Goal: Task Accomplishment & Management: Manage account settings

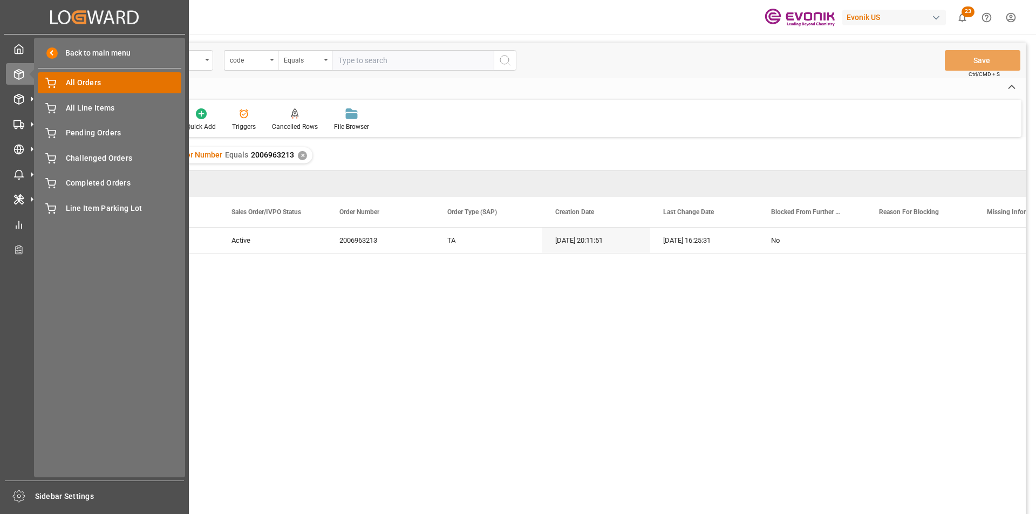
click at [118, 83] on span "All Orders" at bounding box center [124, 82] width 116 height 11
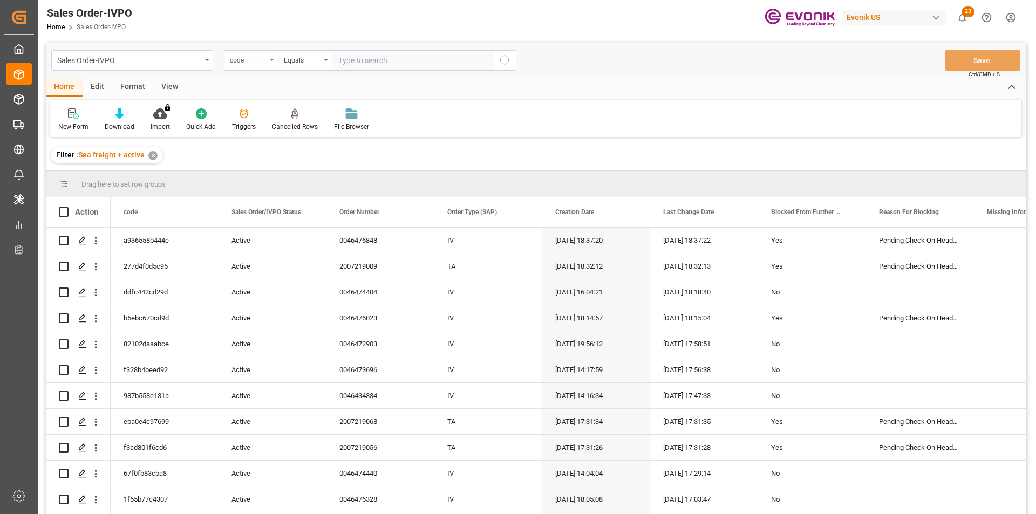
click at [265, 61] on div "code" at bounding box center [248, 59] width 37 height 12
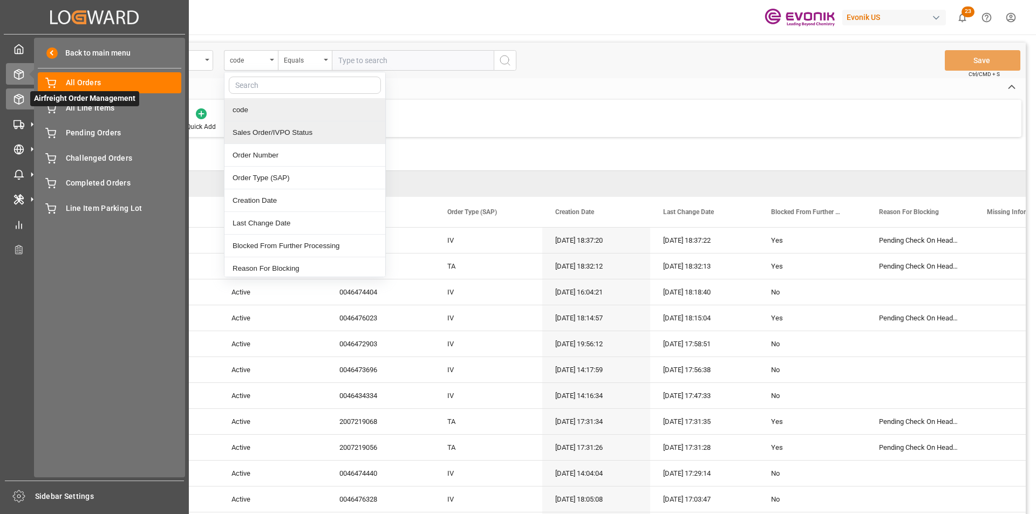
click at [18, 99] on icon at bounding box center [18, 99] width 11 height 11
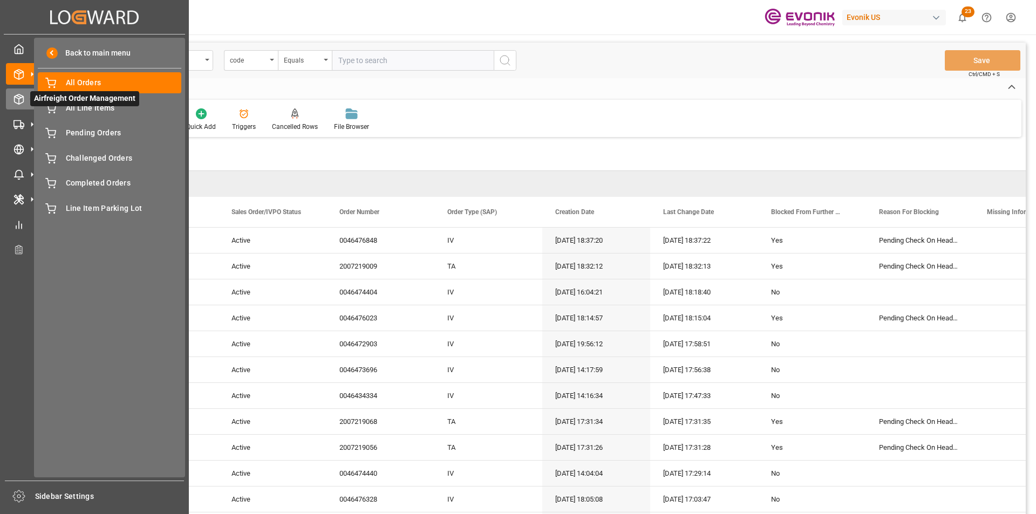
click at [18, 99] on icon at bounding box center [18, 99] width 11 height 11
click at [22, 98] on polyline at bounding box center [19, 98] width 9 height 2
click at [22, 98] on icon at bounding box center [31, 99] width 23 height 23
click at [23, 98] on icon at bounding box center [31, 99] width 23 height 23
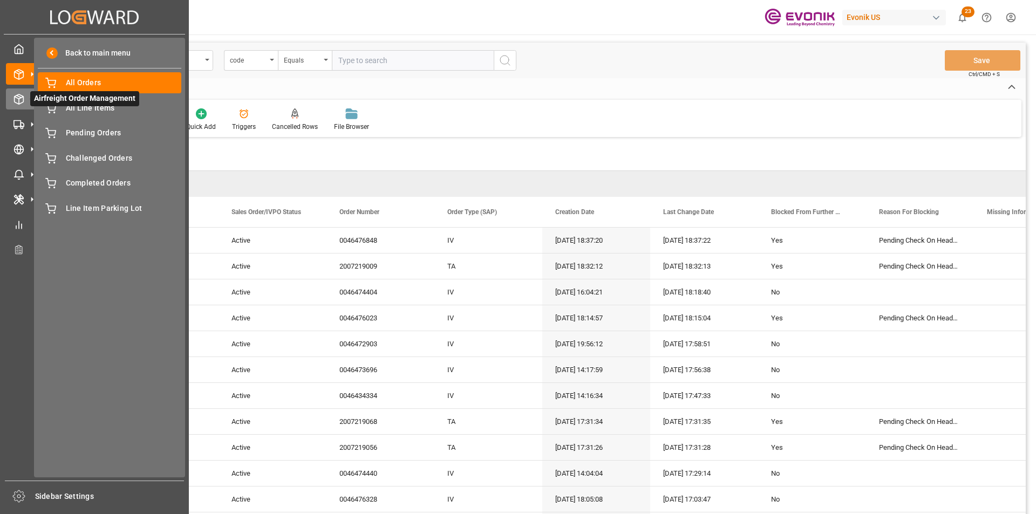
click at [23, 98] on icon at bounding box center [31, 99] width 23 height 23
click at [18, 51] on icon at bounding box center [18, 49] width 11 height 11
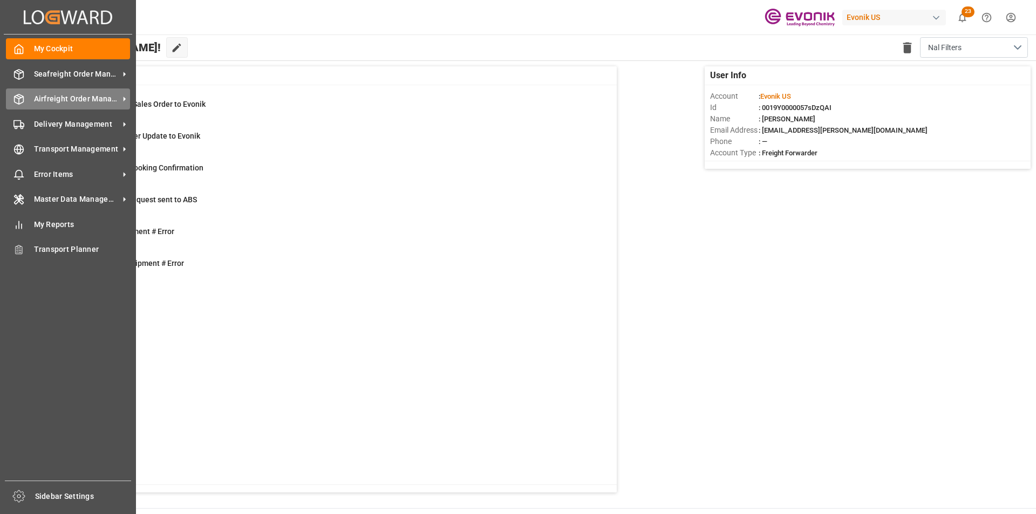
click at [15, 97] on polyline at bounding box center [19, 98] width 9 height 2
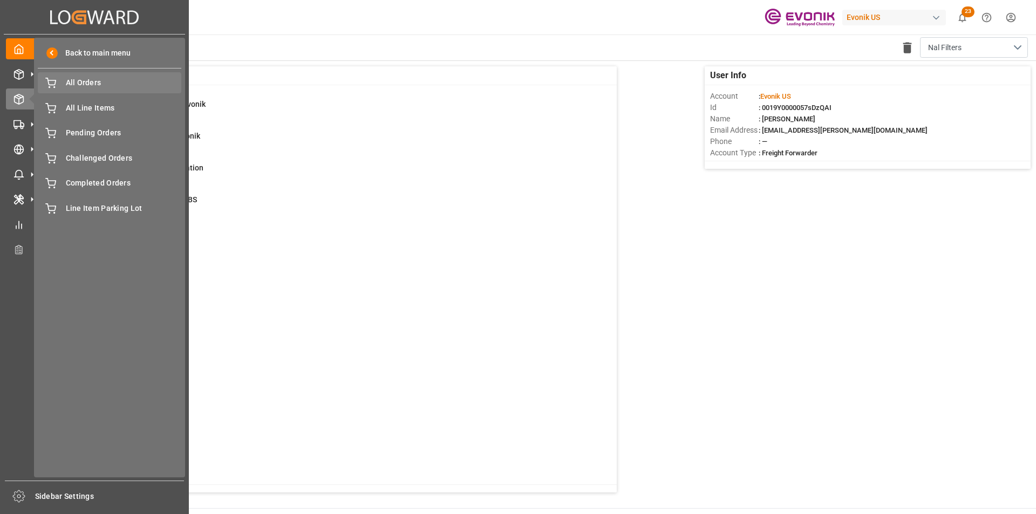
click at [77, 82] on span "All Orders" at bounding box center [124, 82] width 116 height 11
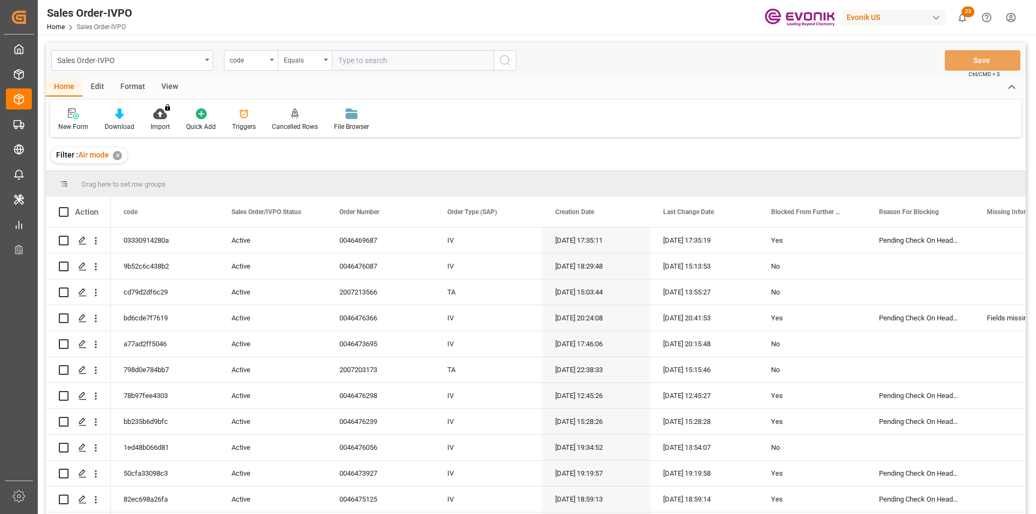
click at [262, 60] on div "code" at bounding box center [248, 59] width 37 height 12
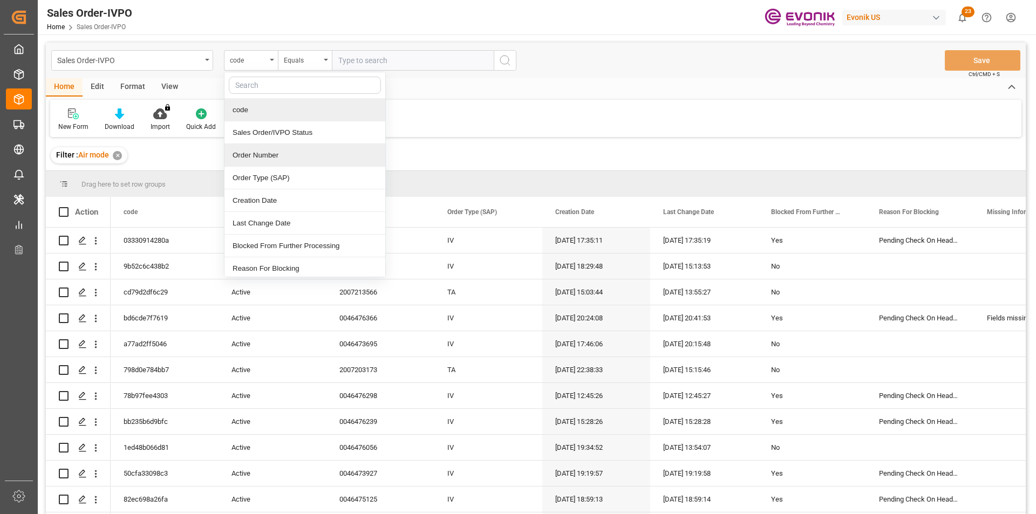
click at [264, 154] on div "Order Number" at bounding box center [304, 155] width 161 height 23
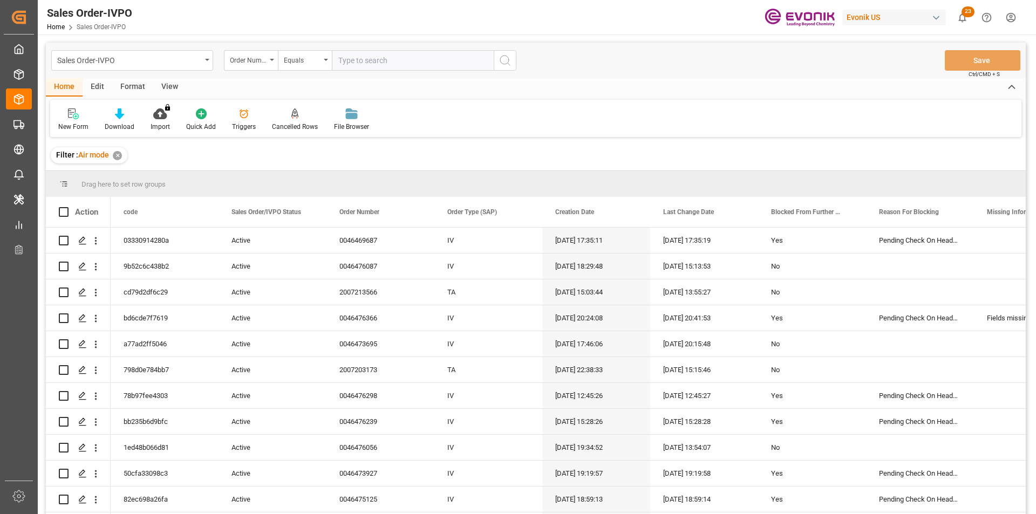
click at [360, 65] on input "text" at bounding box center [413, 60] width 162 height 20
paste input "46469687"
click at [337, 59] on input "46469687" at bounding box center [413, 60] width 162 height 20
type input "0046469687"
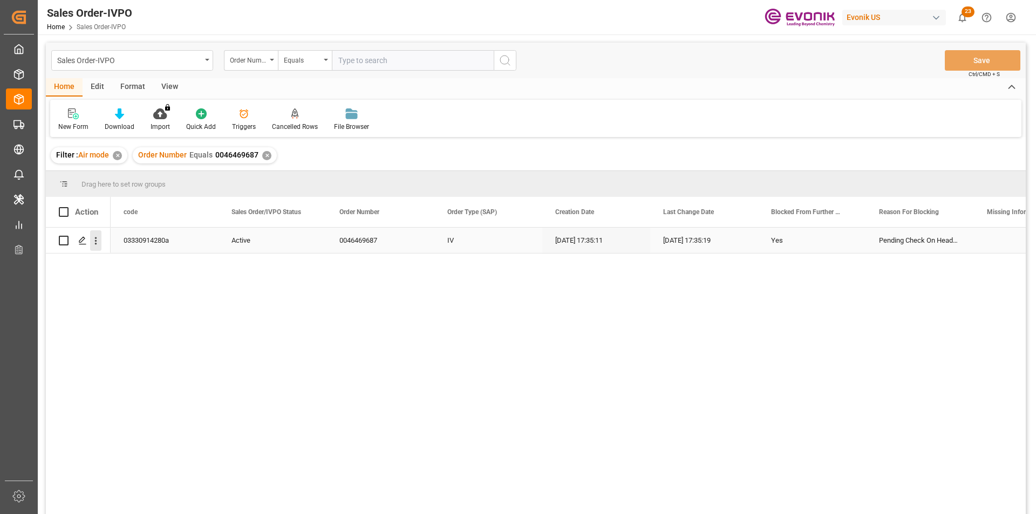
click at [91, 240] on icon "open menu" at bounding box center [95, 240] width 11 height 11
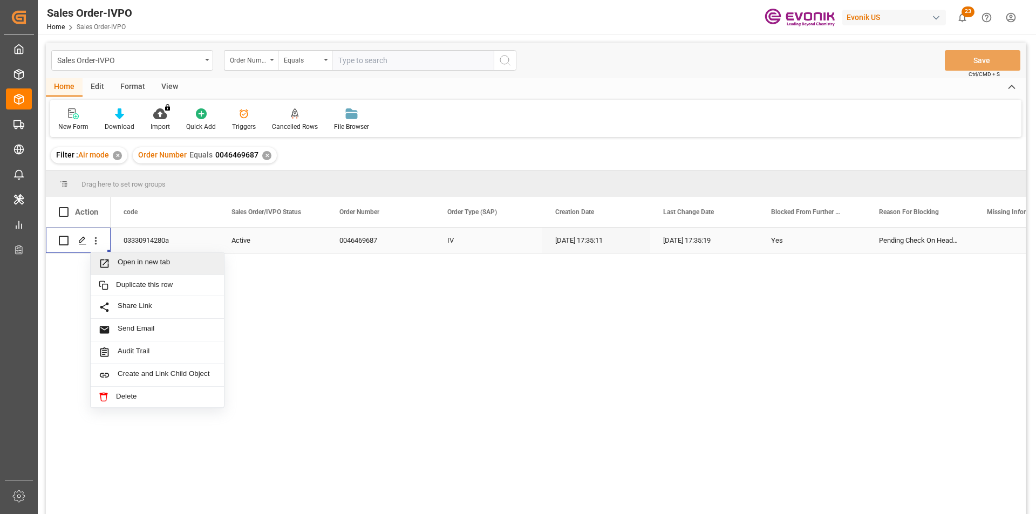
click at [122, 267] on span "Open in new tab" at bounding box center [167, 263] width 98 height 11
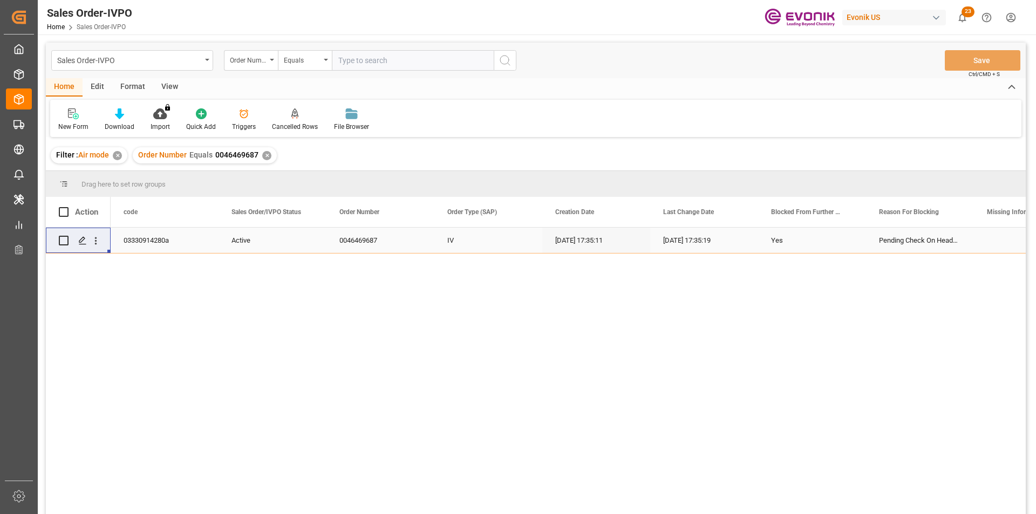
click at [266, 157] on div "✕" at bounding box center [266, 155] width 9 height 9
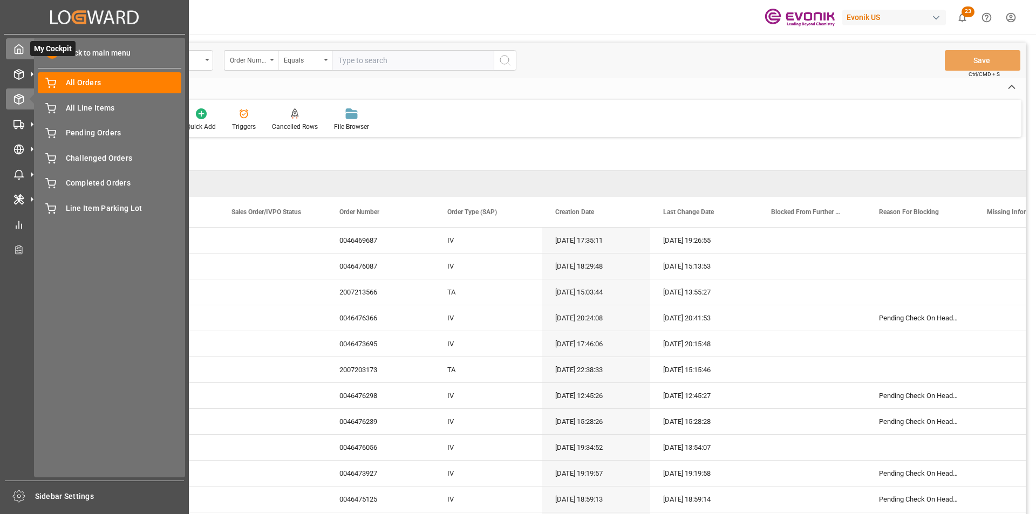
click at [106, 50] on span "Back to main menu" at bounding box center [94, 52] width 73 height 11
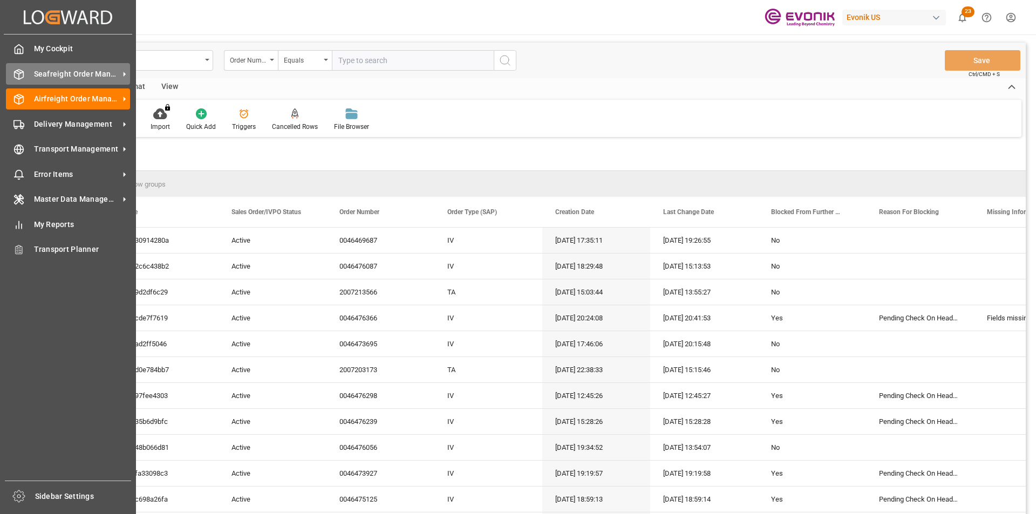
click at [70, 73] on span "Seafreight Order Management" at bounding box center [76, 74] width 85 height 11
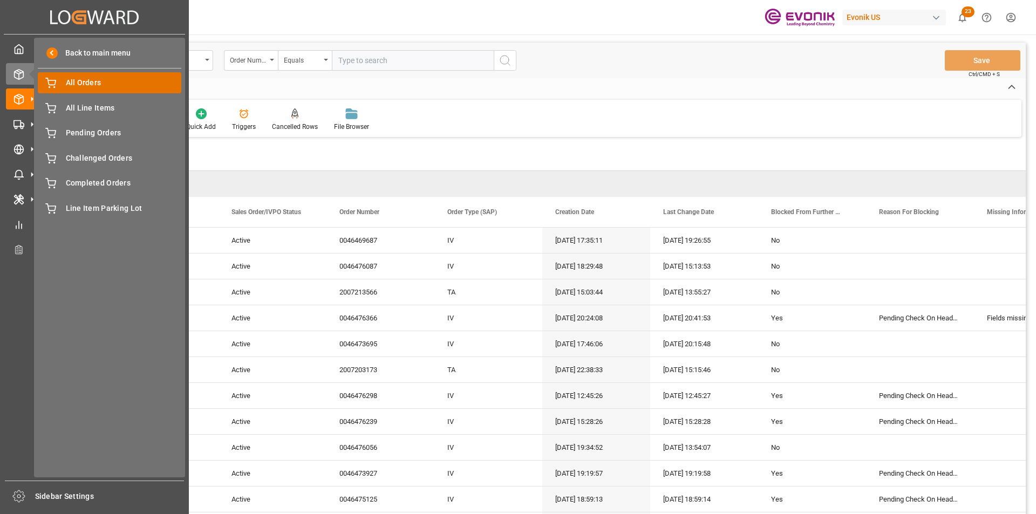
click at [163, 81] on span "All Orders" at bounding box center [124, 82] width 116 height 11
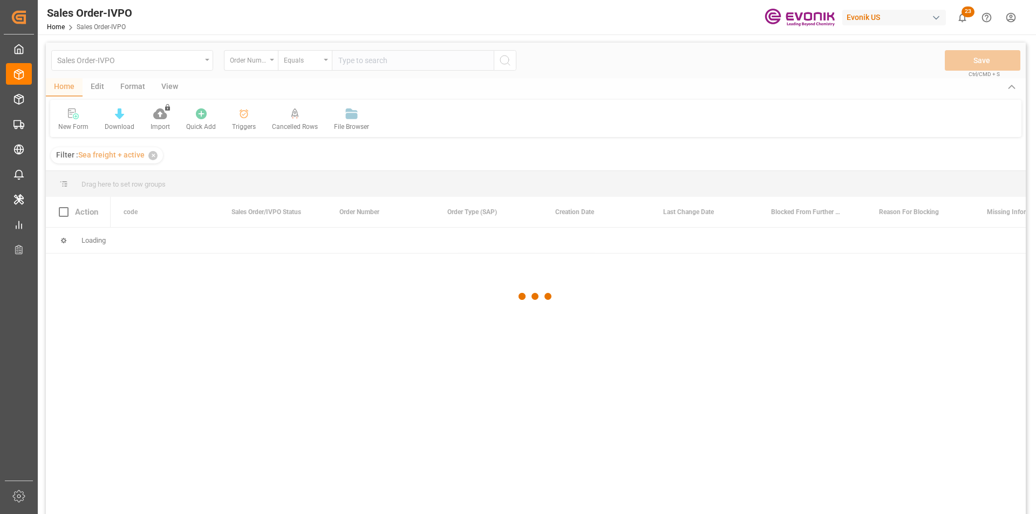
click at [398, 61] on div at bounding box center [536, 297] width 980 height 508
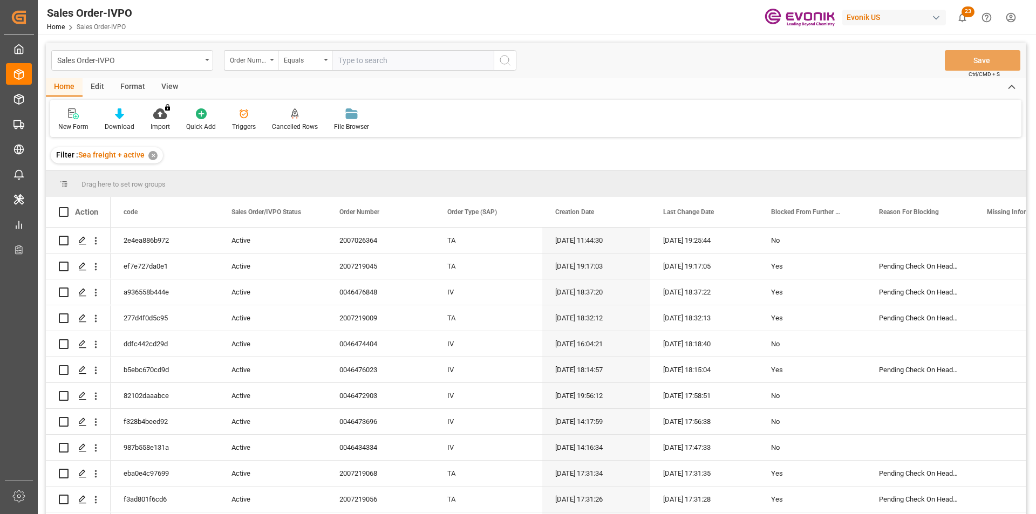
click at [399, 61] on input "text" at bounding box center [413, 60] width 162 height 20
paste input "2007123580"
type input "2007123580"
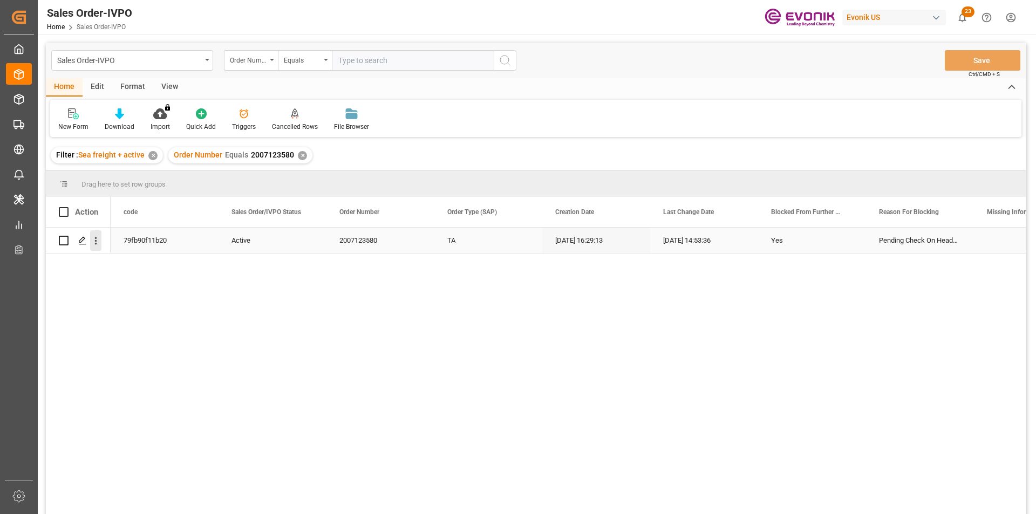
click at [100, 244] on icon "open menu" at bounding box center [95, 240] width 11 height 11
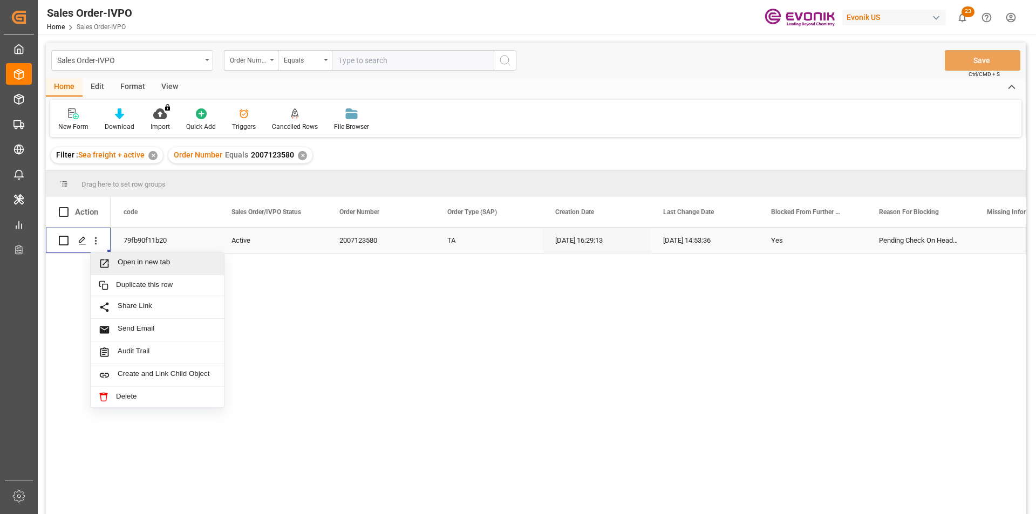
click at [168, 264] on span "Open in new tab" at bounding box center [167, 263] width 98 height 11
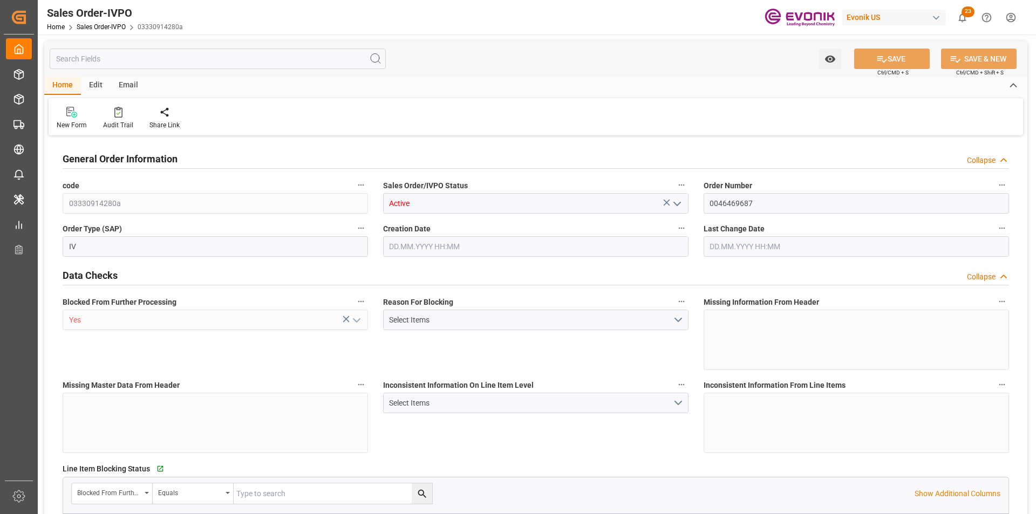
type input "CNPVG"
type input "0"
type input "1"
type input "1740"
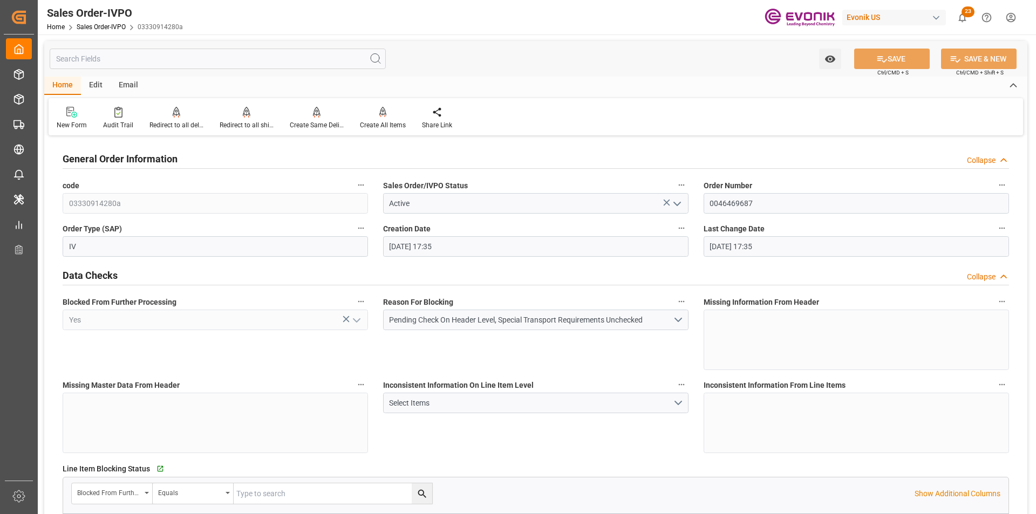
type input "09.10.2025 17:35"
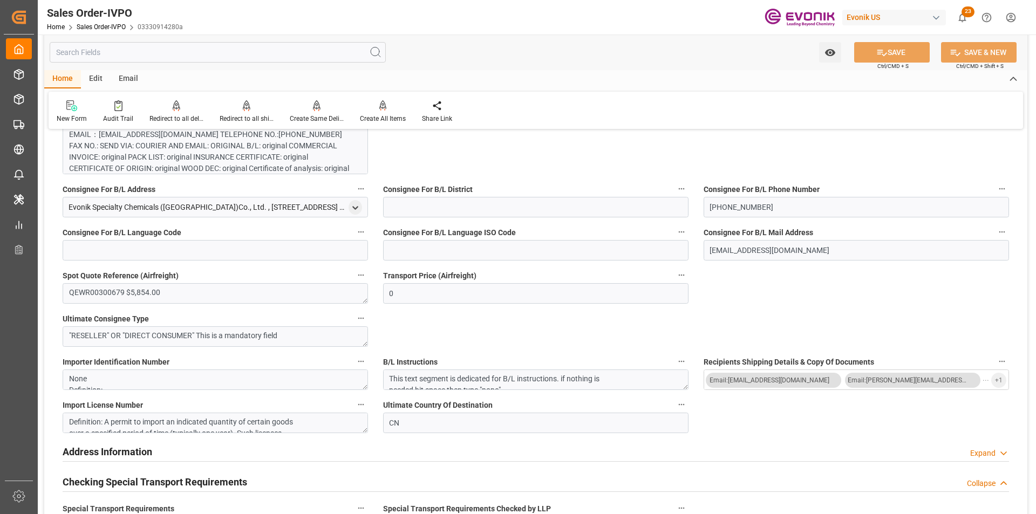
scroll to position [707, 0]
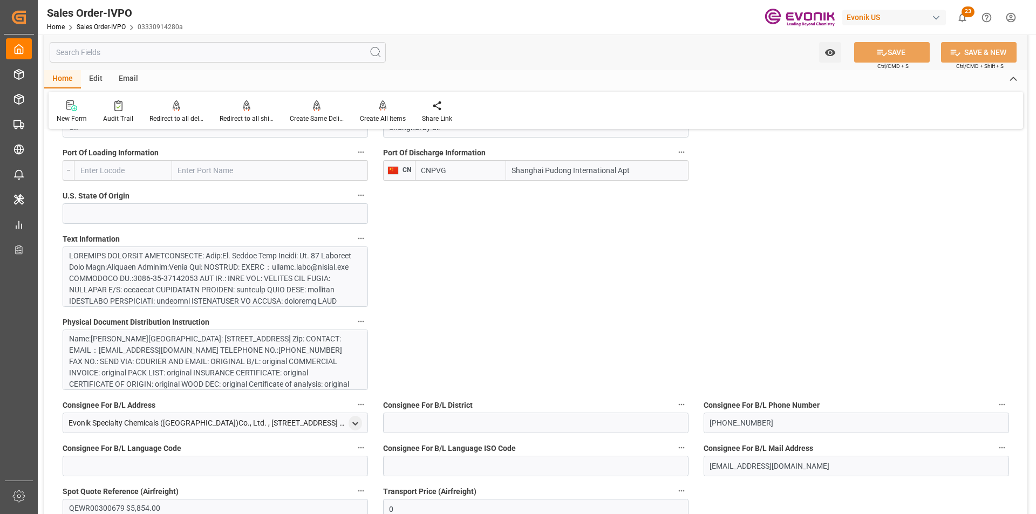
click at [227, 291] on div at bounding box center [211, 493] width 284 height 487
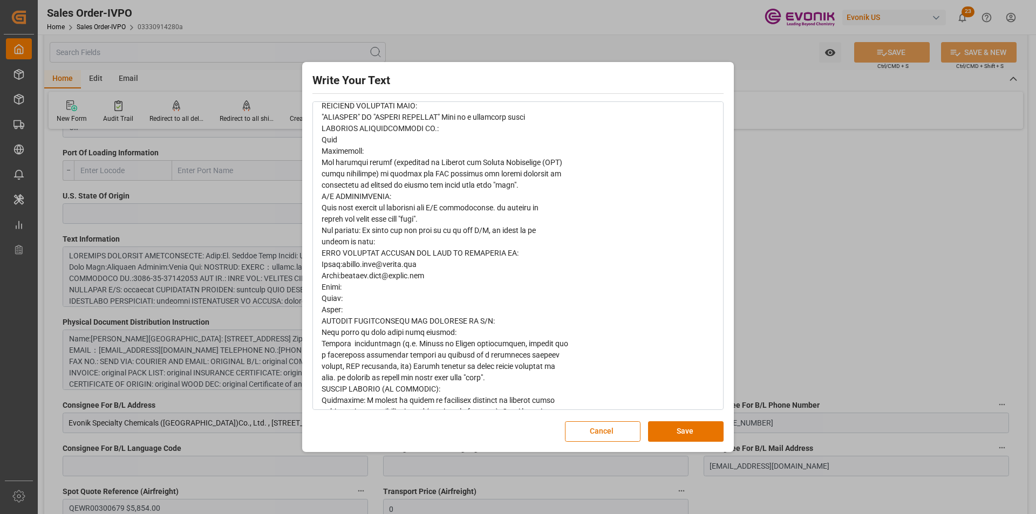
scroll to position [1021, 0]
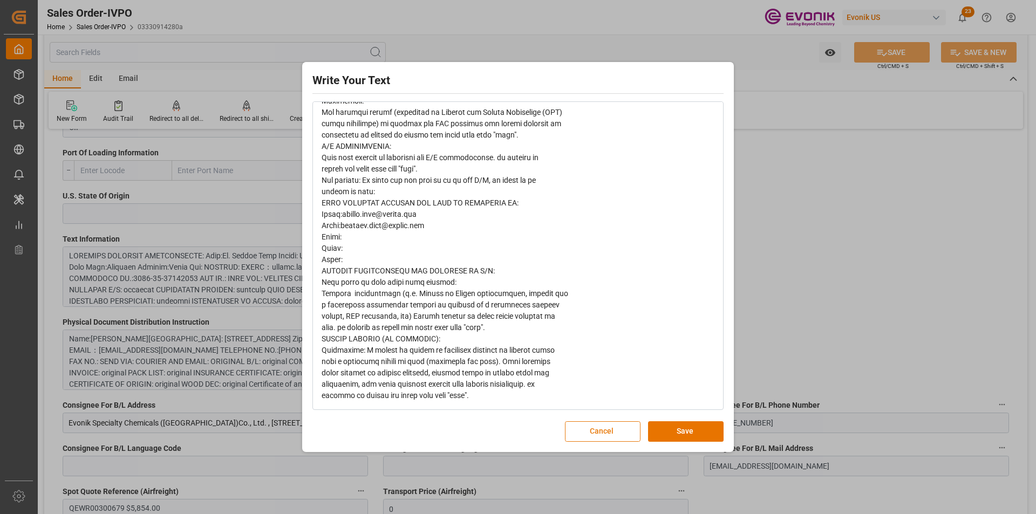
click at [602, 432] on button "Cancel" at bounding box center [603, 431] width 76 height 20
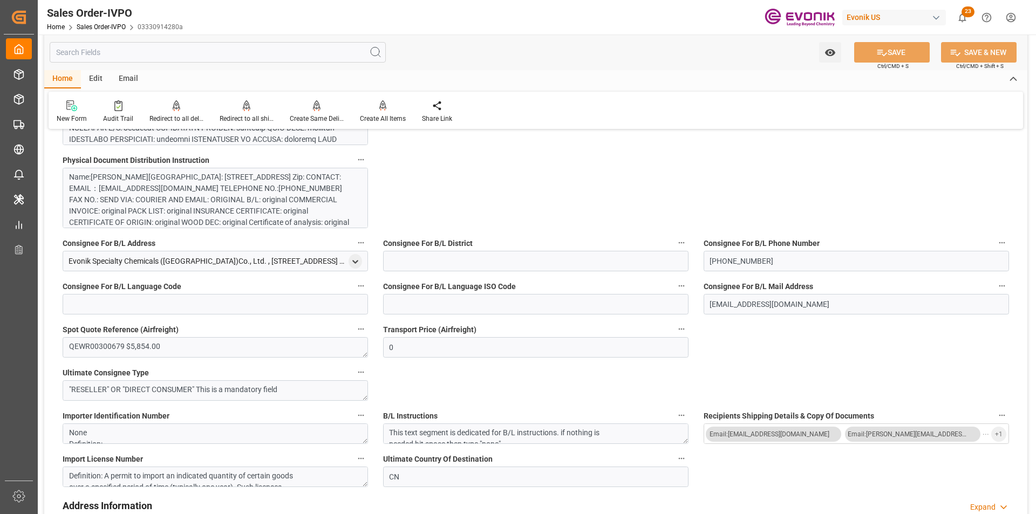
scroll to position [976, 0]
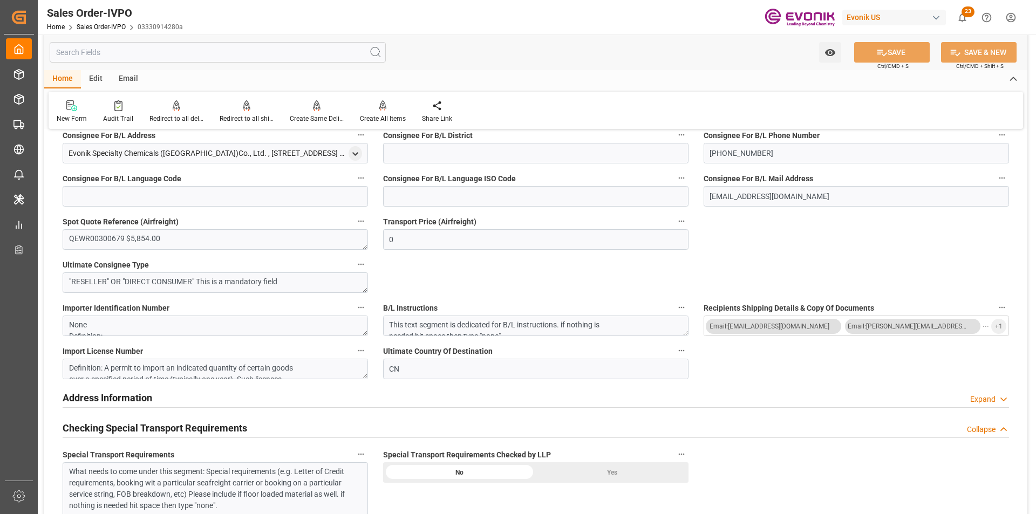
click at [190, 489] on div "What needs to come under this segment: Special requirements (e.g. Letter of Cre…" at bounding box center [211, 488] width 284 height 45
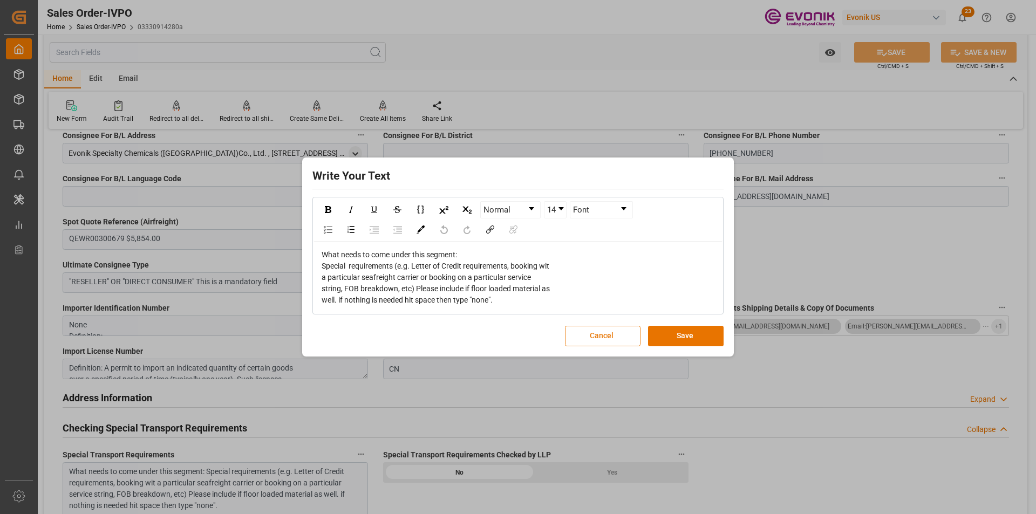
click at [606, 338] on button "Cancel" at bounding box center [603, 336] width 76 height 20
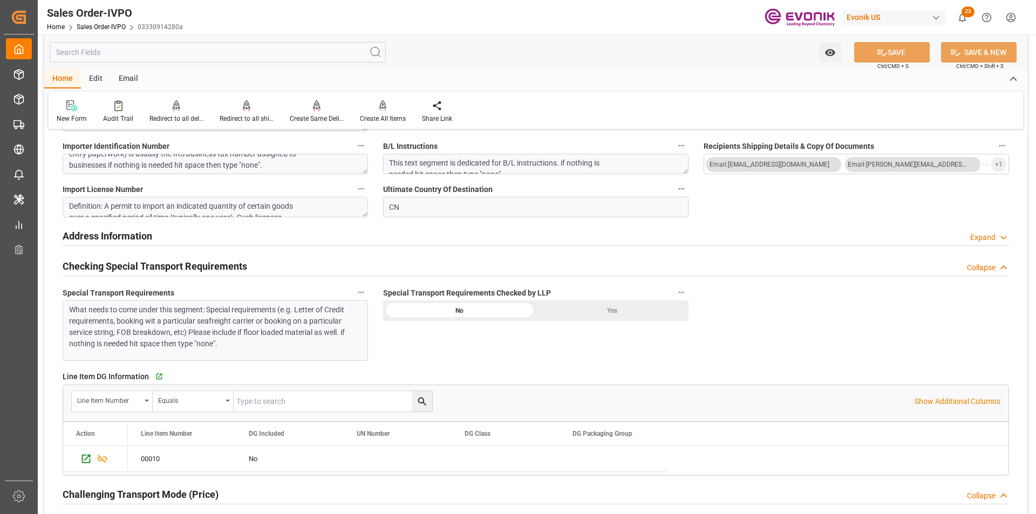
scroll to position [1300, 0]
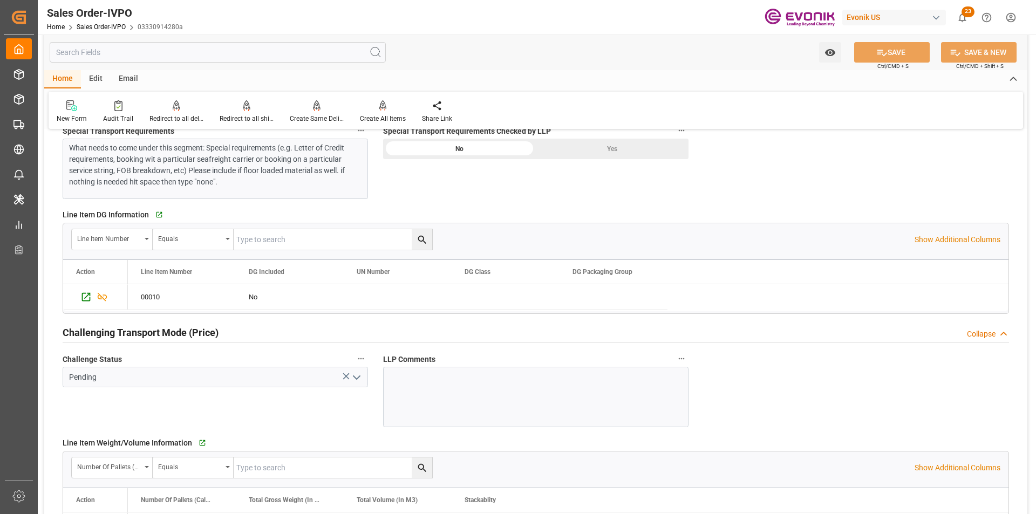
click at [360, 377] on icon "open menu" at bounding box center [356, 377] width 13 height 13
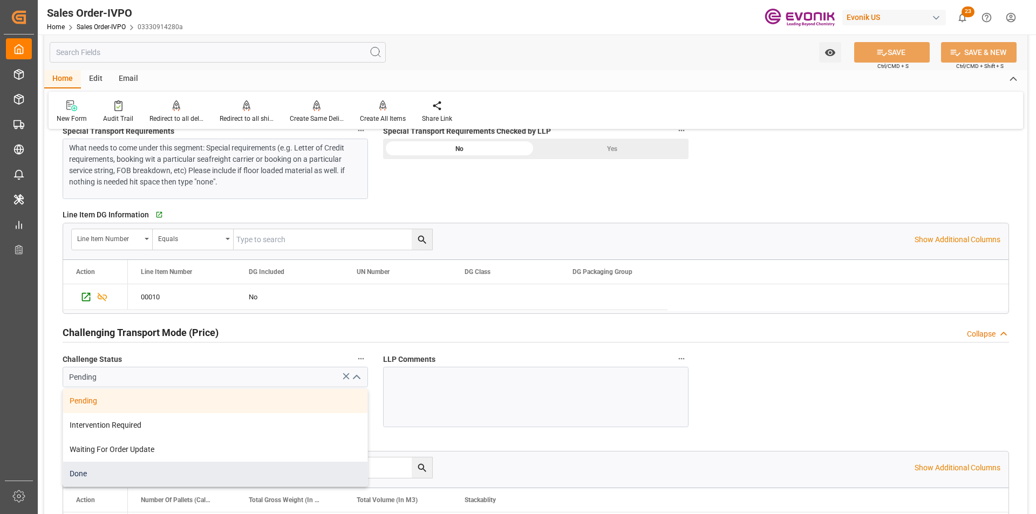
click at [126, 468] on div "Done" at bounding box center [215, 474] width 304 height 24
type input "Done"
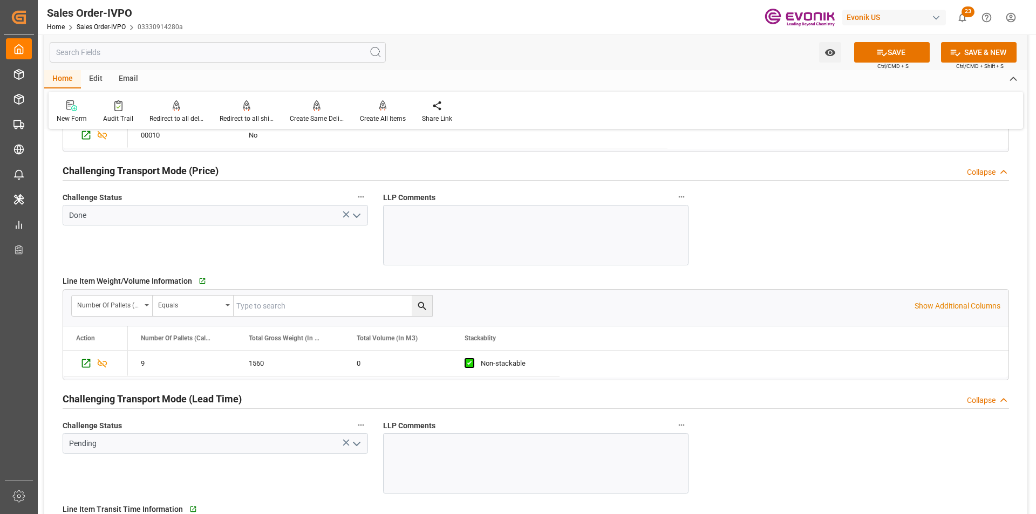
scroll to position [1570, 0]
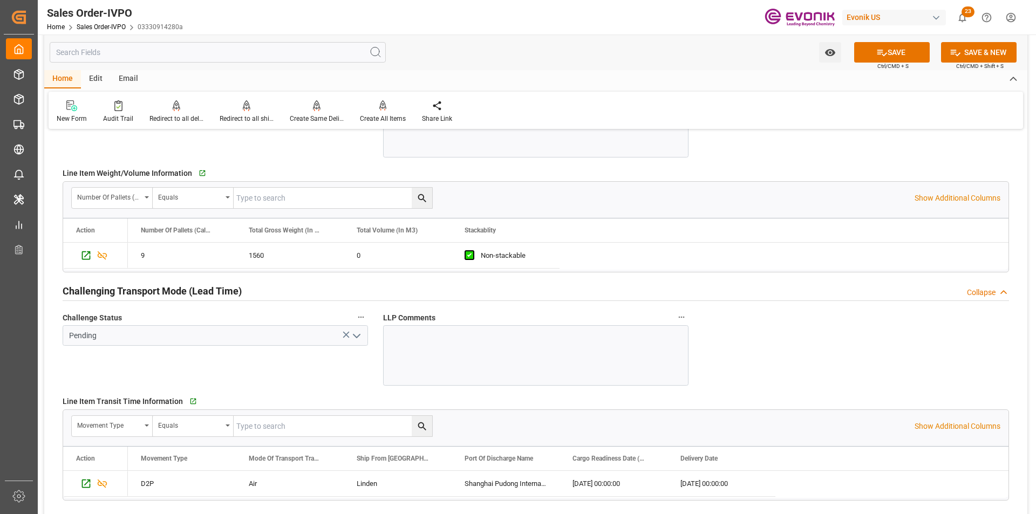
click at [359, 335] on polyline "open menu" at bounding box center [356, 335] width 6 height 3
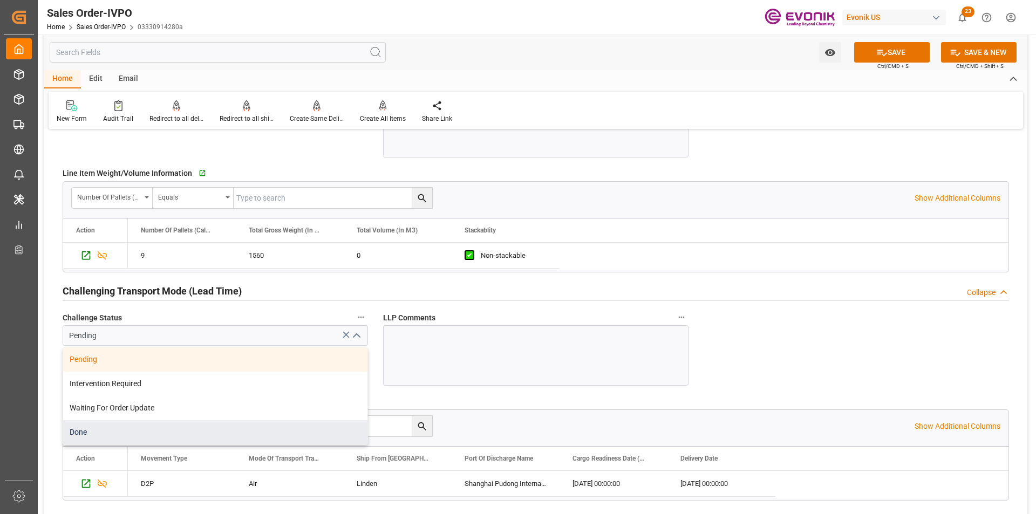
click at [120, 435] on div "Done" at bounding box center [215, 432] width 304 height 24
type input "Done"
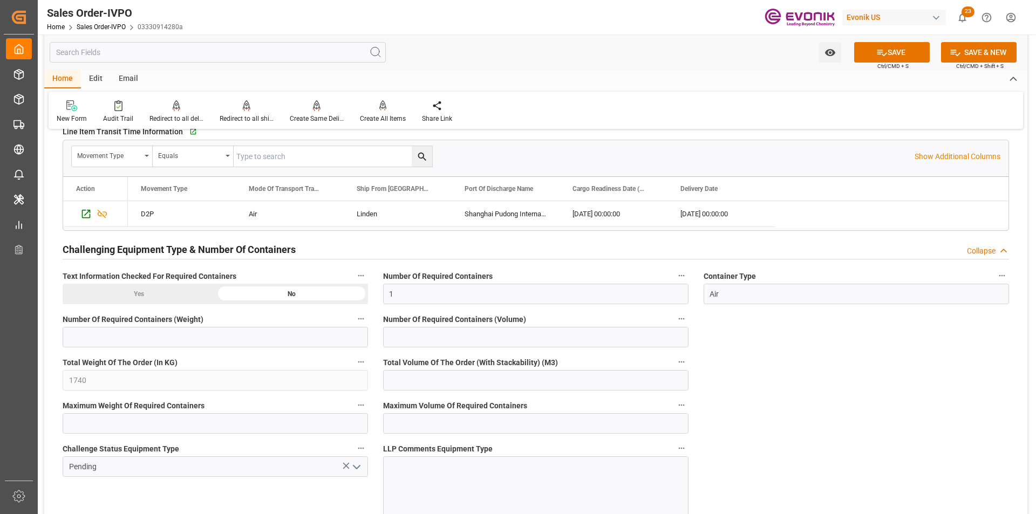
scroll to position [1947, 0]
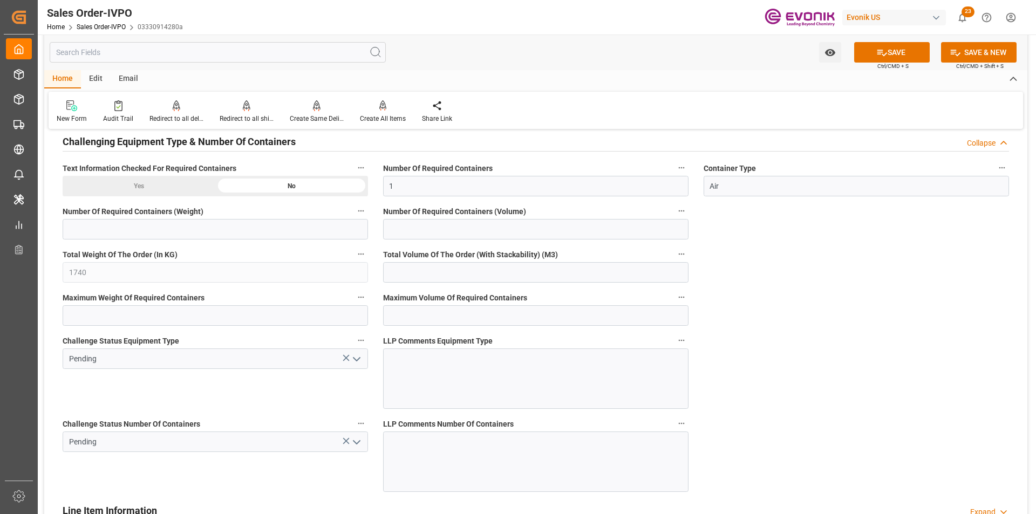
click at [361, 359] on icon "open menu" at bounding box center [356, 359] width 13 height 13
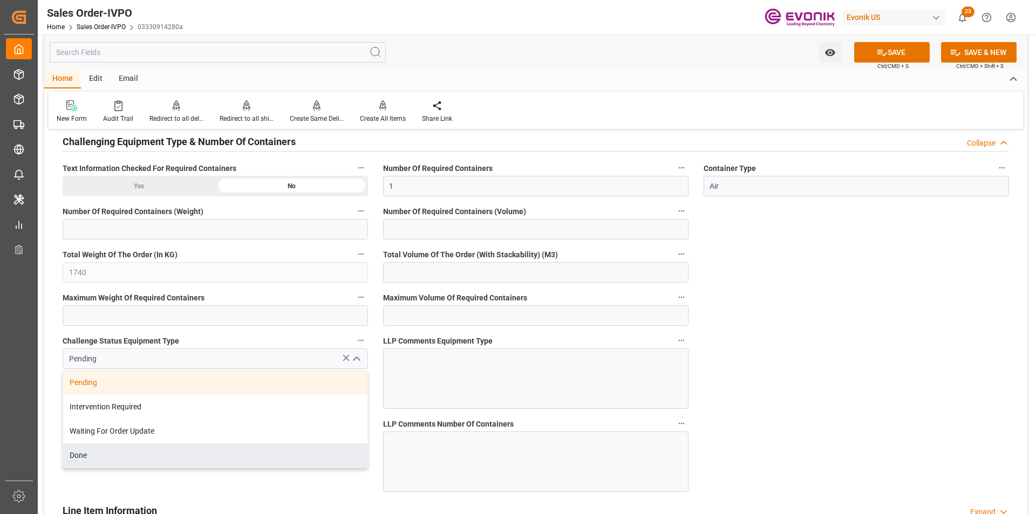
click at [160, 452] on div "Done" at bounding box center [215, 455] width 304 height 24
type input "Done"
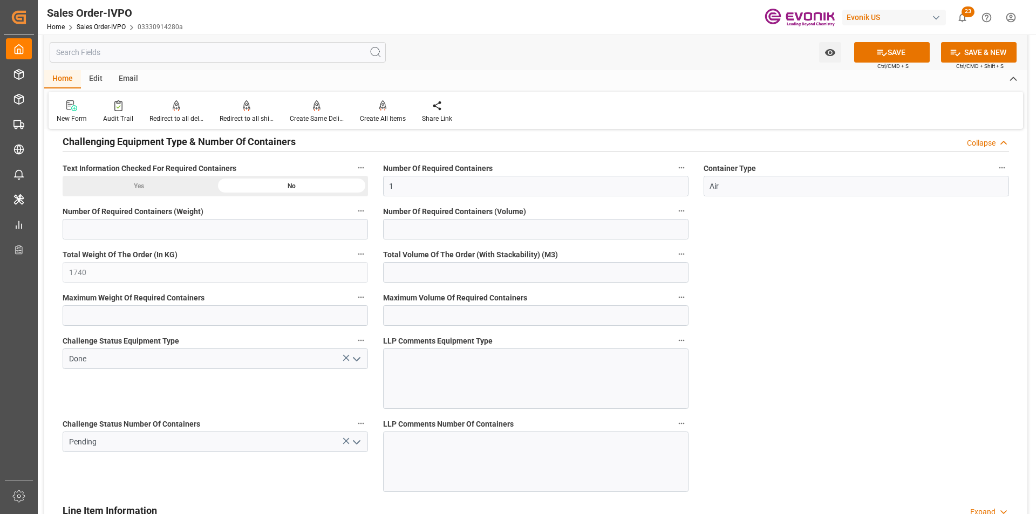
click at [359, 443] on icon "open menu" at bounding box center [356, 442] width 13 height 13
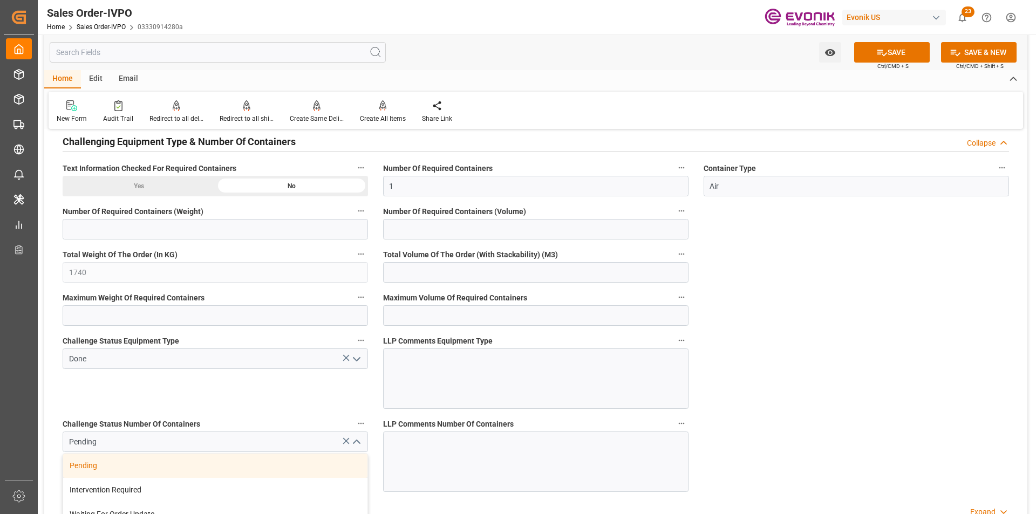
scroll to position [2109, 0]
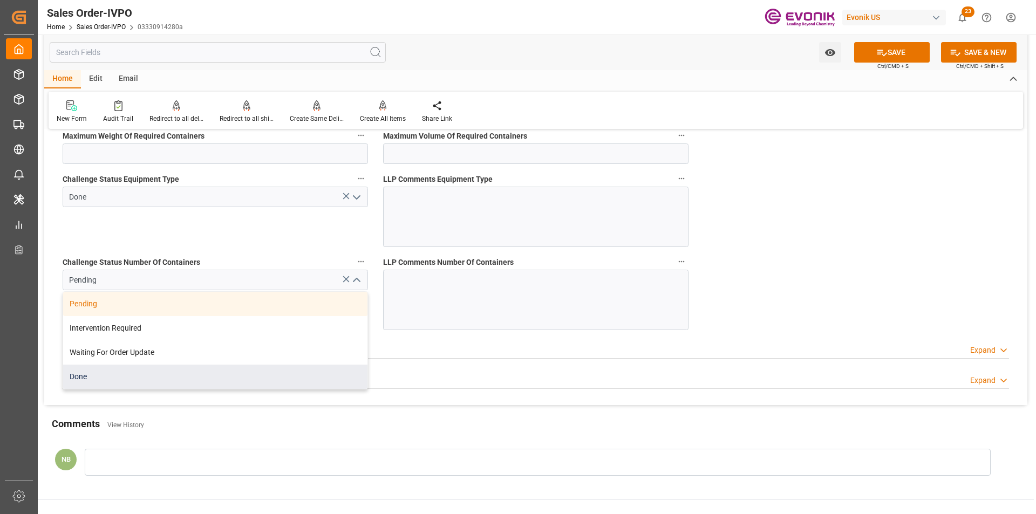
click at [143, 386] on div "Done" at bounding box center [215, 377] width 304 height 24
type input "Done"
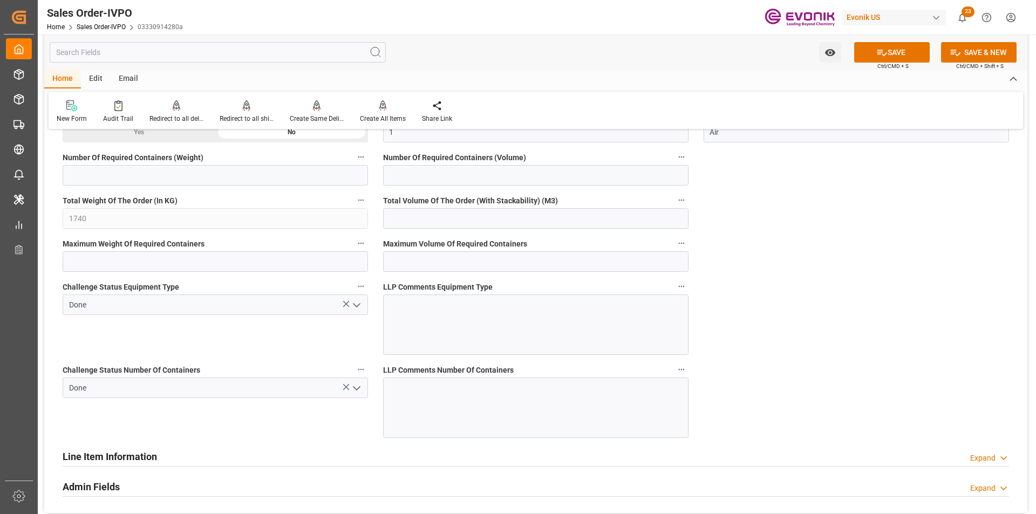
scroll to position [1893, 0]
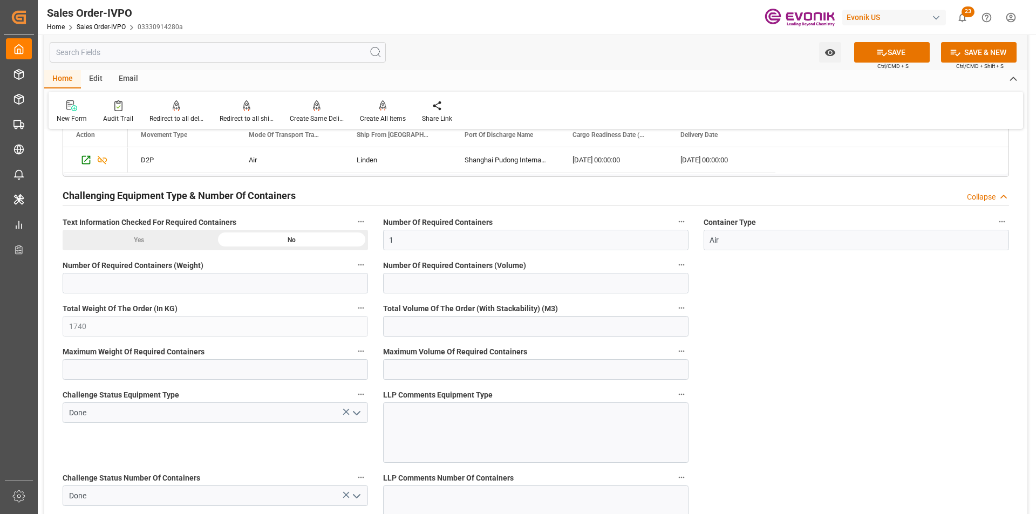
click at [140, 236] on div "Yes" at bounding box center [139, 240] width 153 height 20
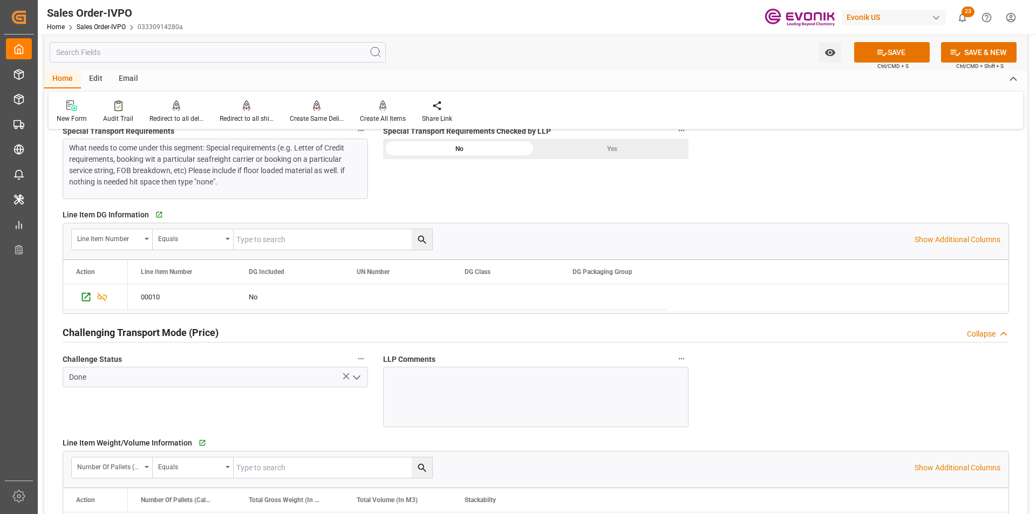
scroll to position [1246, 0]
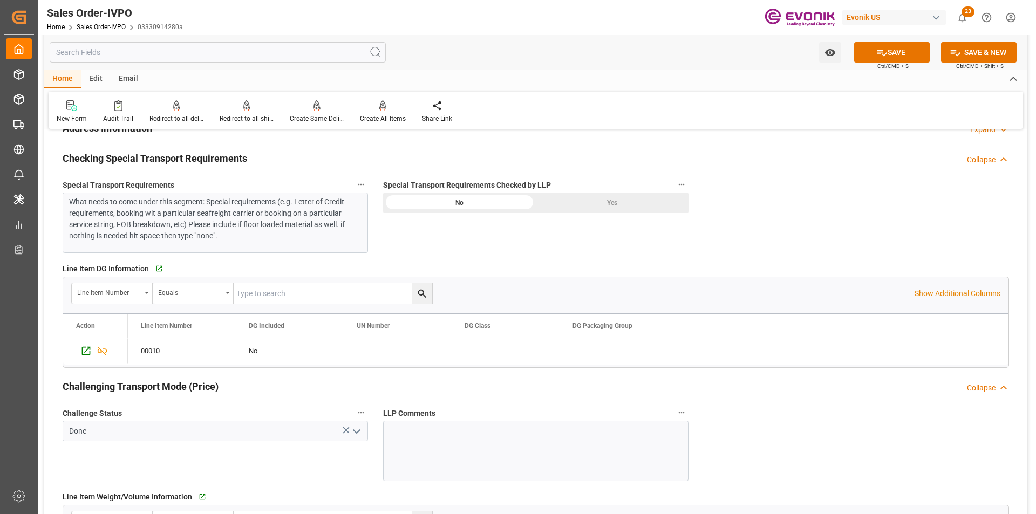
click at [608, 202] on div "Yes" at bounding box center [612, 203] width 153 height 20
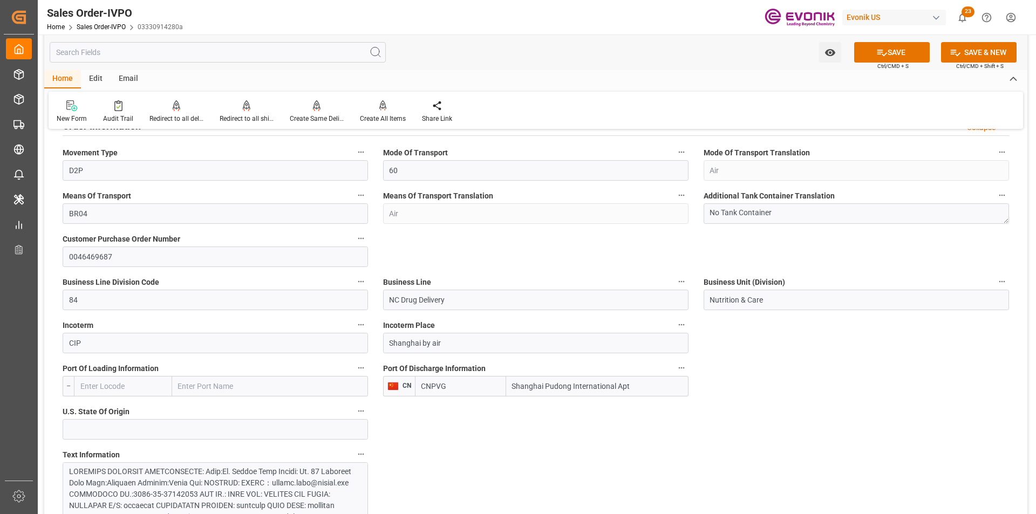
scroll to position [275, 0]
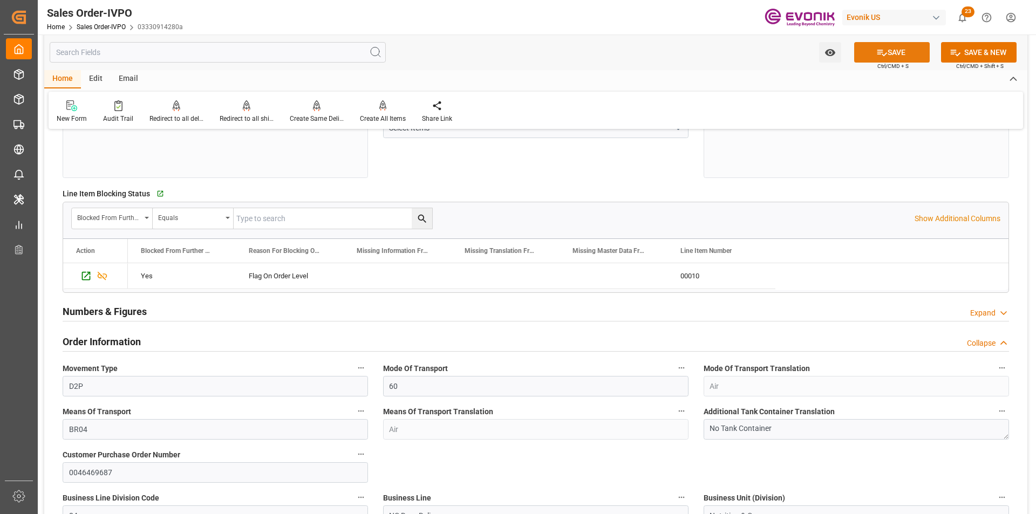
click at [907, 52] on button "SAVE" at bounding box center [892, 52] width 76 height 20
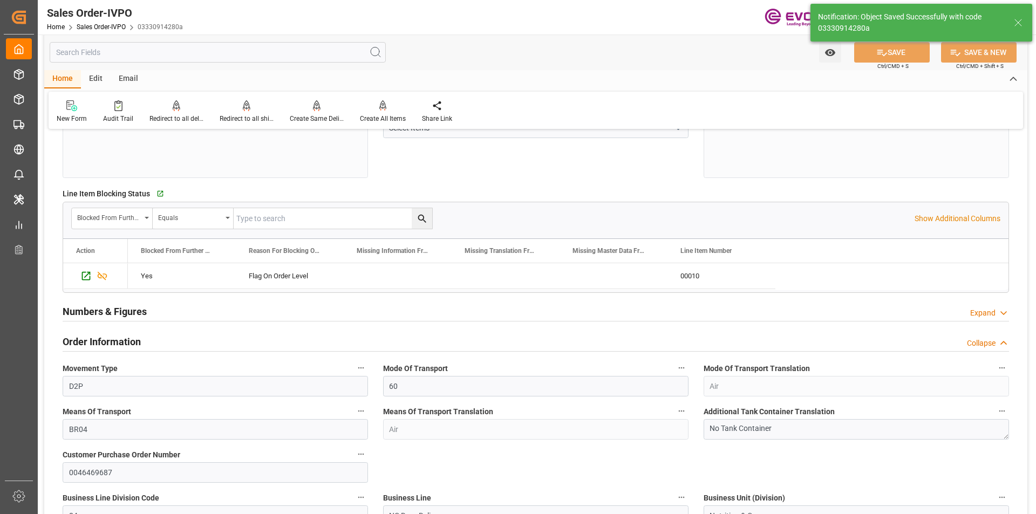
type input "09.10.2025 19:01"
type input "No"
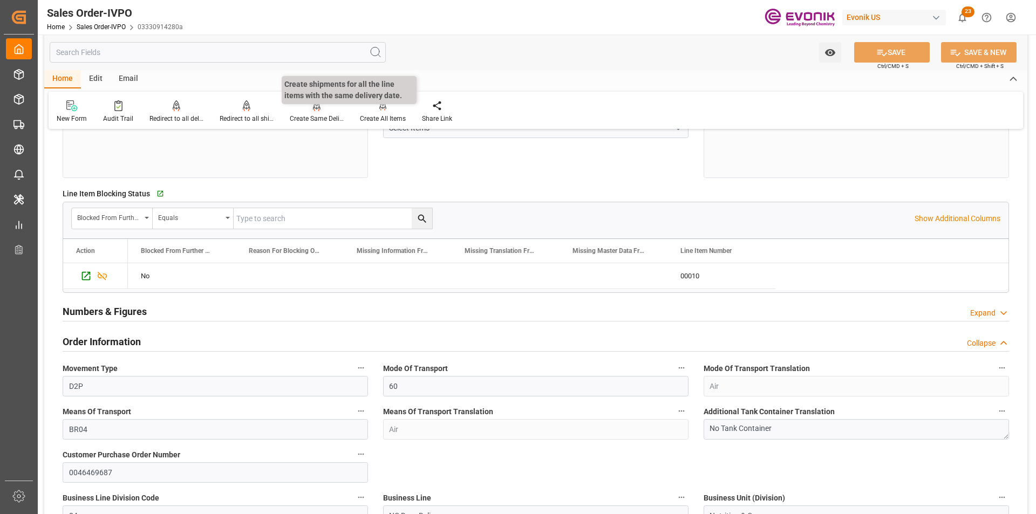
click at [325, 117] on div "Create Same Delivery Date" at bounding box center [317, 119] width 54 height 10
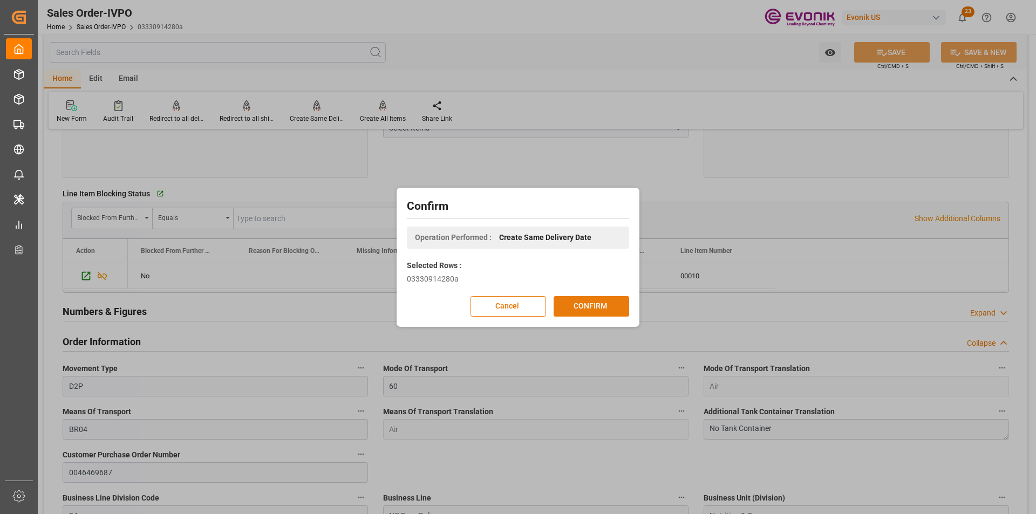
click at [574, 310] on button "CONFIRM" at bounding box center [591, 306] width 76 height 20
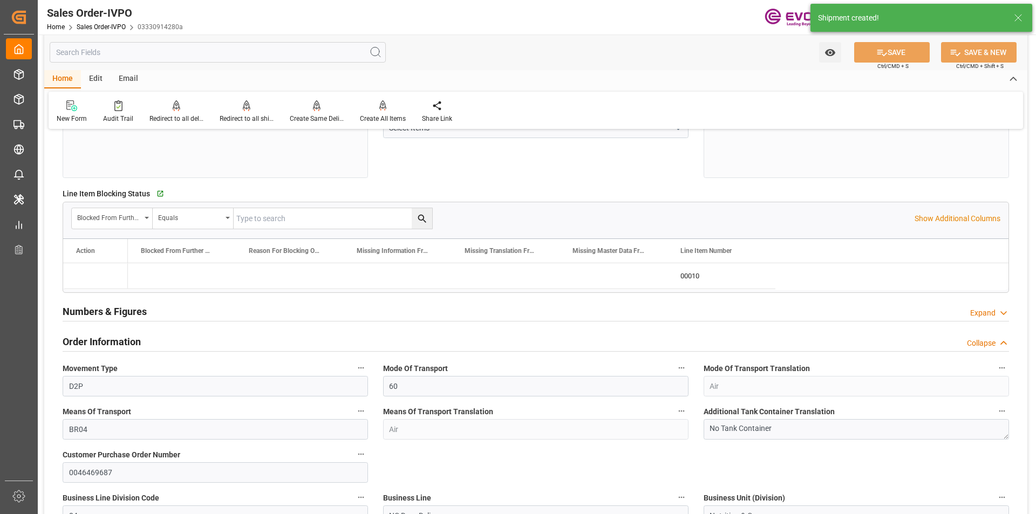
type input "09.10.2025 17:35"
type input "09.10.2025 19:01"
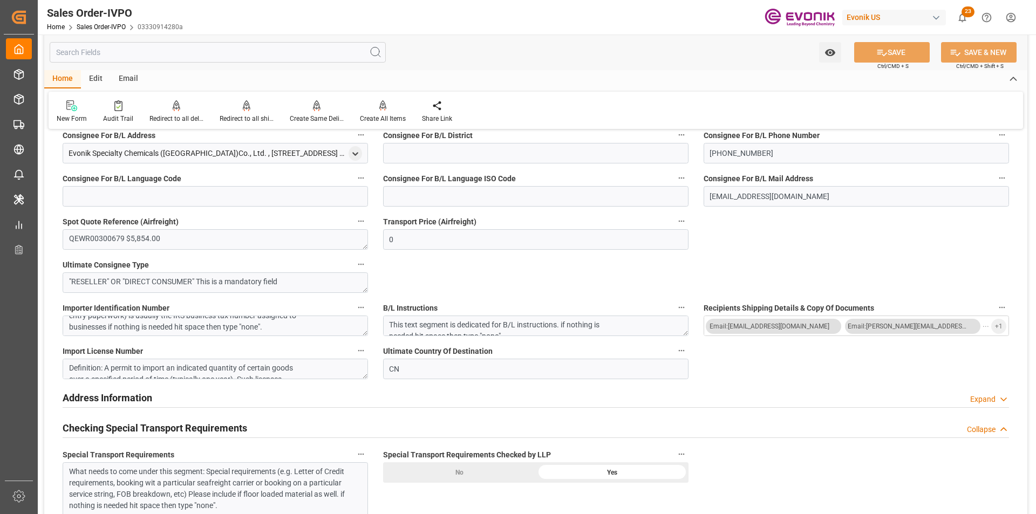
scroll to position [1030, 0]
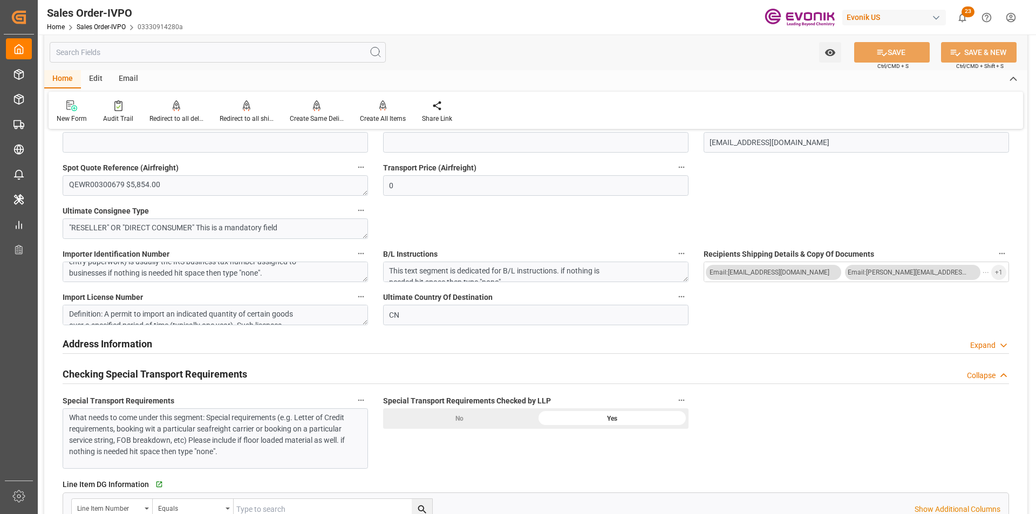
click at [203, 430] on div "What needs to come under this segment: Special requirements (e.g. Letter of Cre…" at bounding box center [211, 434] width 284 height 45
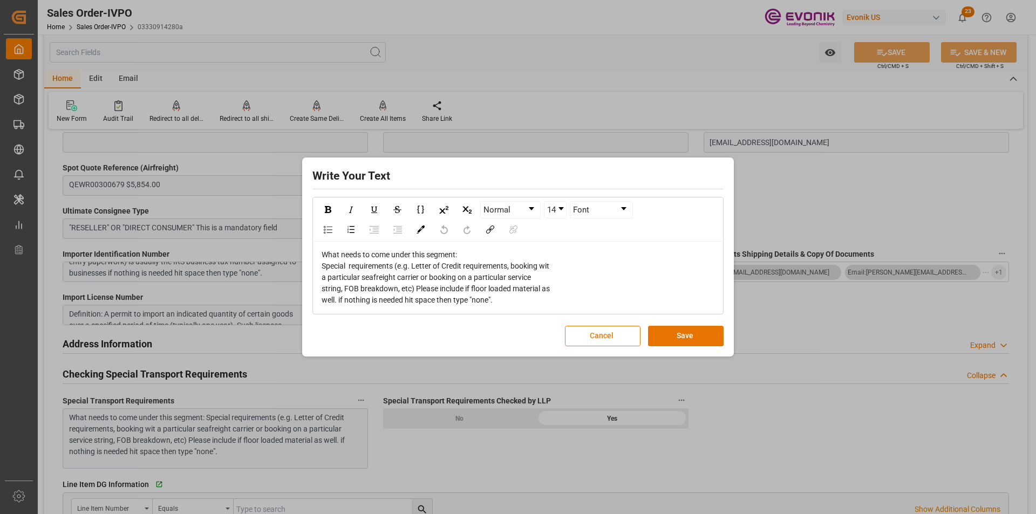
click at [587, 341] on button "Cancel" at bounding box center [603, 336] width 76 height 20
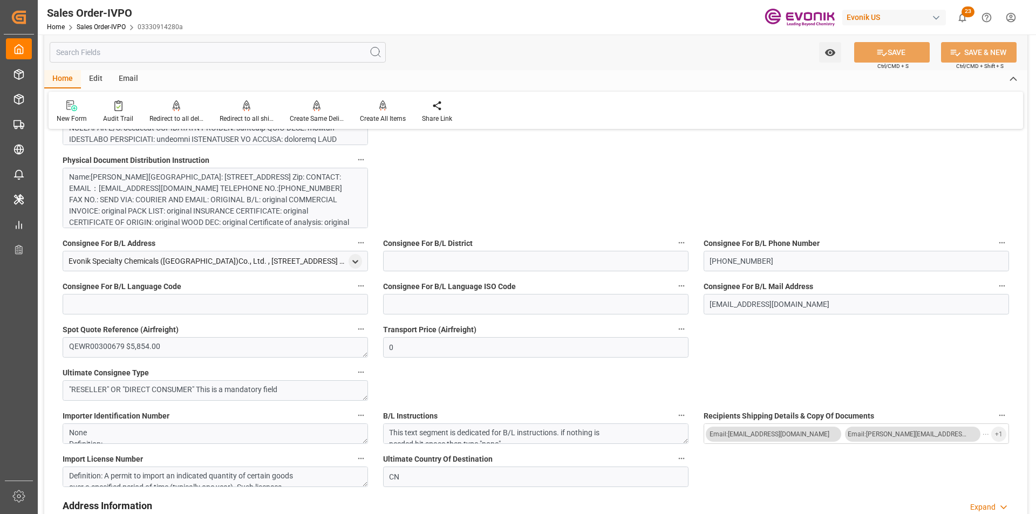
scroll to position [815, 0]
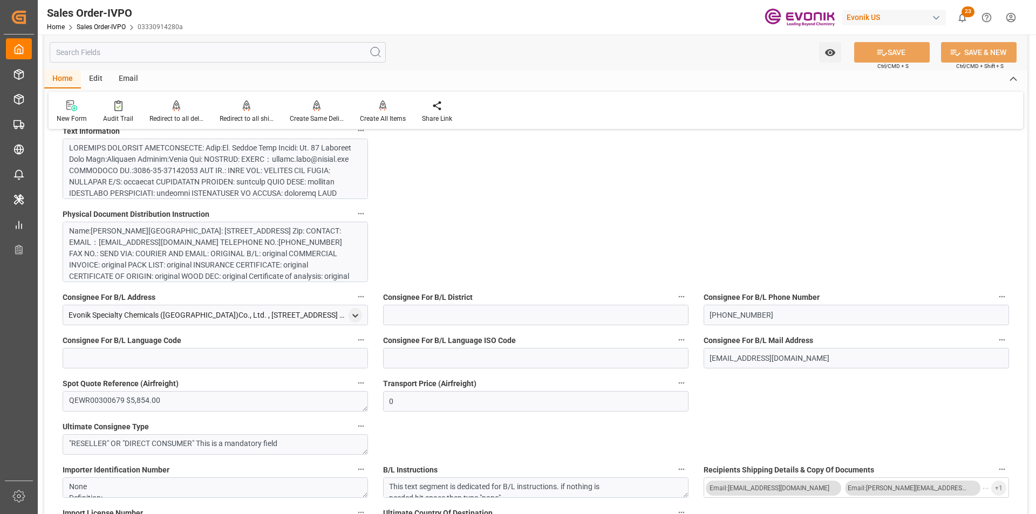
click at [231, 179] on div at bounding box center [211, 385] width 284 height 487
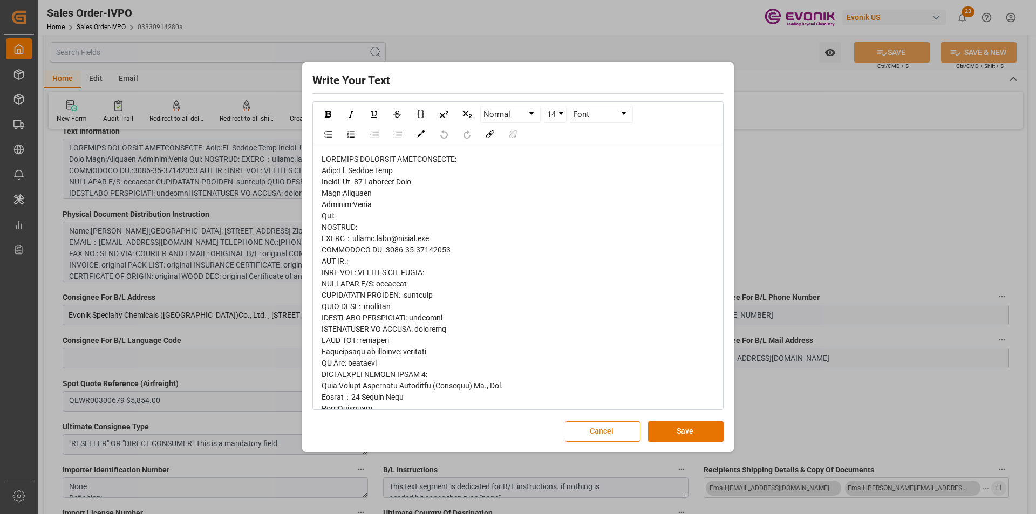
click at [613, 433] on button "Cancel" at bounding box center [603, 431] width 76 height 20
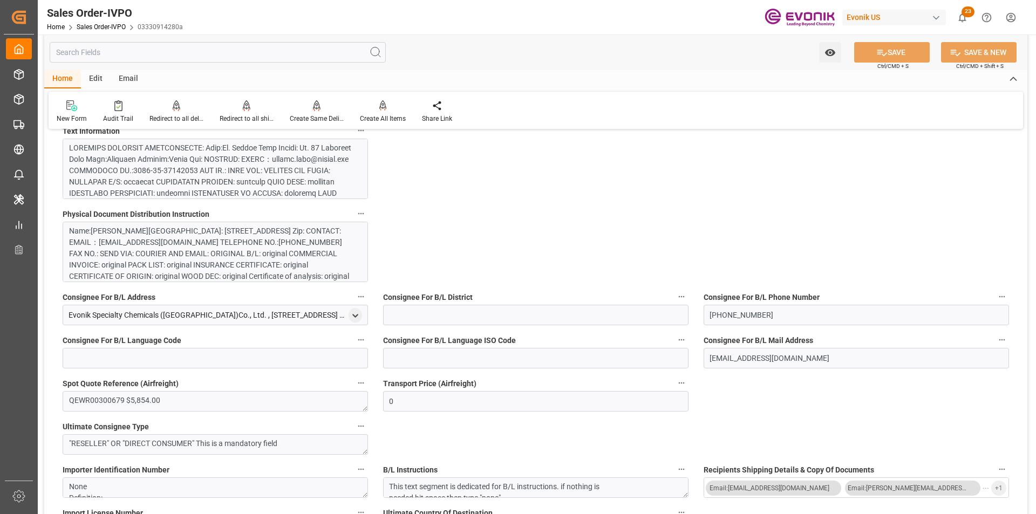
click at [191, 253] on div "Name:Ms. Carina Shao Street: No. 68 Chundong Road City:Shanghai Country:China Z…" at bounding box center [211, 259] width 284 height 68
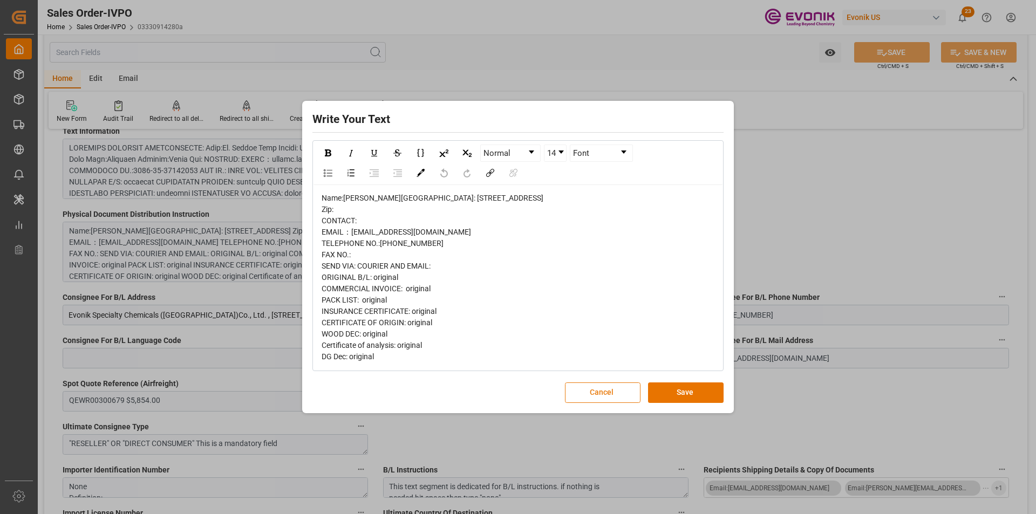
click at [596, 403] on button "Cancel" at bounding box center [603, 392] width 76 height 20
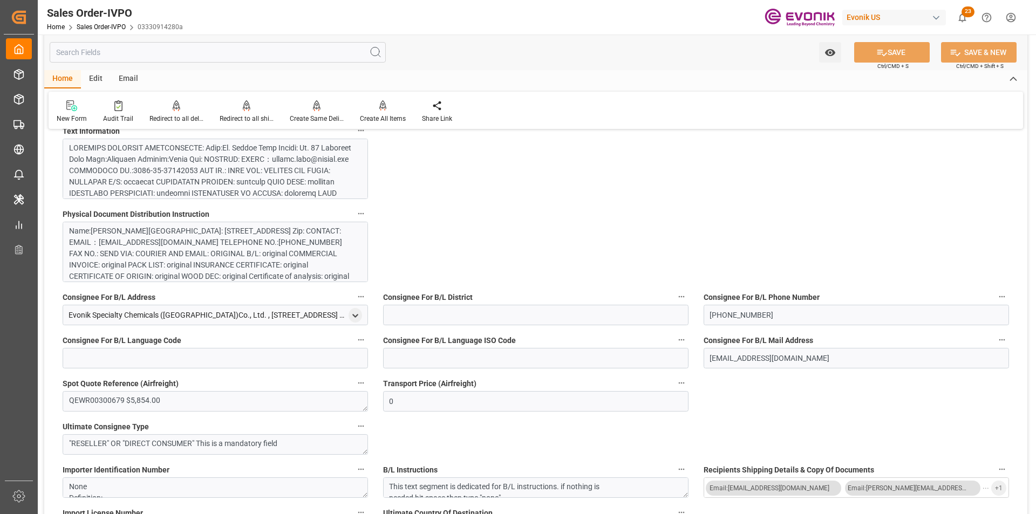
click at [179, 162] on div at bounding box center [211, 385] width 284 height 487
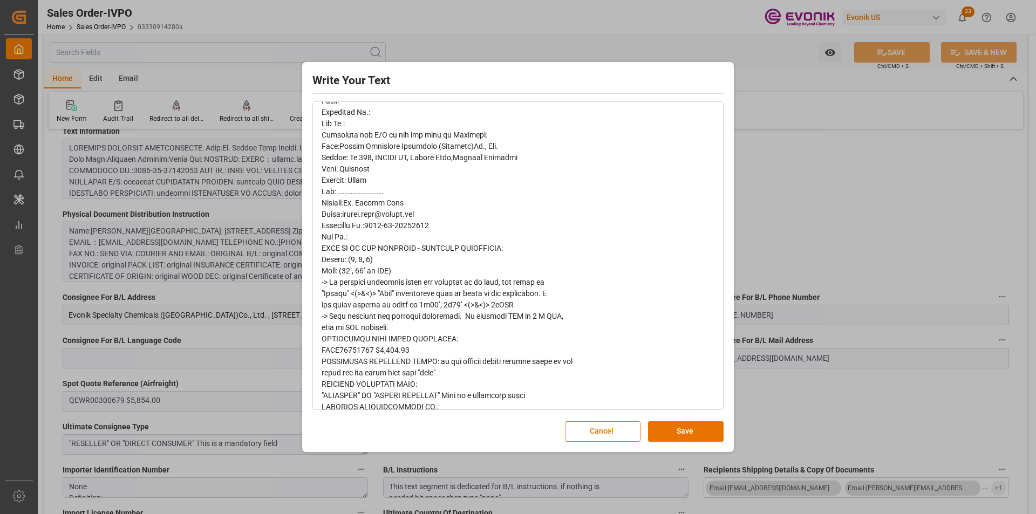
scroll to position [709, 0]
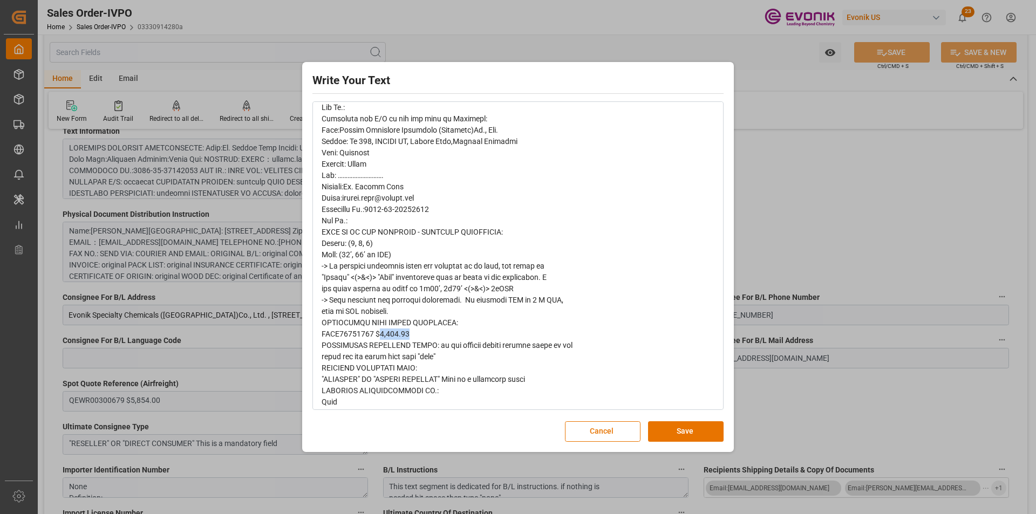
drag, startPoint x: 414, startPoint y: 336, endPoint x: 384, endPoint y: 336, distance: 30.2
click at [384, 336] on div "rdw-editor" at bounding box center [518, 79] width 393 height 1269
copy span "5,854.00"
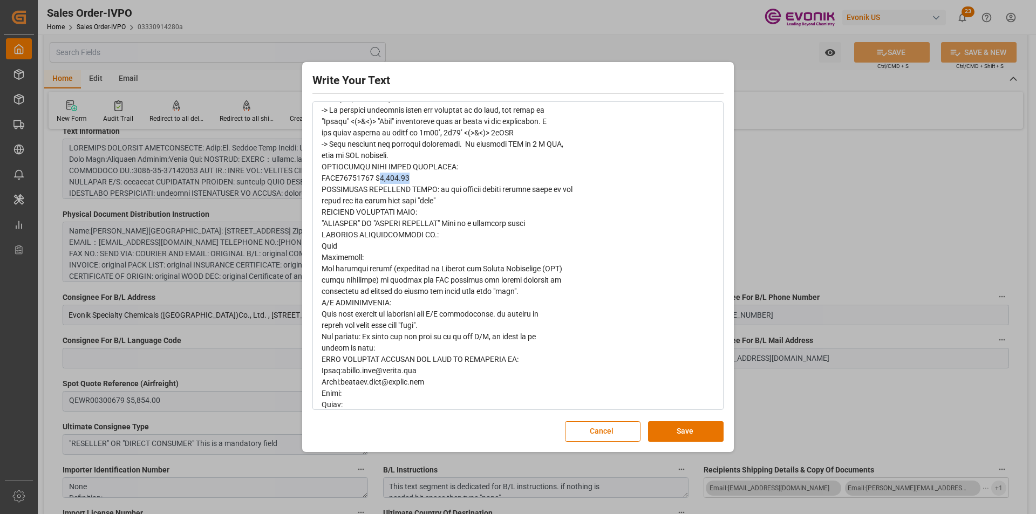
scroll to position [867, 0]
click at [601, 434] on button "Cancel" at bounding box center [603, 431] width 76 height 20
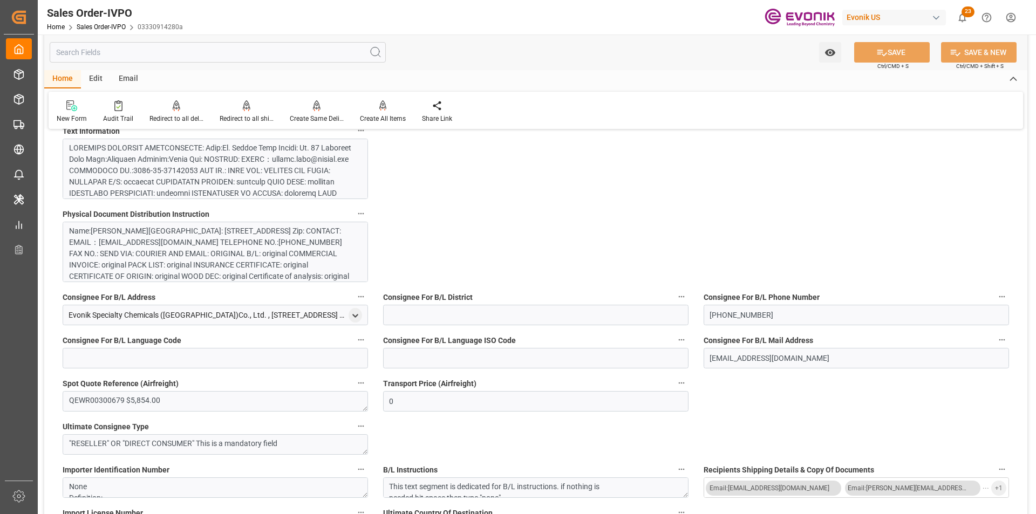
click at [112, 56] on input "text" at bounding box center [218, 52] width 336 height 20
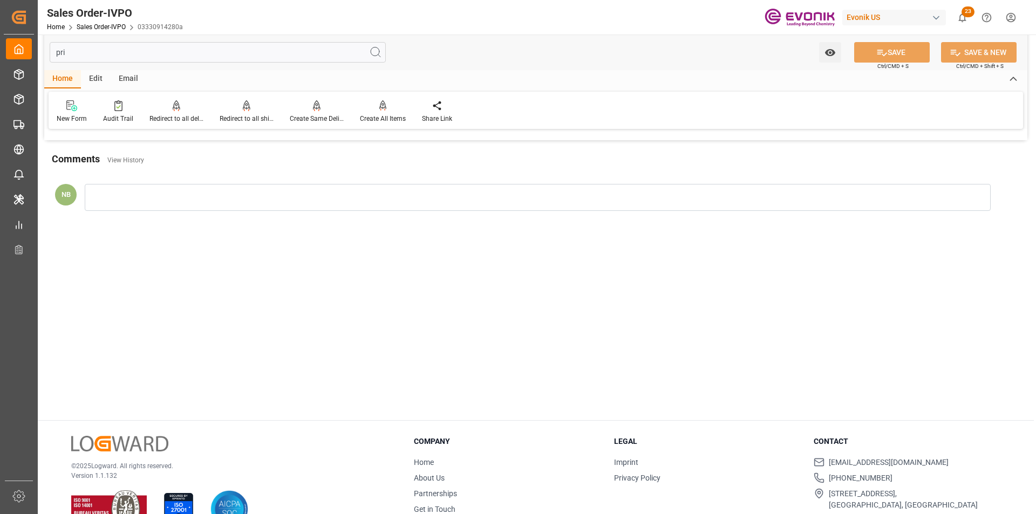
scroll to position [15, 0]
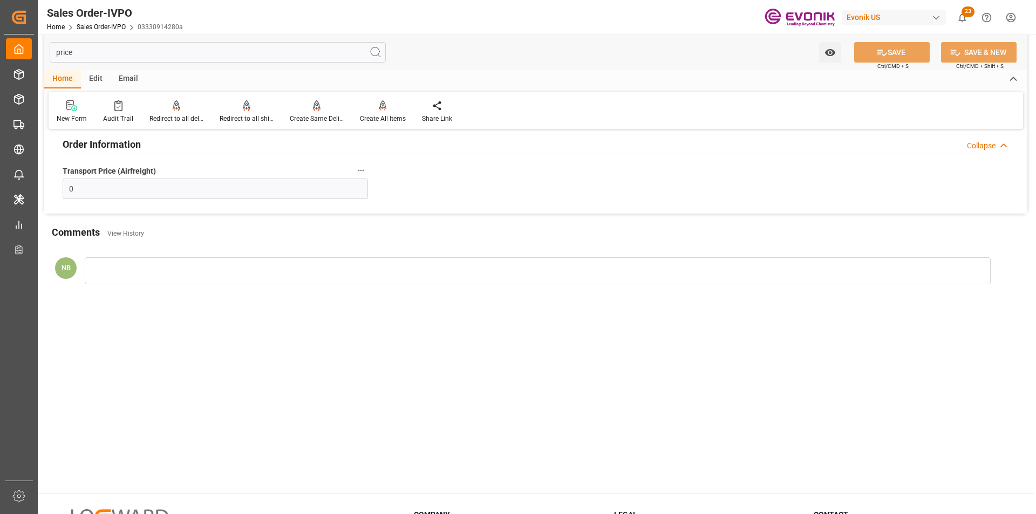
type input "price"
drag, startPoint x: 83, startPoint y: 188, endPoint x: 49, endPoint y: 187, distance: 34.6
click at [49, 187] on div "Order Information Collapse Transport Price (Airfreight) 0" at bounding box center [535, 169] width 983 height 90
paste input "text"
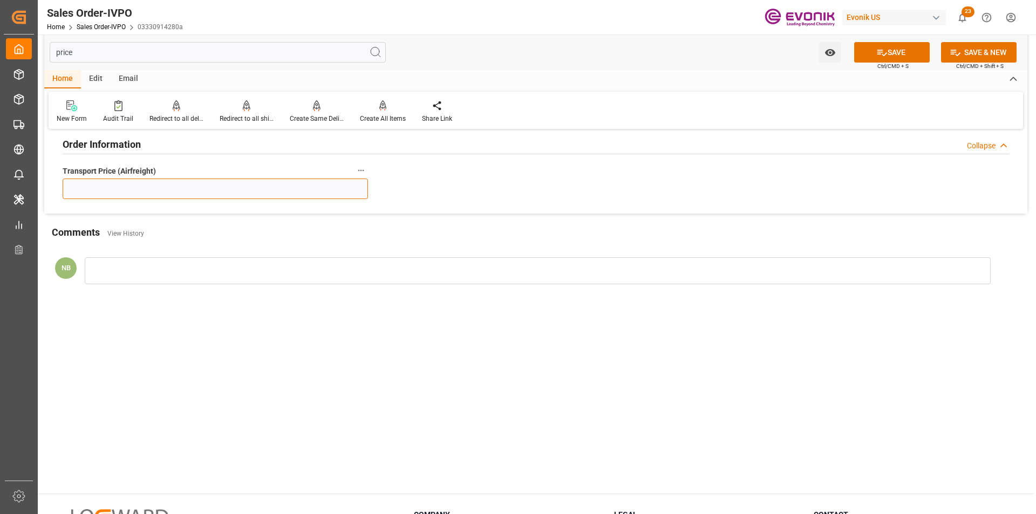
click at [112, 190] on input "text" at bounding box center [215, 189] width 305 height 20
paste input "text"
click at [112, 190] on input "text" at bounding box center [215, 189] width 305 height 20
paste input "text"
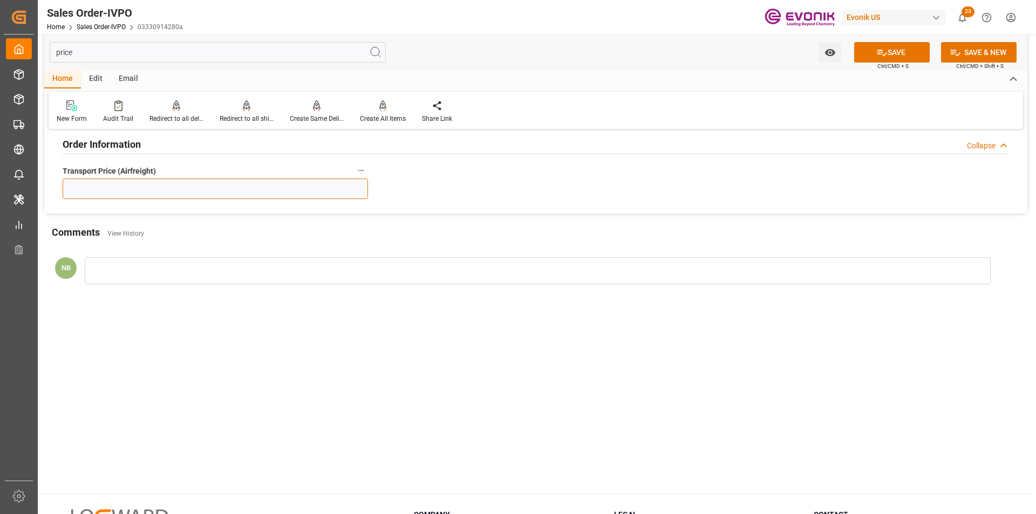
paste input "text"
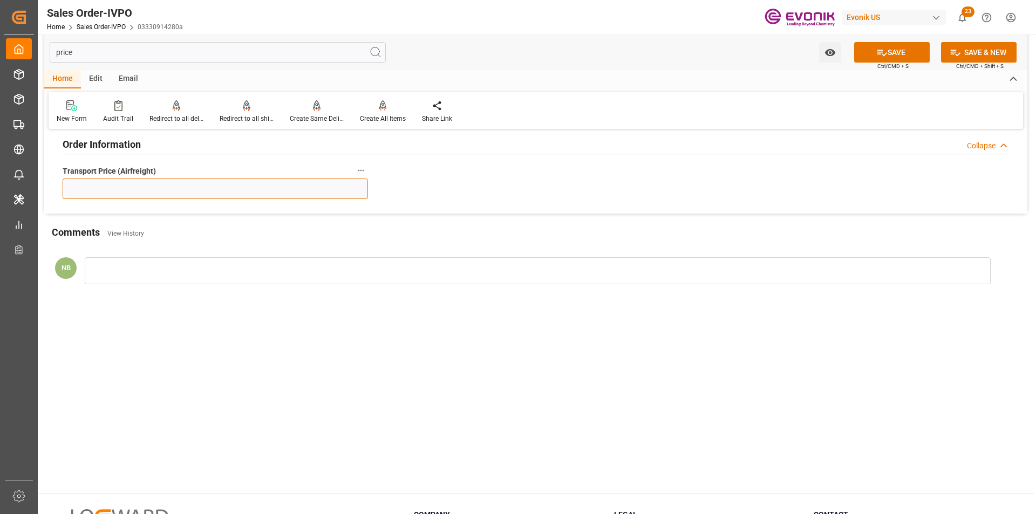
paste input "text"
click at [92, 186] on input "text" at bounding box center [215, 189] width 305 height 20
paste input "text"
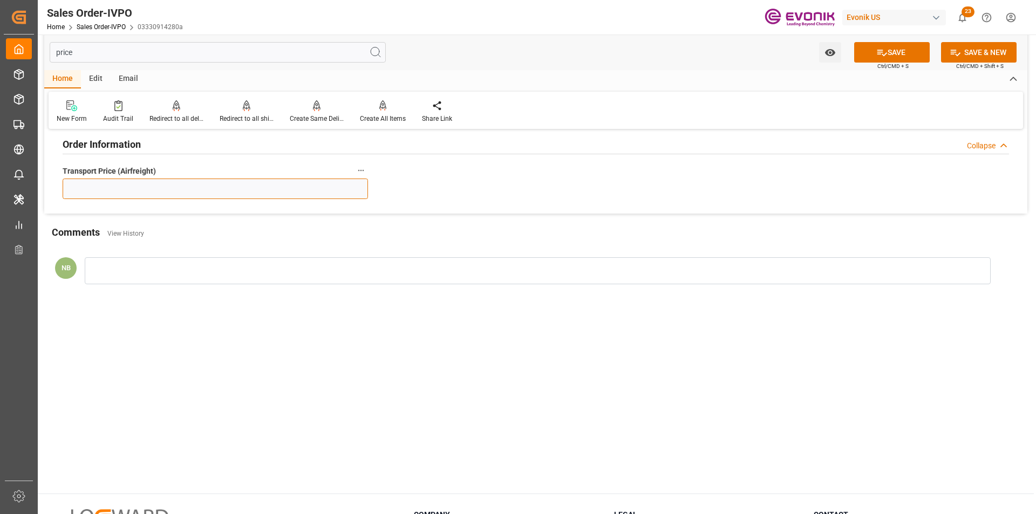
paste input "text"
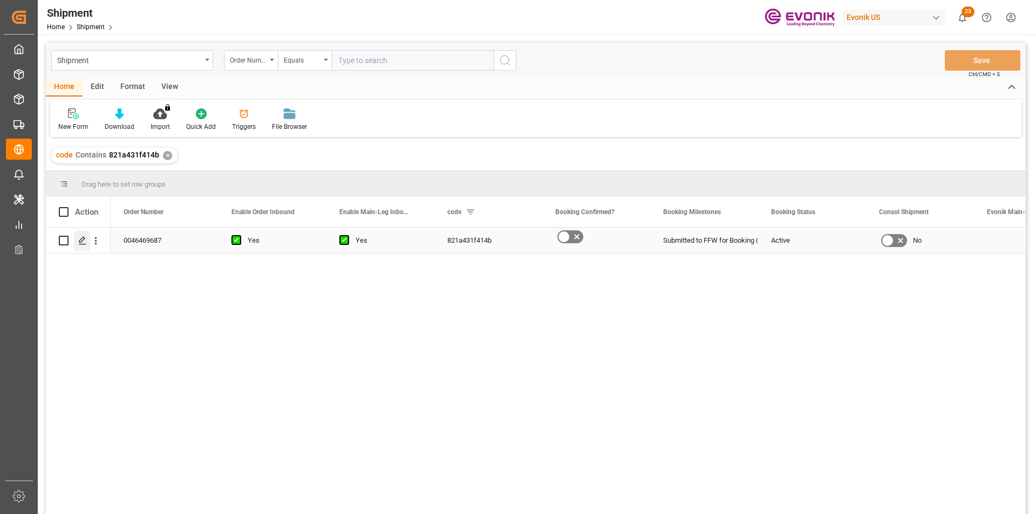
click at [86, 244] on icon "Press SPACE to select this row." at bounding box center [82, 240] width 9 height 9
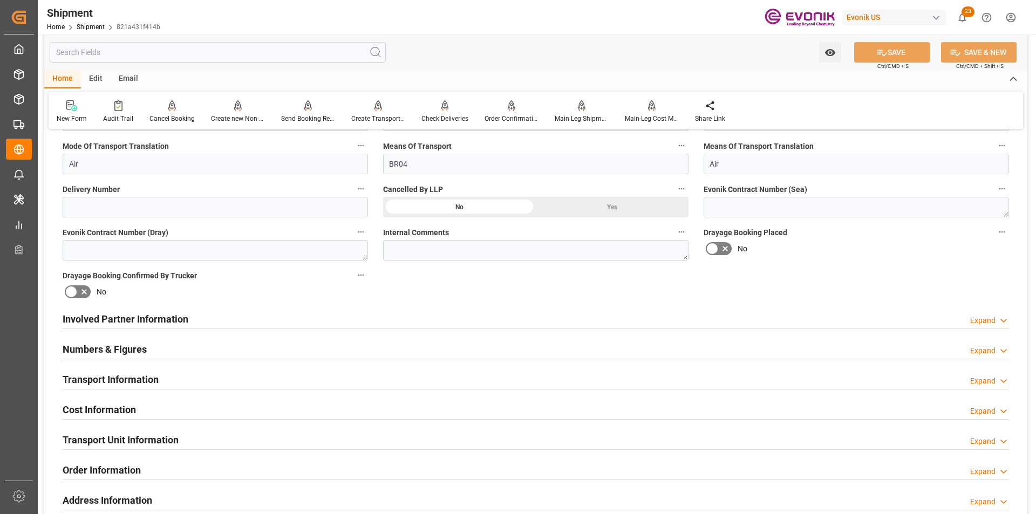
scroll to position [539, 0]
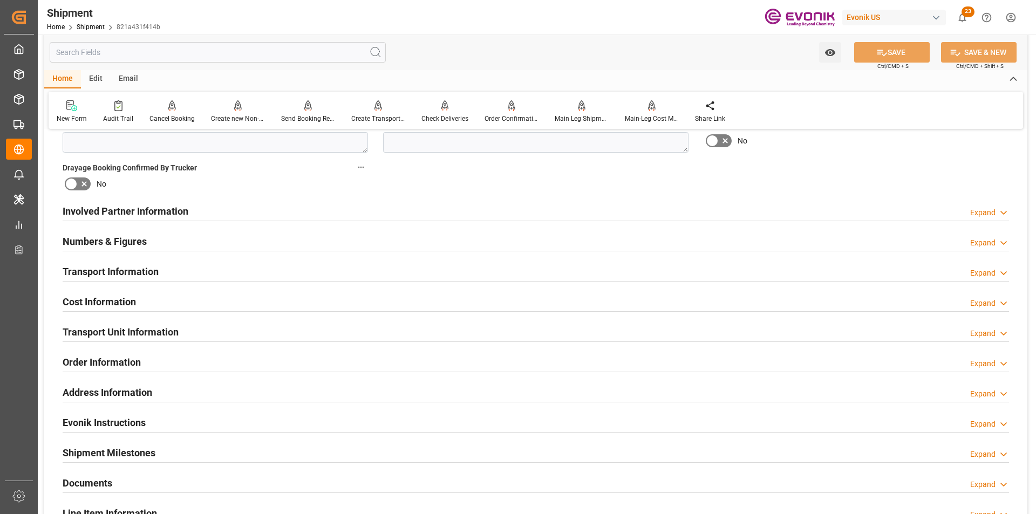
click at [982, 272] on div "Expand" at bounding box center [982, 273] width 25 height 11
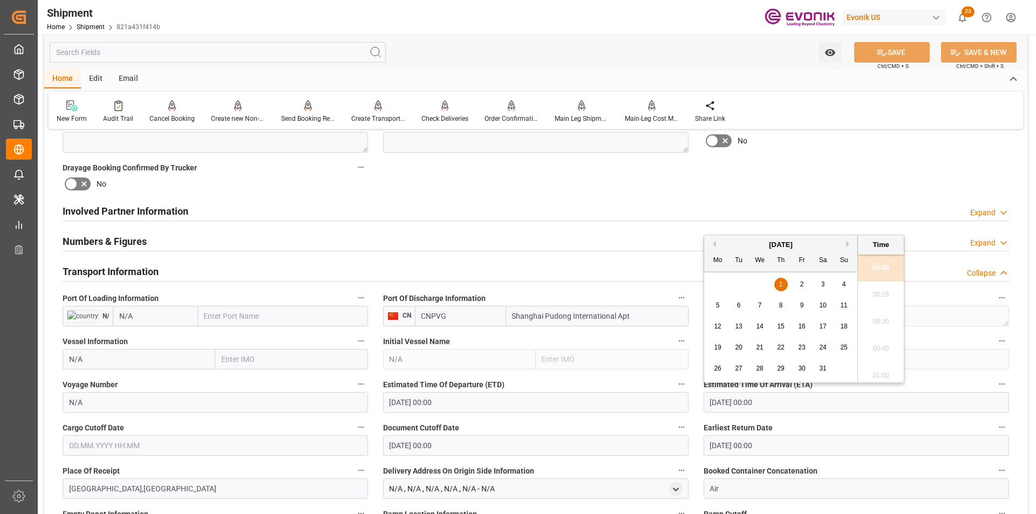
drag, startPoint x: 789, startPoint y: 403, endPoint x: 613, endPoint y: 386, distance: 176.7
click at [613, 386] on div "Booking Confirmation Milestone Bar Collapse Submitted to FFW for Booking (Pendi…" at bounding box center [535, 328] width 983 height 1458
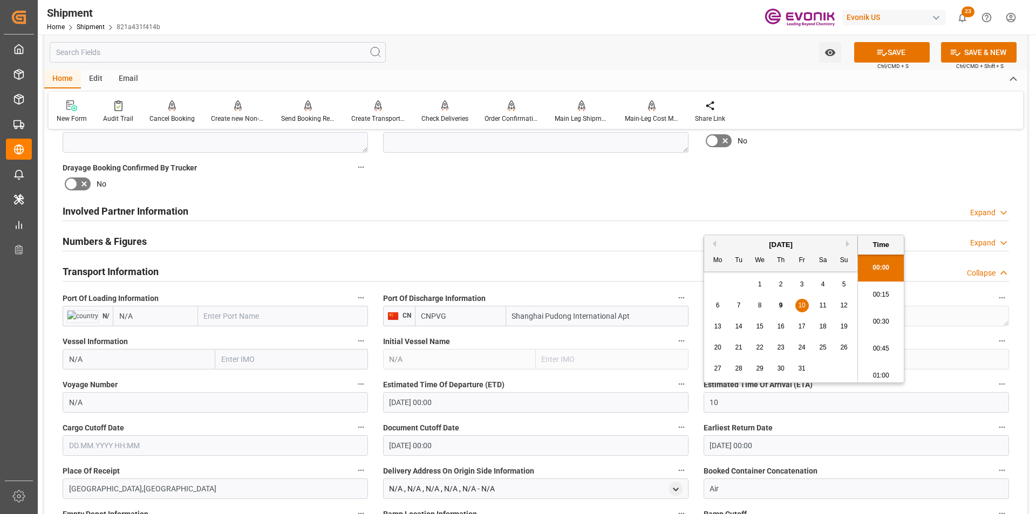
click at [740, 328] on span "14" at bounding box center [738, 327] width 7 height 8
type input "14.10.2025 00:00"
click at [453, 397] on input "01.01.1970 00:00" at bounding box center [535, 402] width 305 height 20
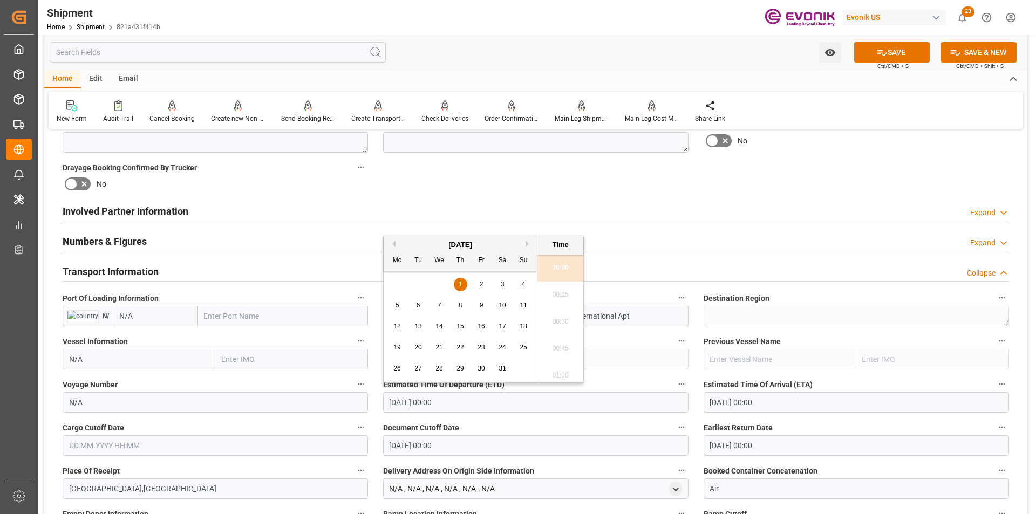
drag, startPoint x: 462, startPoint y: 401, endPoint x: 309, endPoint y: 400, distance: 153.2
click at [309, 400] on div "Booking Confirmation Milestone Bar Collapse Submitted to FFW for Booking (Pendi…" at bounding box center [535, 328] width 983 height 1458
click at [402, 304] on div "6" at bounding box center [397, 305] width 13 height 13
type input "06.10.2025 00:00"
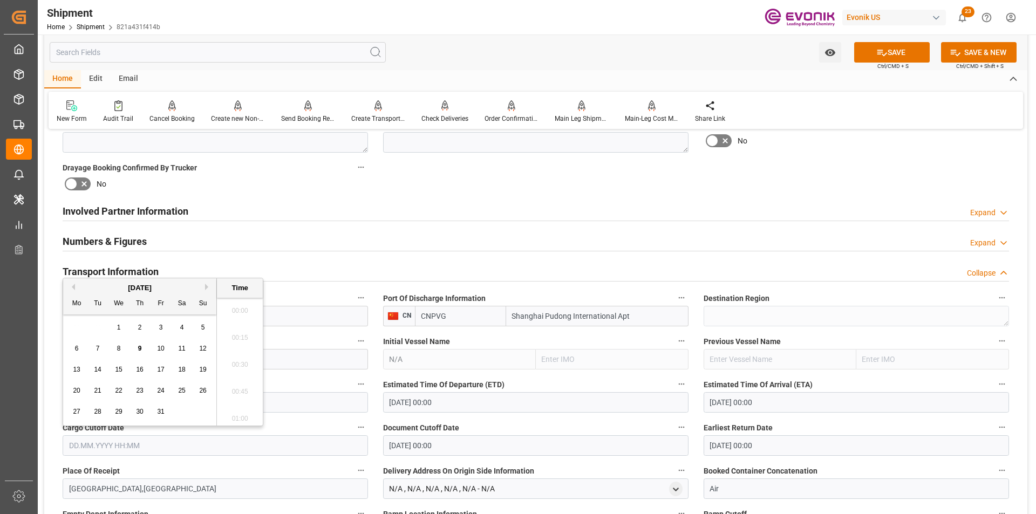
click at [260, 437] on input "text" at bounding box center [215, 445] width 305 height 20
click at [76, 350] on span "6" at bounding box center [77, 349] width 4 height 8
type input "06.10.2025 00:00"
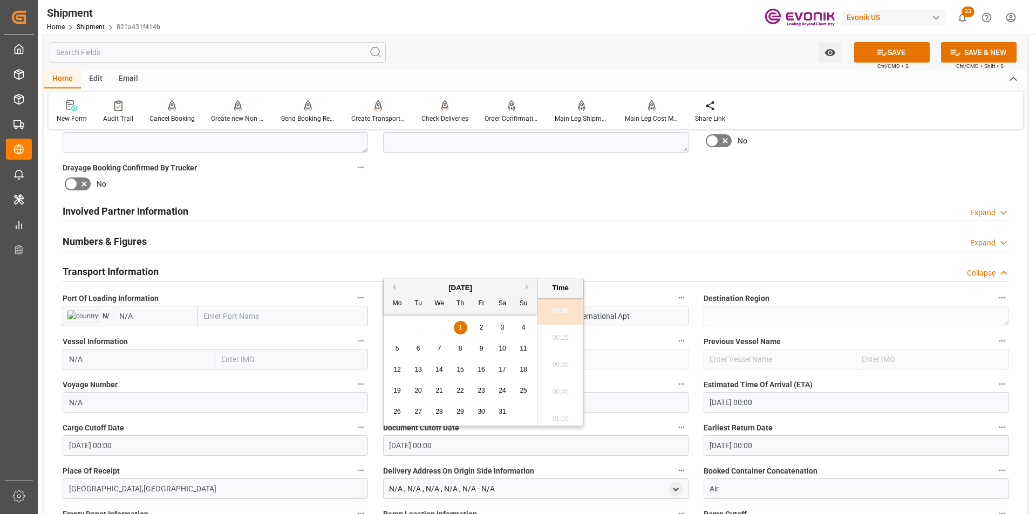
click at [491, 445] on input "01.01.1970 00:00" at bounding box center [535, 445] width 305 height 20
drag, startPoint x: 487, startPoint y: 446, endPoint x: 298, endPoint y: 446, distance: 188.3
click at [298, 446] on div "Booking Confirmation Milestone Bar Collapse Submitted to FFW for Booking (Pendi…" at bounding box center [535, 328] width 983 height 1458
click at [392, 345] on div "6" at bounding box center [397, 349] width 13 height 13
type input "[DATE] 00:00"
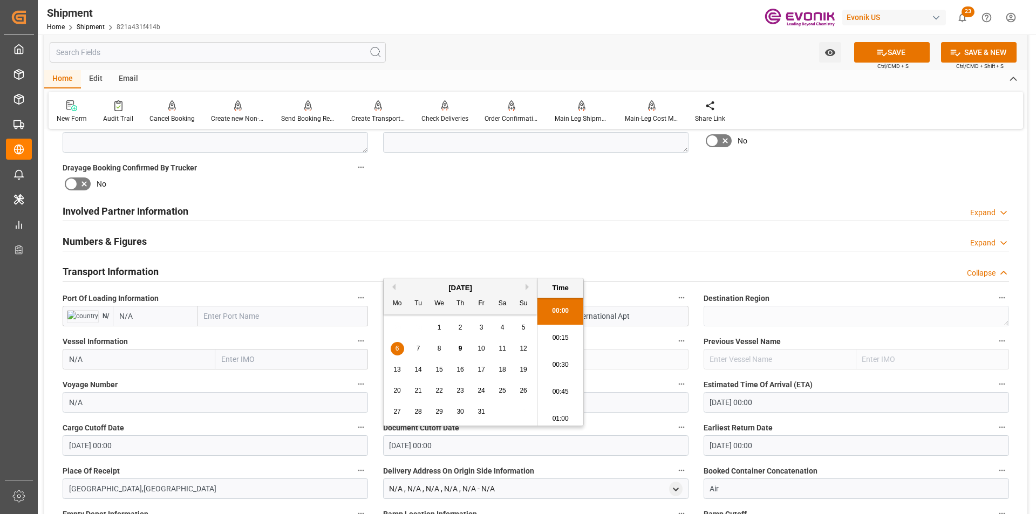
click at [806, 448] on input "01.01.1970 00:00" at bounding box center [855, 445] width 305 height 20
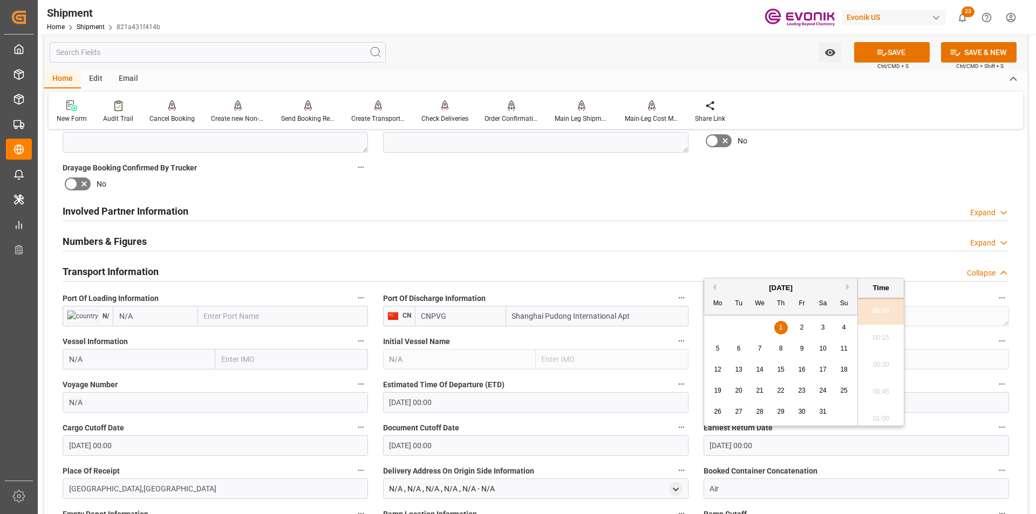
drag, startPoint x: 793, startPoint y: 444, endPoint x: 640, endPoint y: 445, distance: 153.2
click at [640, 445] on div "Booking Confirmation Milestone Bar Collapse Submitted to FFW for Booking (Pendi…" at bounding box center [535, 328] width 983 height 1458
click at [719, 346] on span "6" at bounding box center [718, 349] width 4 height 8
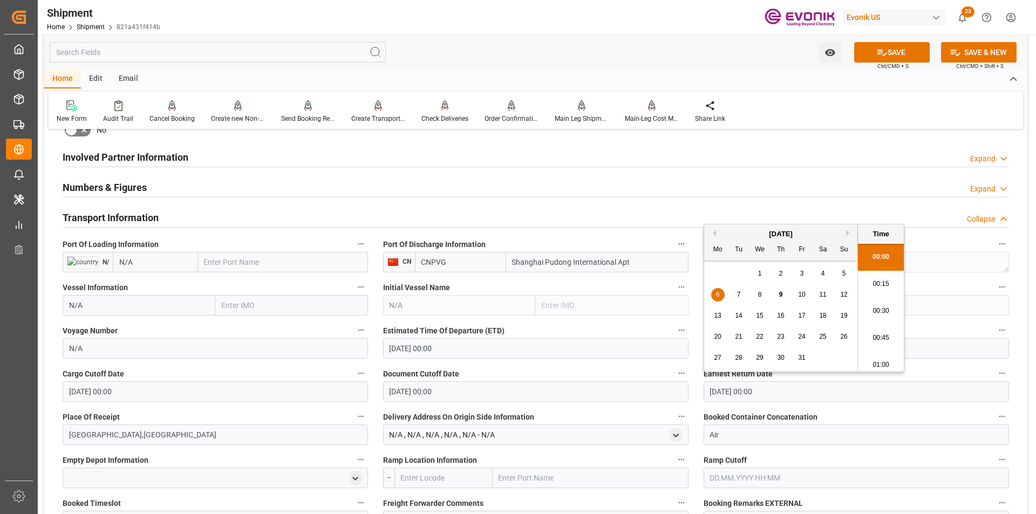
click at [874, 285] on li "00:15" at bounding box center [881, 284] width 46 height 27
type input "06.10.2025 00:15"
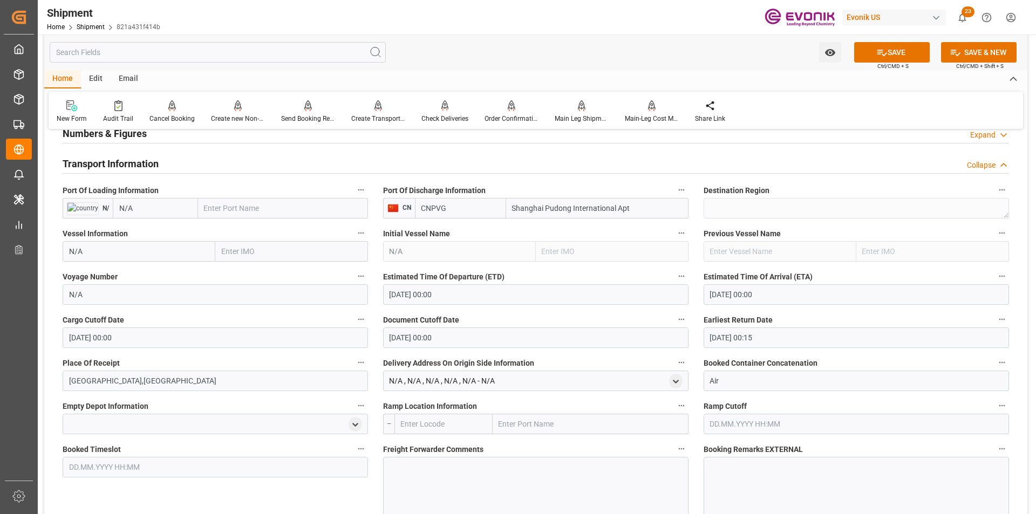
scroll to position [701, 0]
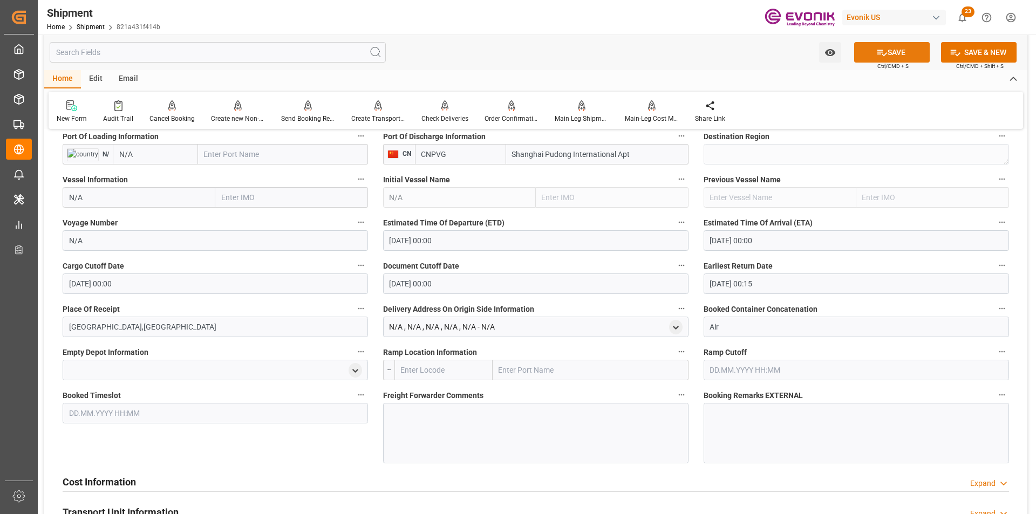
click at [880, 56] on icon at bounding box center [881, 52] width 11 height 11
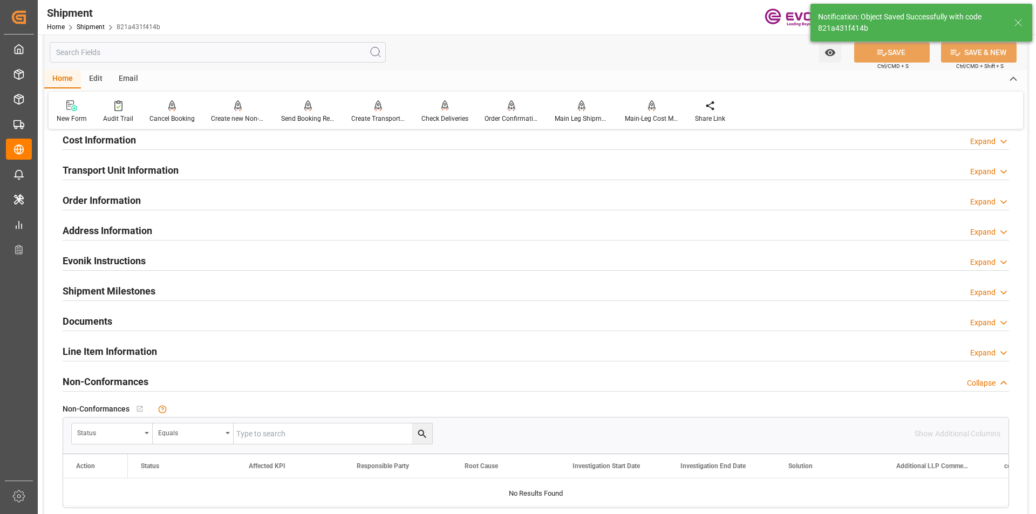
scroll to position [647, 0]
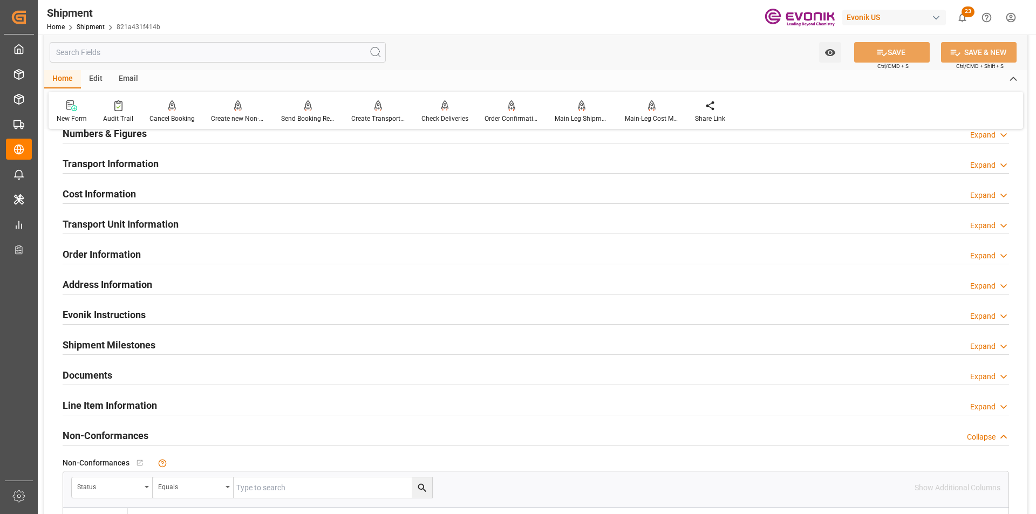
click at [982, 201] on div "Expand" at bounding box center [982, 195] width 25 height 11
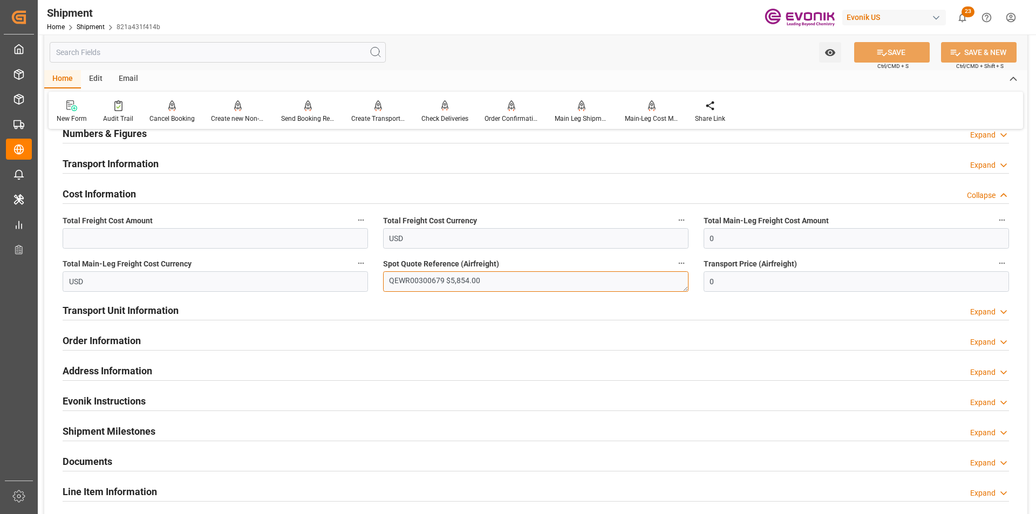
drag, startPoint x: 483, startPoint y: 279, endPoint x: 448, endPoint y: 278, distance: 35.1
click at [448, 278] on textarea "QEWR00300679 $5,854.00" at bounding box center [535, 281] width 305 height 20
type textarea "QEWR00300679"
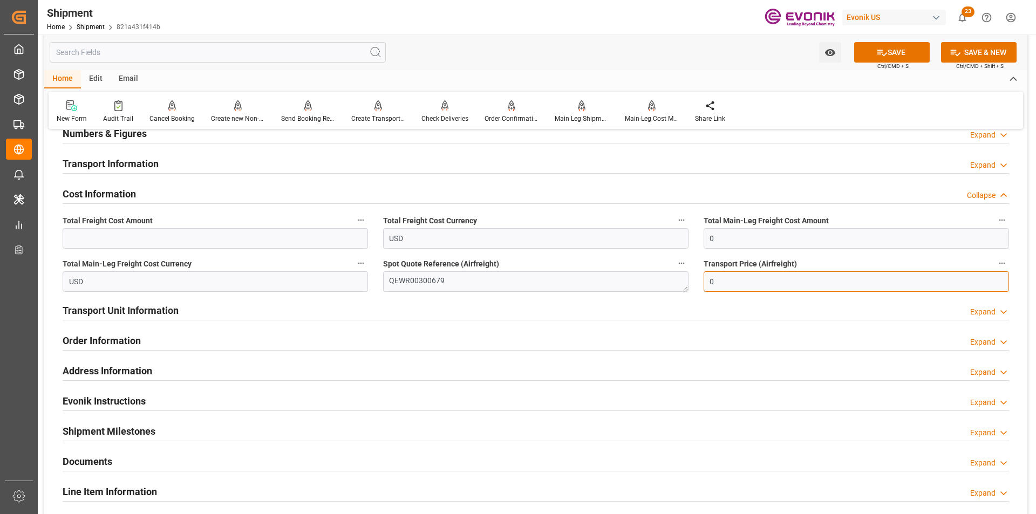
drag, startPoint x: 694, startPoint y: 276, endPoint x: 669, endPoint y: 277, distance: 24.3
click at [669, 277] on div "Booking Confirmation Milestone Bar Collapse Submitted to FFW for Booking (Pendi…" at bounding box center [535, 92] width 983 height 1202
paste input "text"
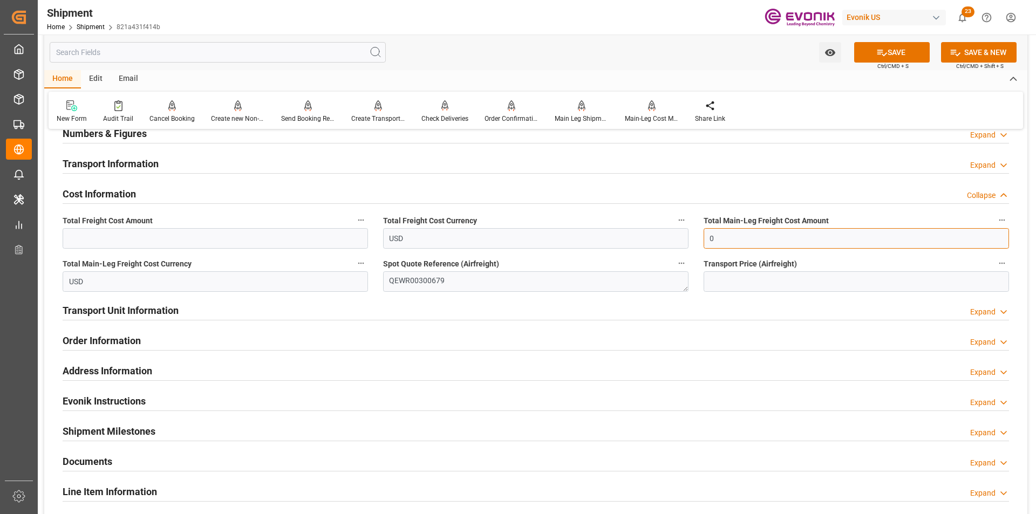
drag, startPoint x: 730, startPoint y: 236, endPoint x: 641, endPoint y: 236, distance: 89.0
click at [642, 236] on div "Booking Confirmation Milestone Bar Collapse Submitted to FFW for Booking (Pendi…" at bounding box center [535, 92] width 983 height 1202
paste input "text"
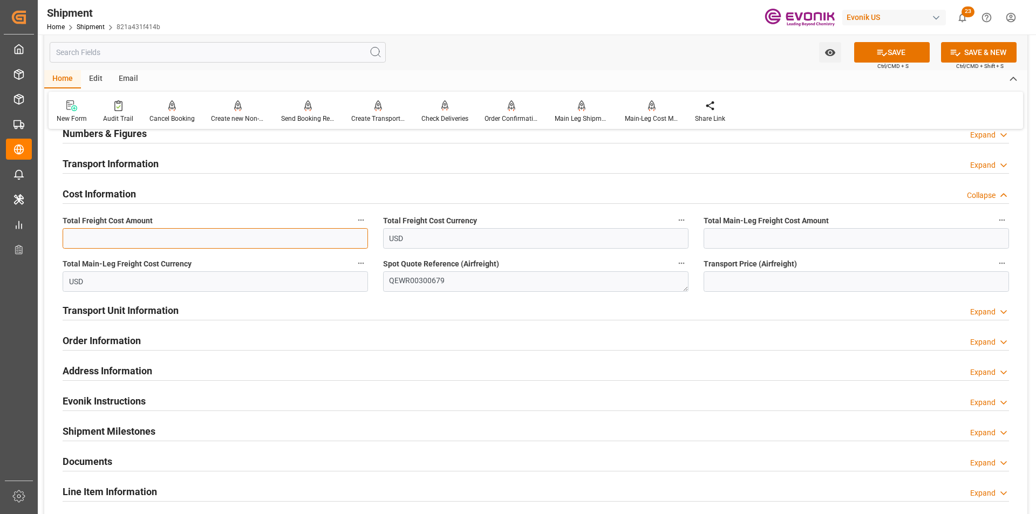
click at [105, 236] on input "text" at bounding box center [215, 238] width 305 height 20
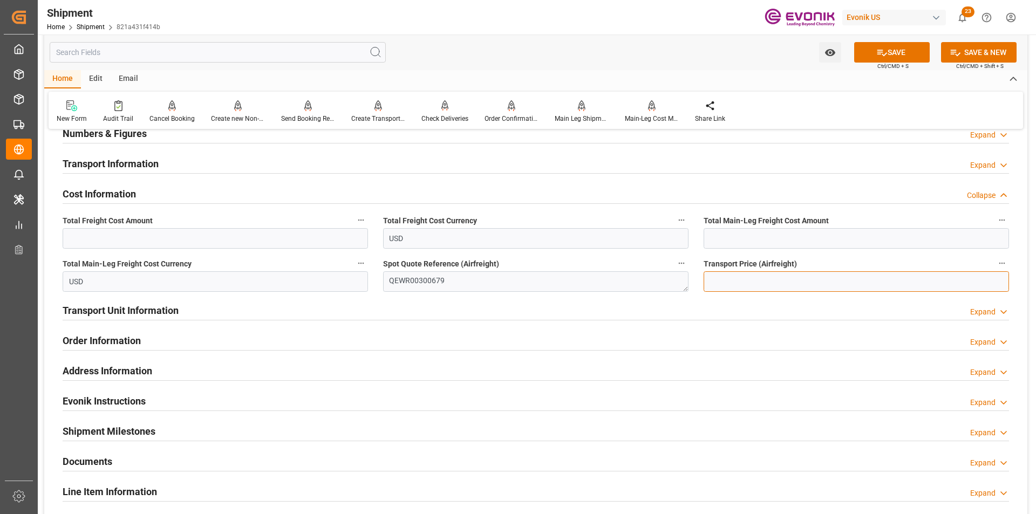
click at [733, 285] on input "text" at bounding box center [855, 281] width 305 height 20
paste input "text"
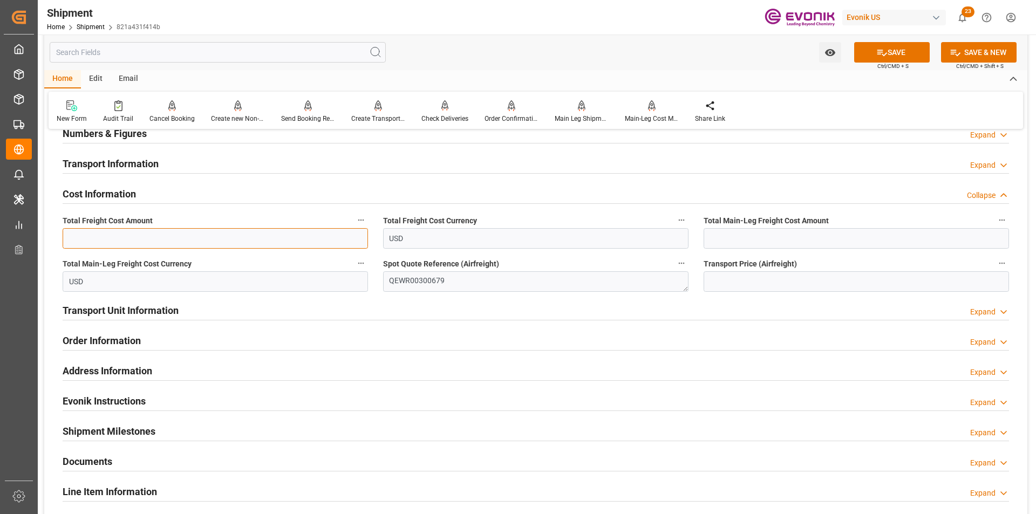
click at [202, 239] on input "text" at bounding box center [215, 238] width 305 height 20
paste input "text"
click at [879, 51] on icon at bounding box center [881, 52] width 11 height 11
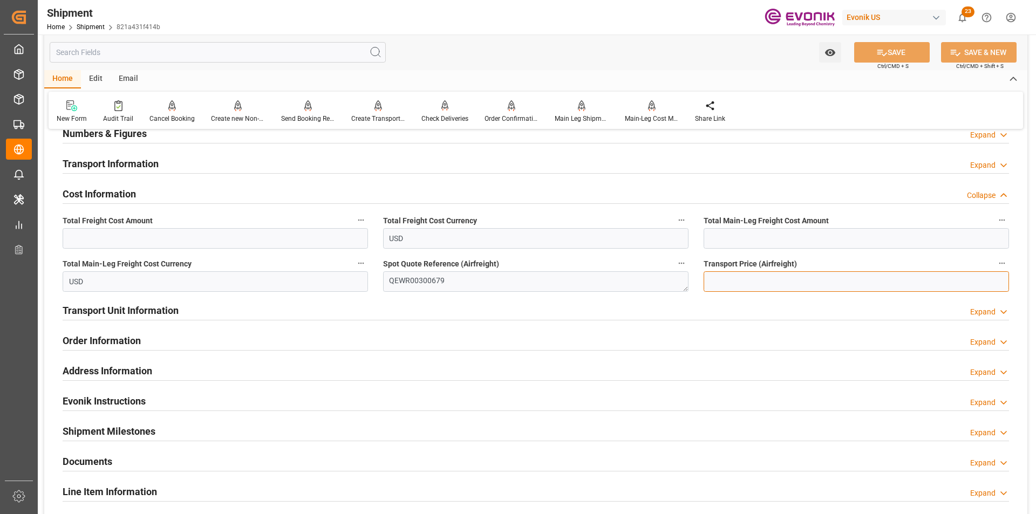
click at [775, 278] on input "text" at bounding box center [855, 281] width 305 height 20
paste input "text"
click at [763, 274] on input "text" at bounding box center [855, 281] width 305 height 20
paste input "text"
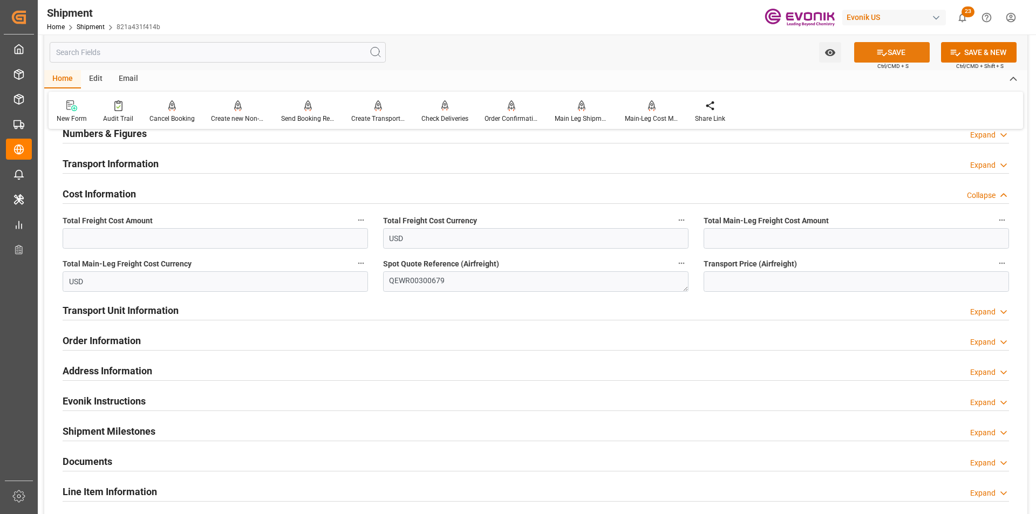
click at [872, 43] on button "SAVE" at bounding box center [892, 52] width 76 height 20
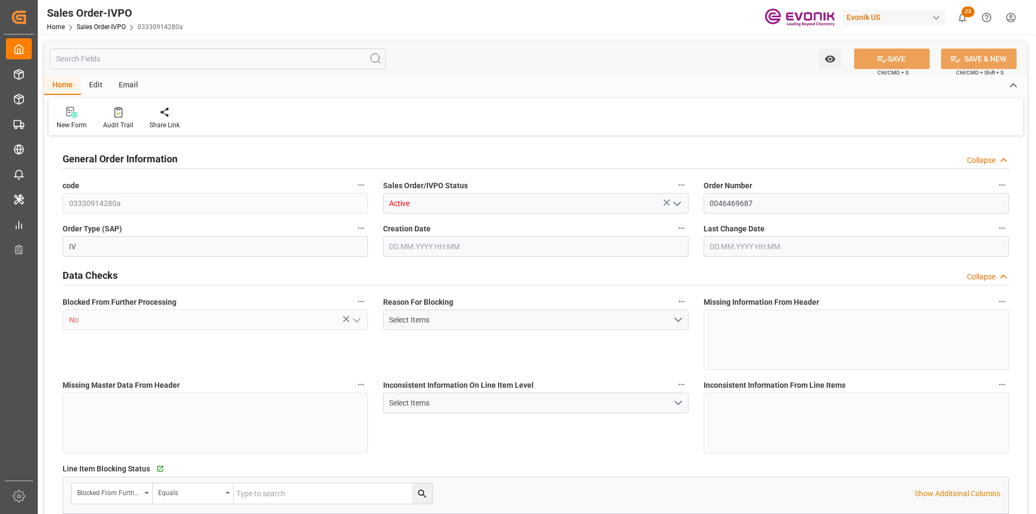
type input "CNPVG"
type input "0"
type input "1"
type input "1740"
type input "[DATE] 17:35"
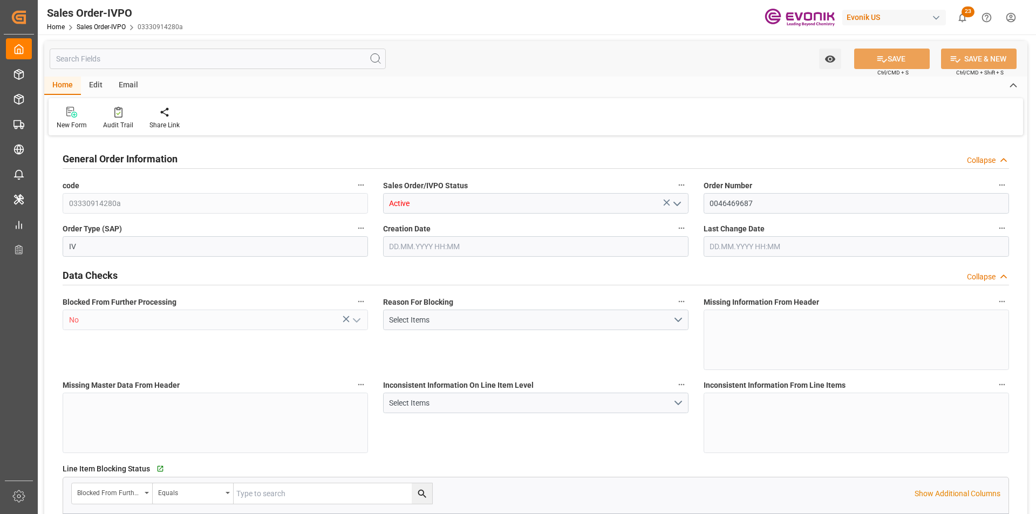
type input "[DATE] 19:01"
click at [169, 61] on input "text" at bounding box center [218, 59] width 336 height 20
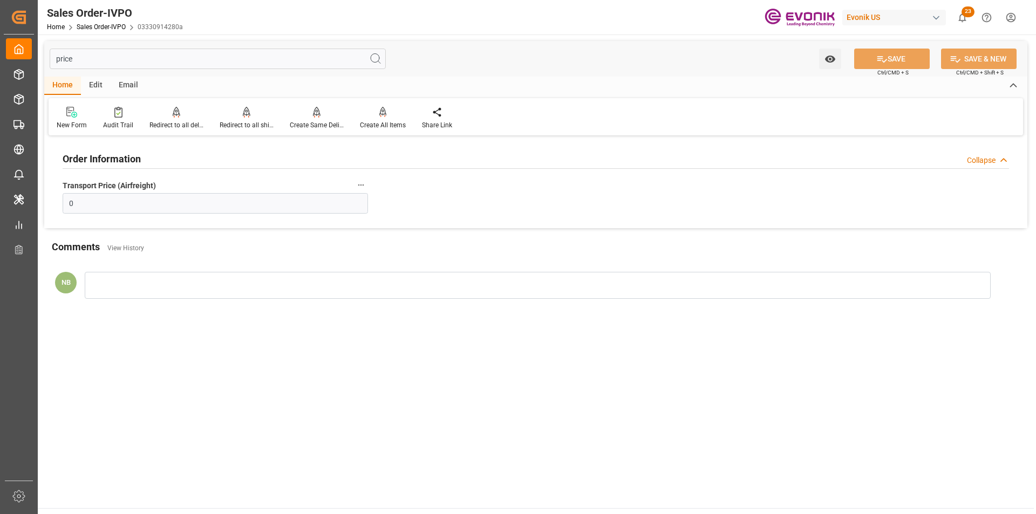
type input "price"
click at [110, 193] on label "Transport Price (Airfreight)" at bounding box center [215, 185] width 305 height 15
click at [354, 192] on button "Transport Price (Airfreight)" at bounding box center [361, 185] width 14 height 14
click at [97, 204] on div at bounding box center [518, 257] width 1036 height 514
click at [117, 206] on input "0" at bounding box center [215, 203] width 305 height 20
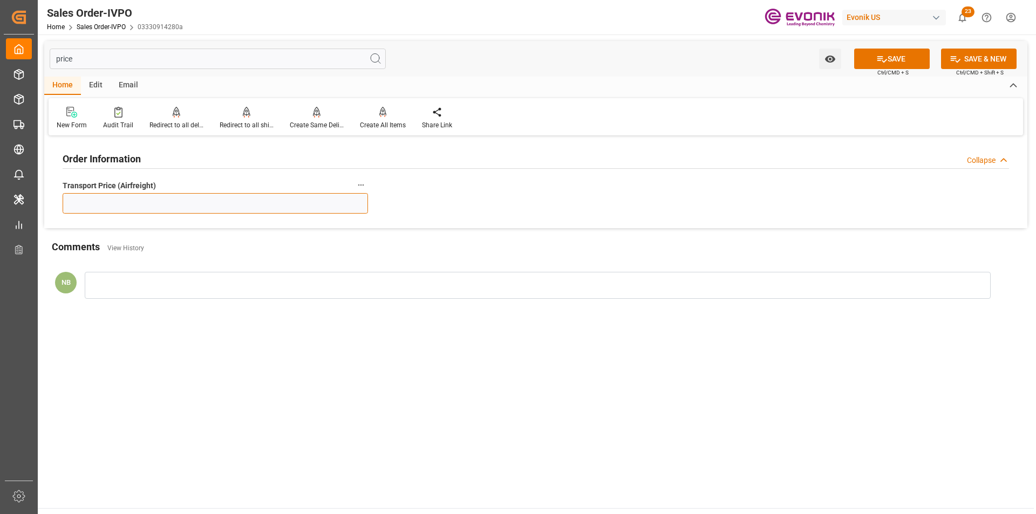
paste input "text"
click at [79, 202] on input "5854.00" at bounding box center [215, 203] width 305 height 20
click at [120, 202] on input "5854.00" at bounding box center [215, 203] width 305 height 20
type input "5854.00"
click at [880, 59] on icon at bounding box center [881, 58] width 11 height 11
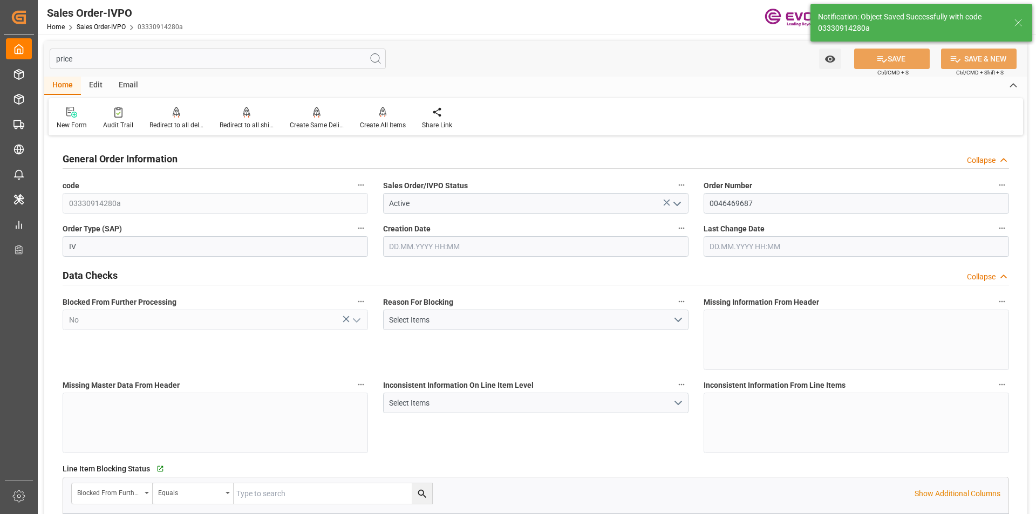
type input "CNPVG"
type input "1"
type input "1740"
type input "[DATE] 17:35"
type input "[DATE] 19:04"
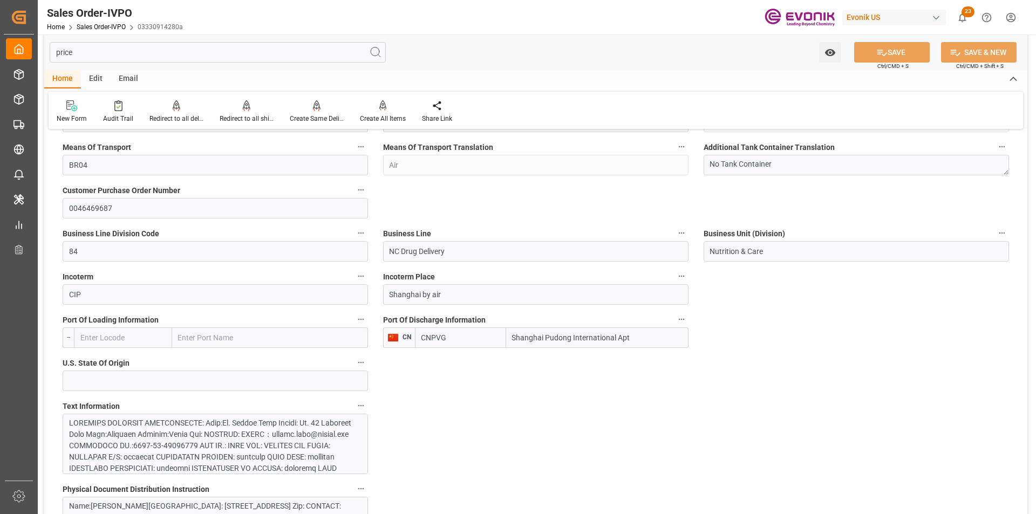
scroll to position [701, 0]
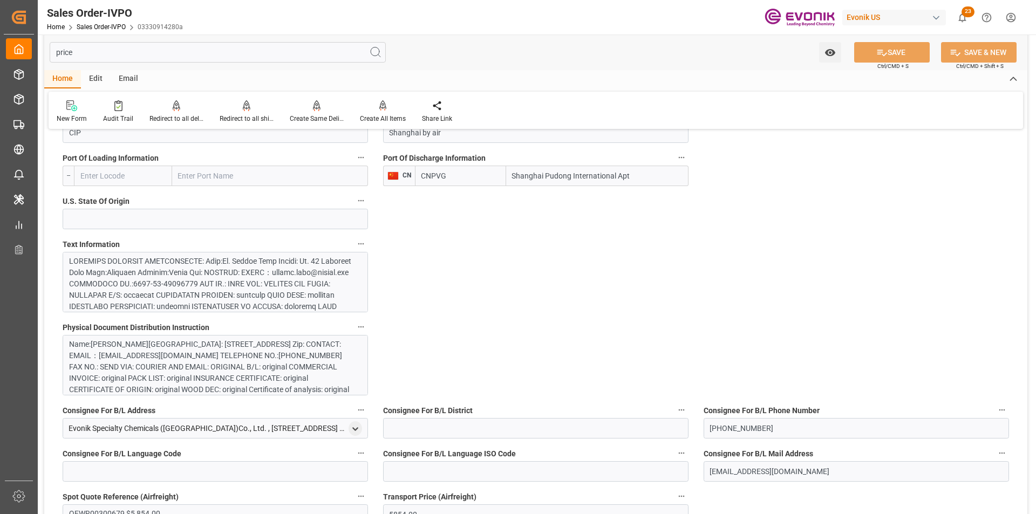
click at [205, 287] on div at bounding box center [211, 499] width 284 height 487
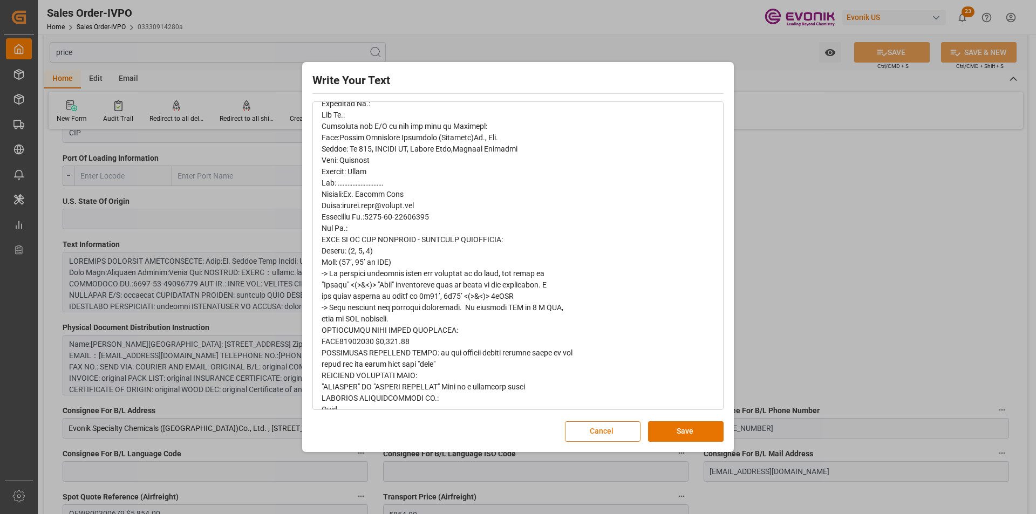
scroll to position [0, 0]
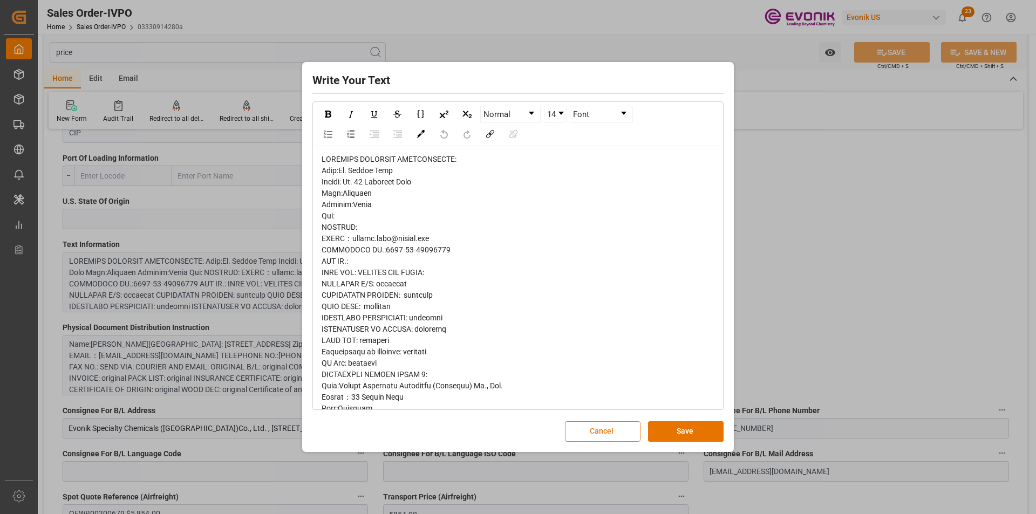
click at [612, 436] on button "Cancel" at bounding box center [603, 431] width 76 height 20
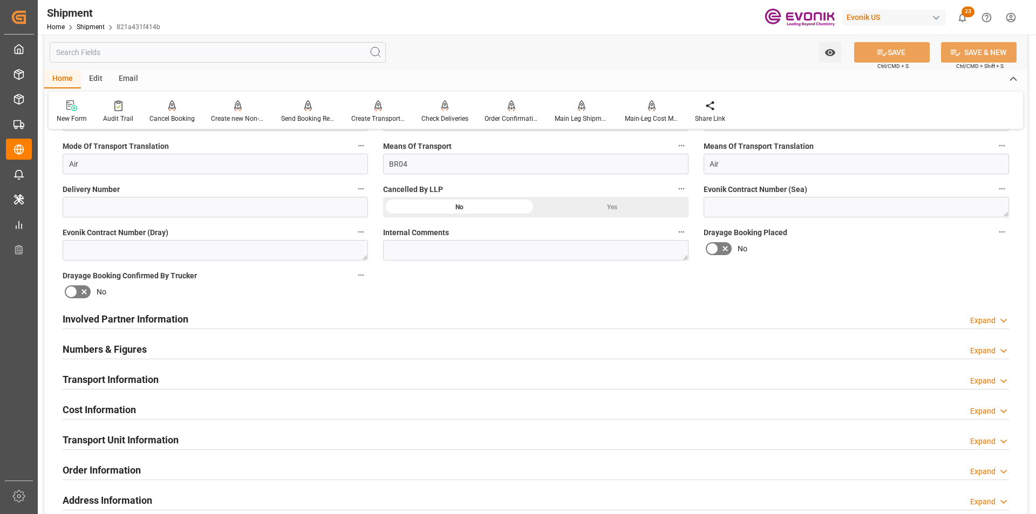
scroll to position [593, 0]
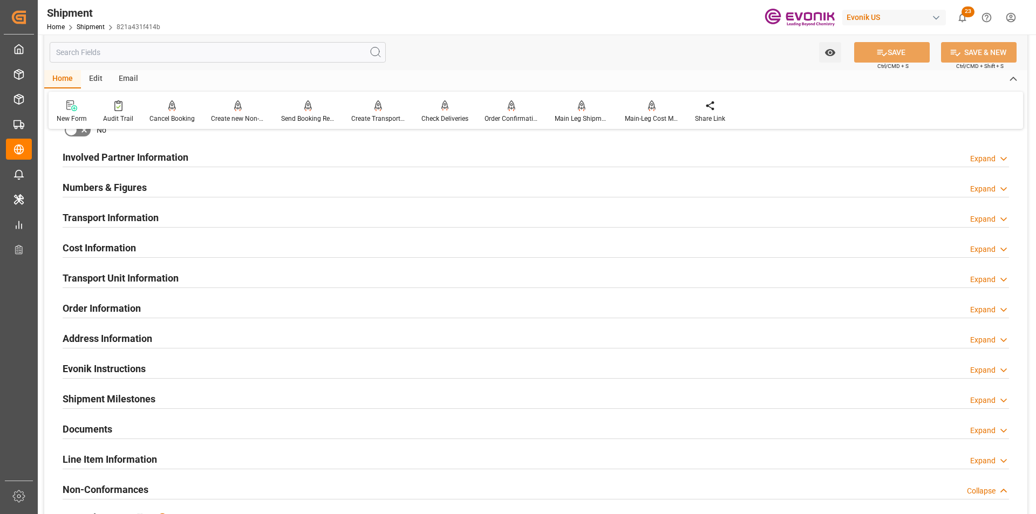
click at [988, 213] on div "Transport Information Expand" at bounding box center [536, 217] width 946 height 20
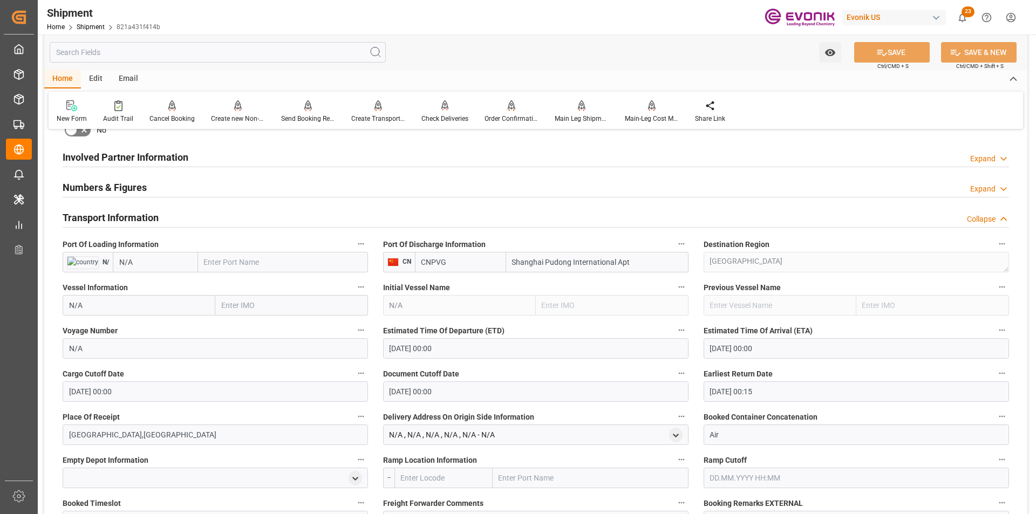
click at [989, 214] on div "Collapse" at bounding box center [981, 219] width 29 height 11
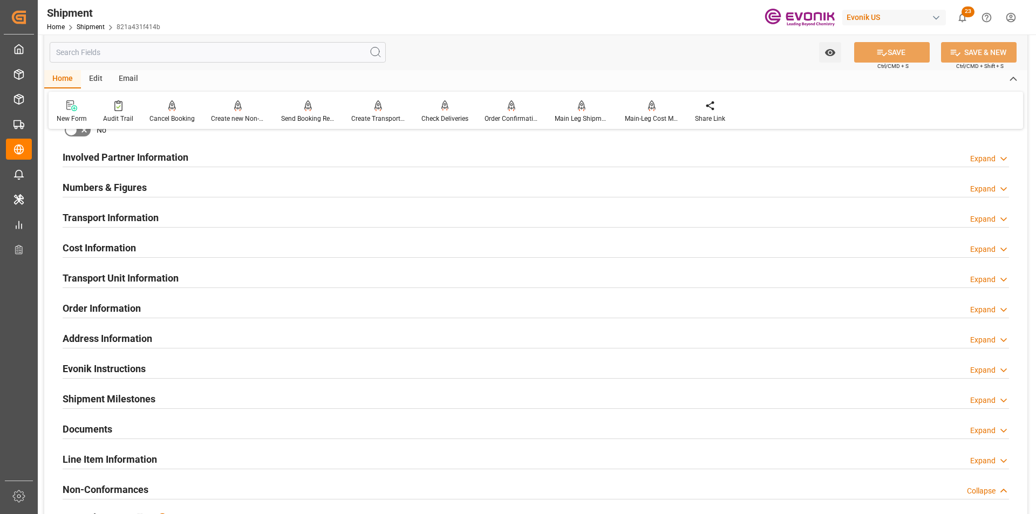
click at [976, 247] on div "Expand" at bounding box center [982, 249] width 25 height 11
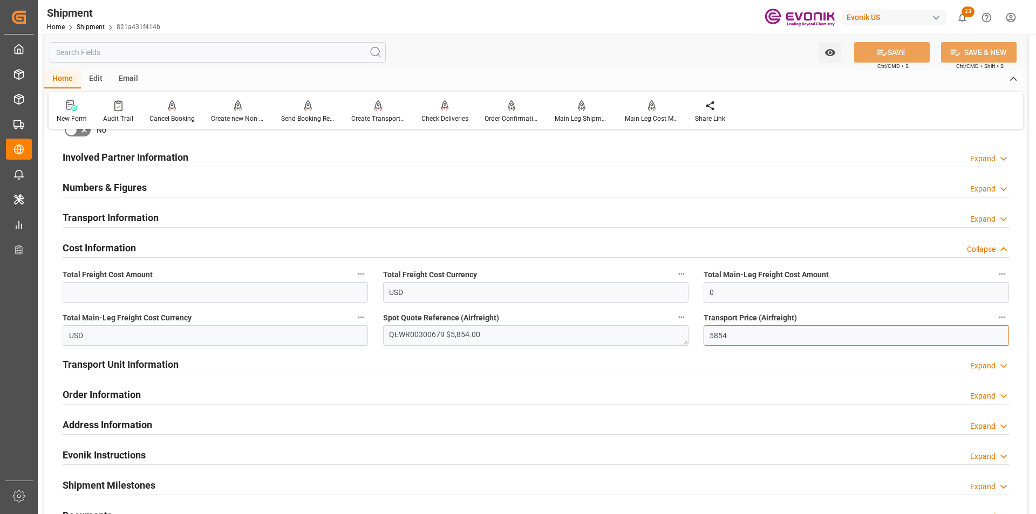
drag, startPoint x: 740, startPoint y: 337, endPoint x: 679, endPoint y: 331, distance: 61.8
click at [679, 331] on div "Booking Confirmation Milestone Bar Collapse Submitted to FFW for Booking (Pendi…" at bounding box center [535, 146] width 983 height 1202
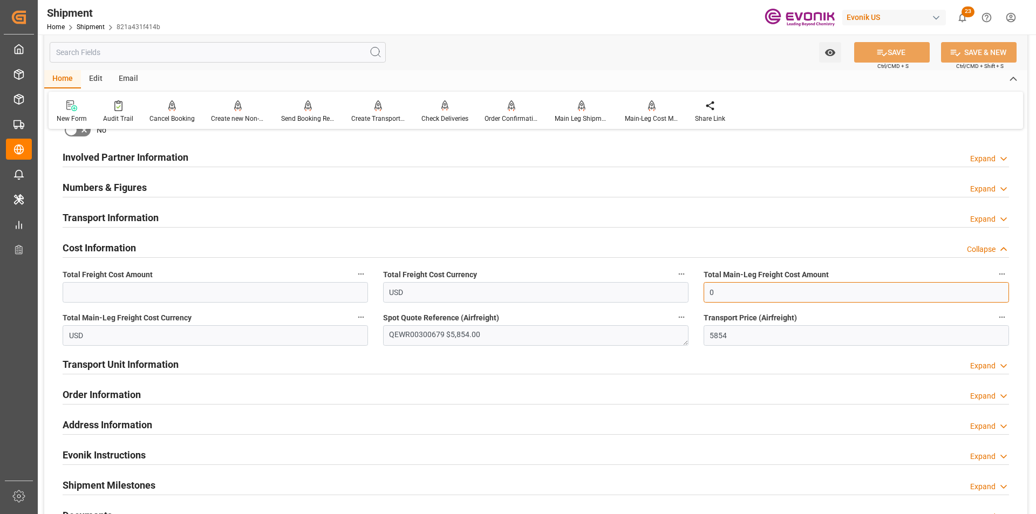
drag, startPoint x: 700, startPoint y: 286, endPoint x: 681, endPoint y: 285, distance: 19.4
click at [681, 285] on div "Booking Confirmation Milestone Bar Collapse Submitted to FFW for Booking (Pendi…" at bounding box center [535, 146] width 983 height 1202
paste input "5854"
type input "5854"
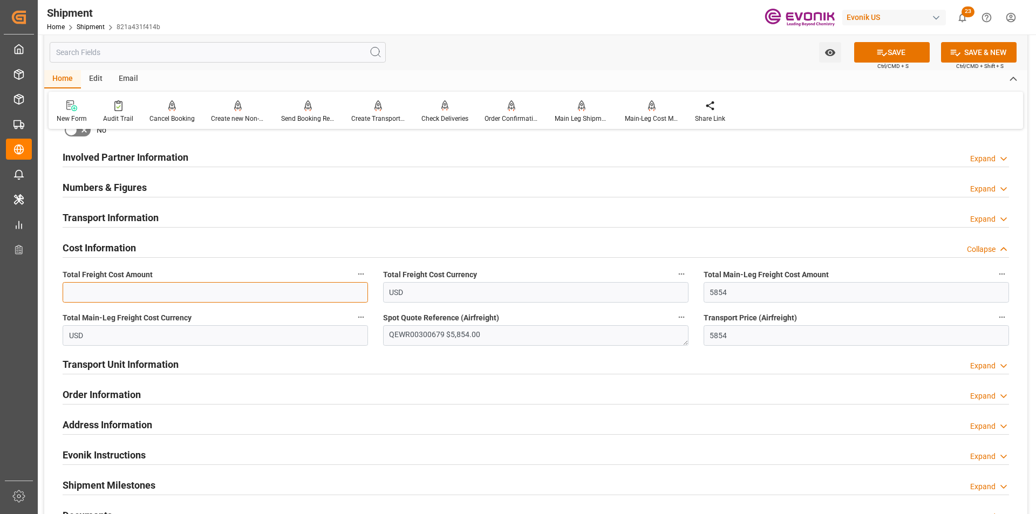
click at [94, 292] on input "text" at bounding box center [215, 292] width 305 height 20
paste input "5854"
type input "5854"
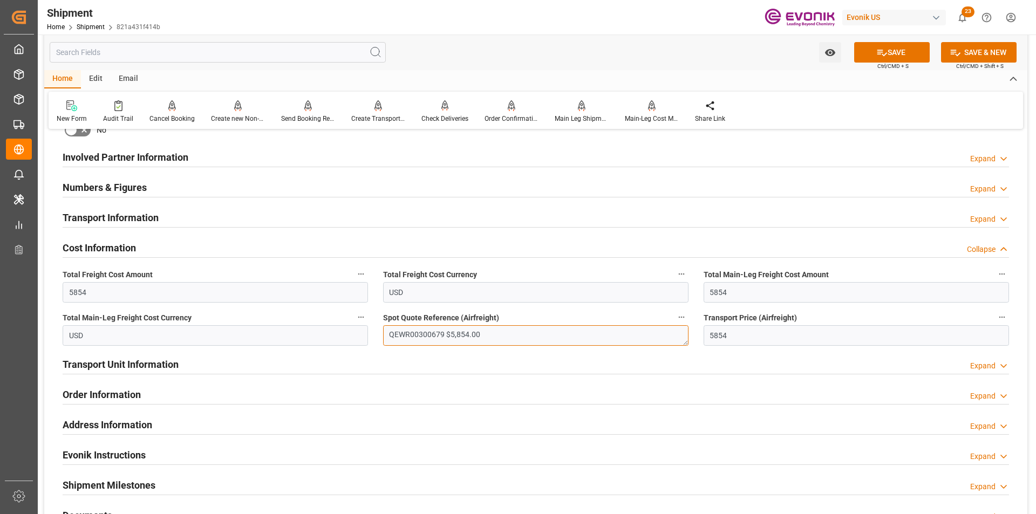
click at [484, 337] on textarea "QEWR00300679 $5,854.00" at bounding box center [535, 335] width 305 height 20
drag, startPoint x: 443, startPoint y: 333, endPoint x: 364, endPoint y: 332, distance: 79.3
click at [364, 332] on div "Booking Confirmation Milestone Bar Collapse Submitted to FFW for Booking (Pendi…" at bounding box center [535, 146] width 983 height 1202
click at [884, 47] on icon at bounding box center [881, 52] width 11 height 11
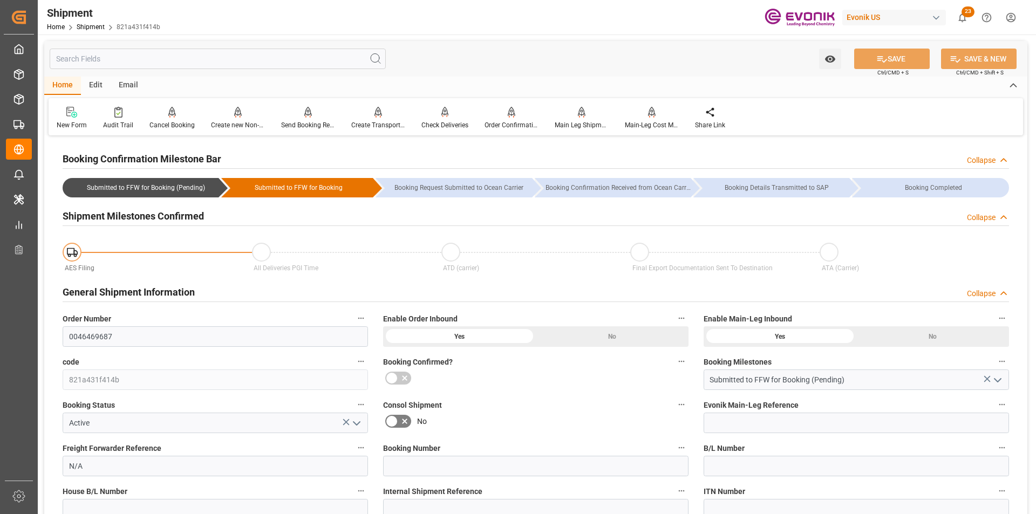
scroll to position [216, 0]
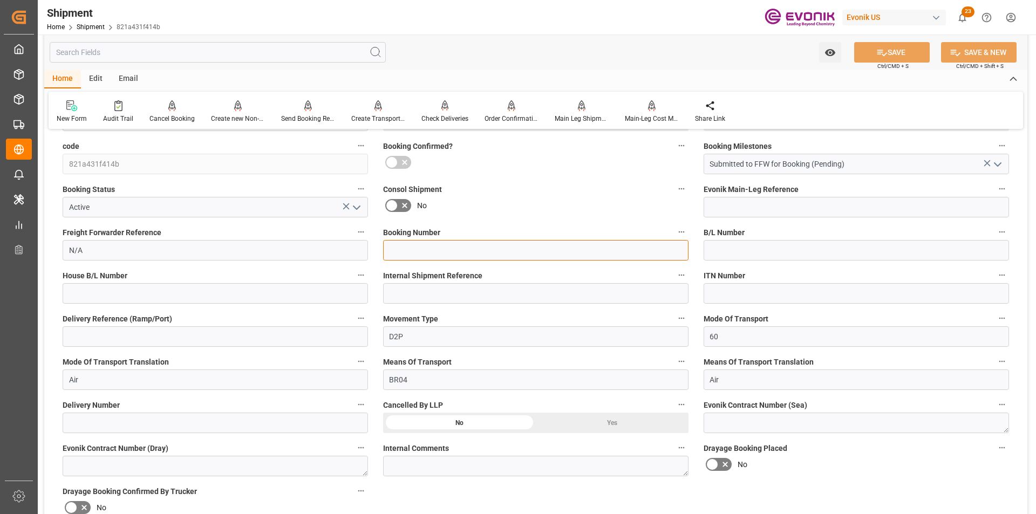
click at [464, 249] on input at bounding box center [535, 250] width 305 height 20
paste input "QEWR00300679"
type input "QEWR00300679"
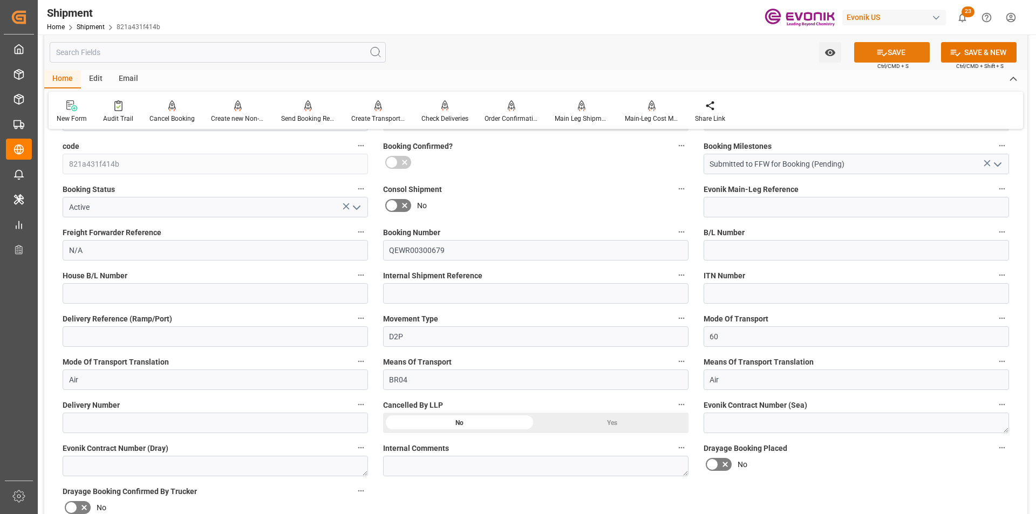
click at [879, 56] on icon at bounding box center [881, 52] width 11 height 11
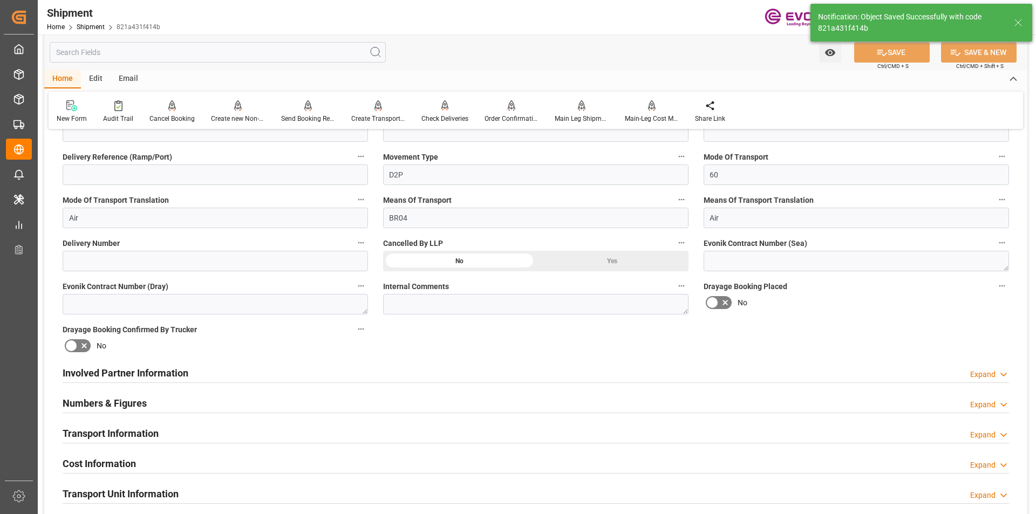
scroll to position [485, 0]
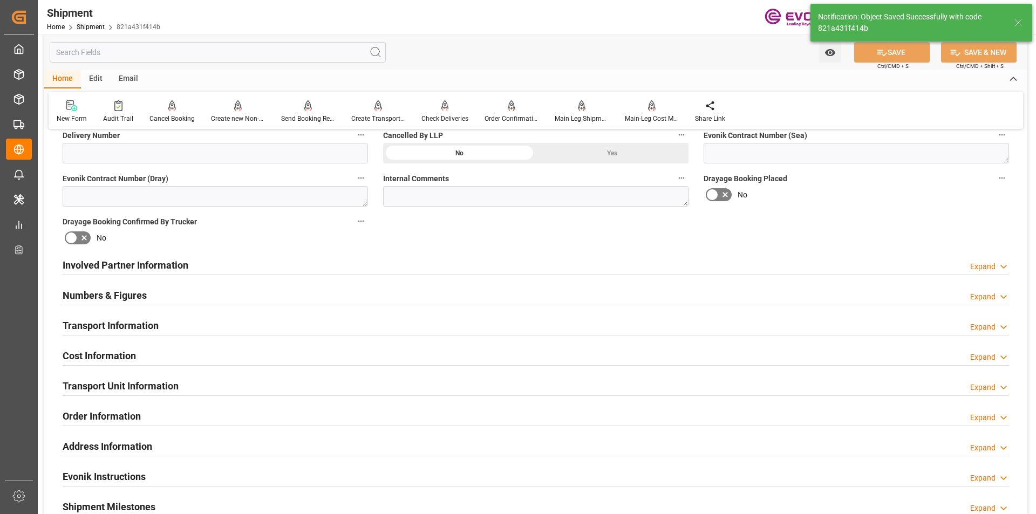
click at [1001, 353] on icon at bounding box center [1003, 357] width 11 height 11
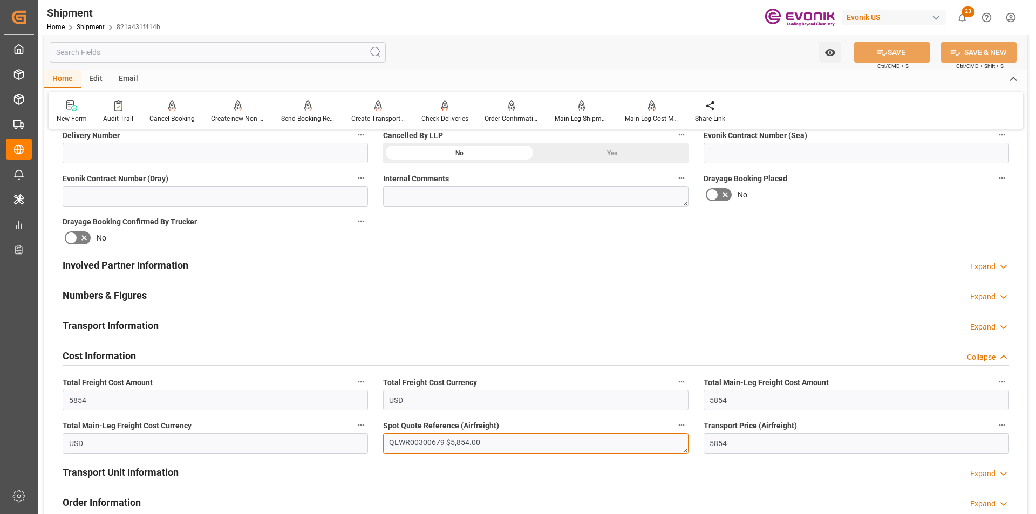
click at [493, 446] on textarea "QEWR00300679 $5,854.00" at bounding box center [535, 443] width 305 height 20
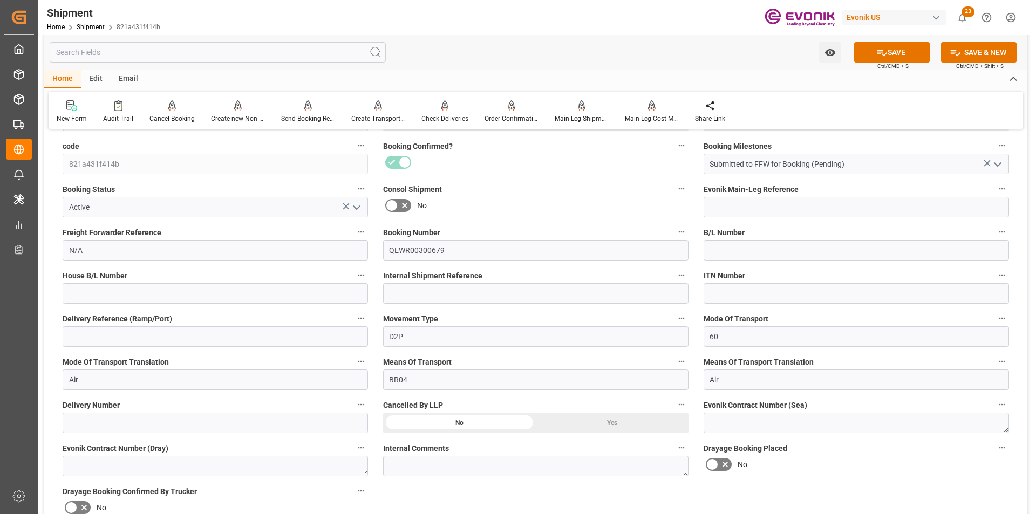
scroll to position [108, 0]
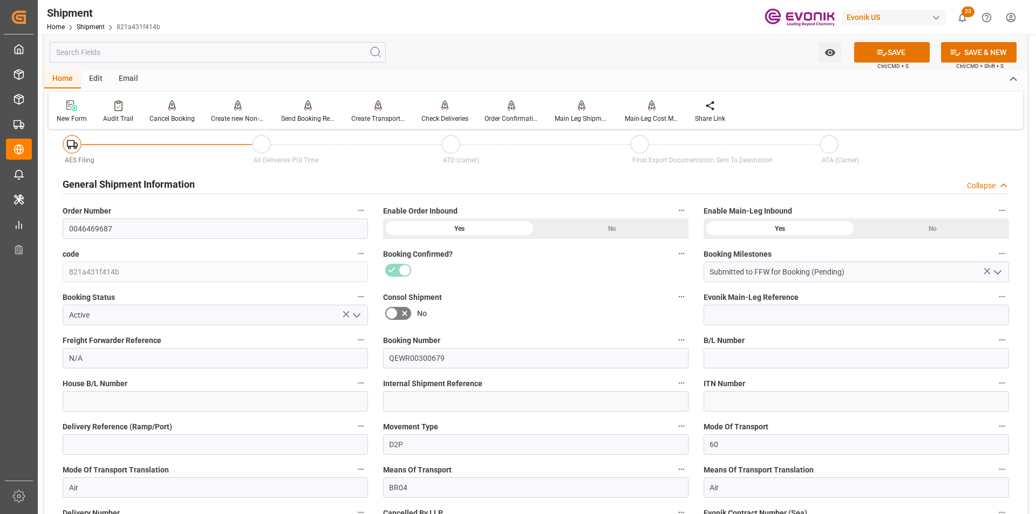
type textarea "QEWR00300679"
click at [889, 45] on button "SAVE" at bounding box center [892, 52] width 76 height 20
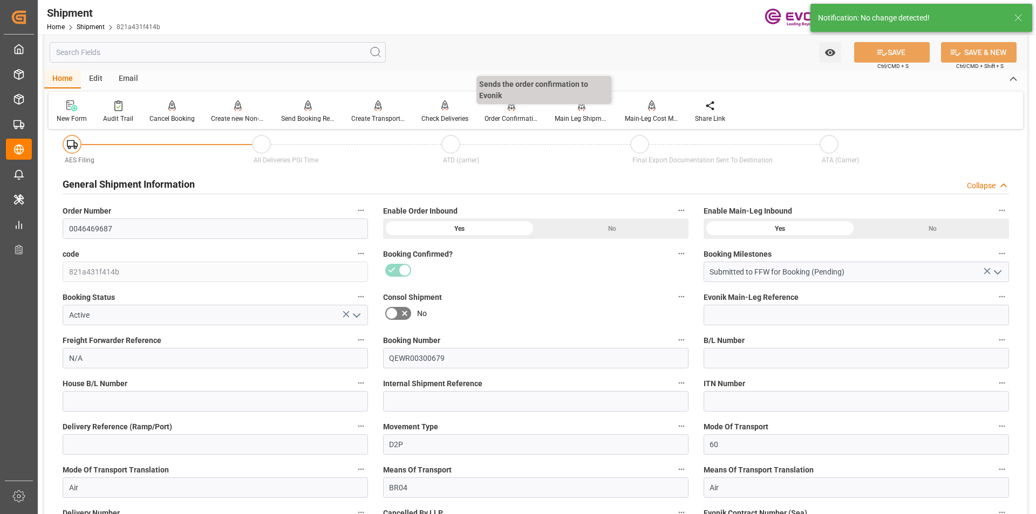
click at [506, 112] on div "Order Confirmation" at bounding box center [511, 112] width 70 height 24
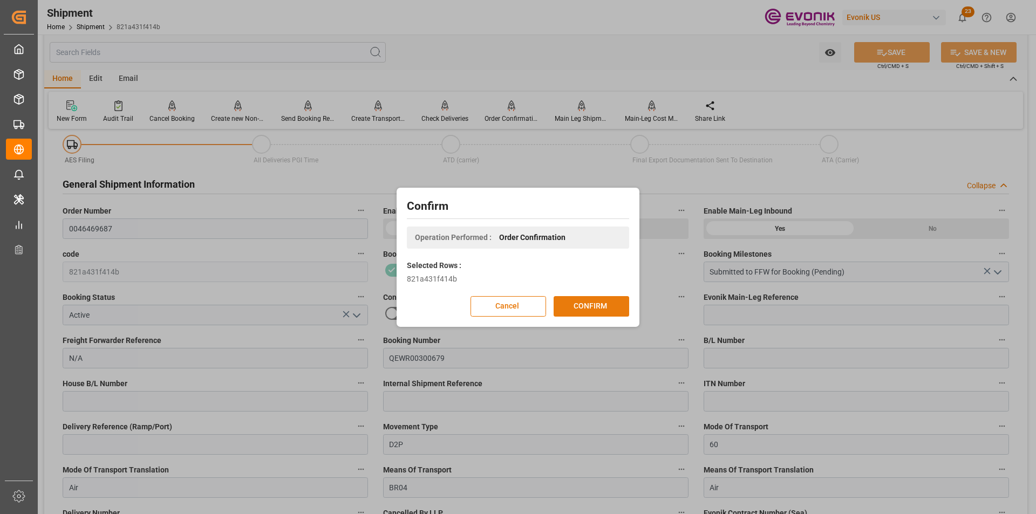
click at [583, 310] on button "CONFIRM" at bounding box center [591, 306] width 76 height 20
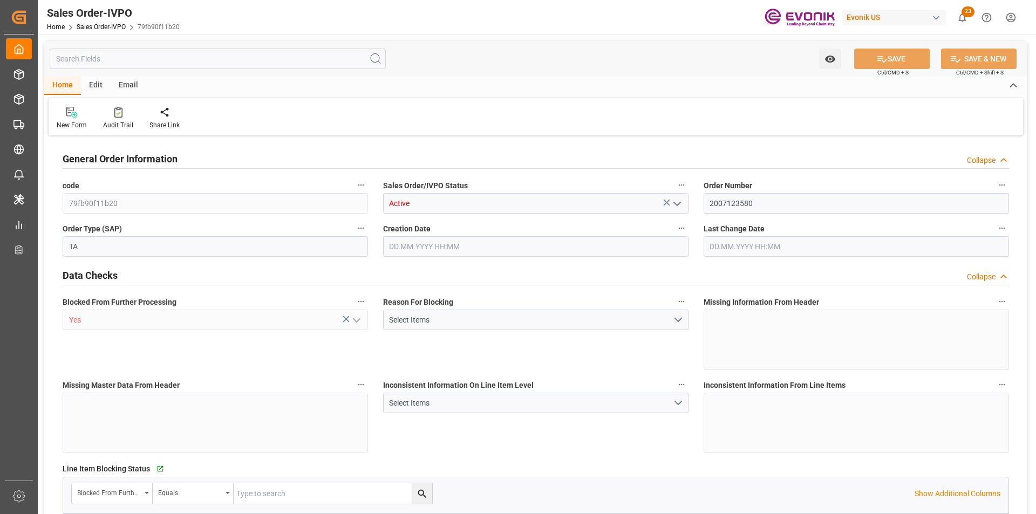
type input "DOCAU"
type input "0"
type input "1"
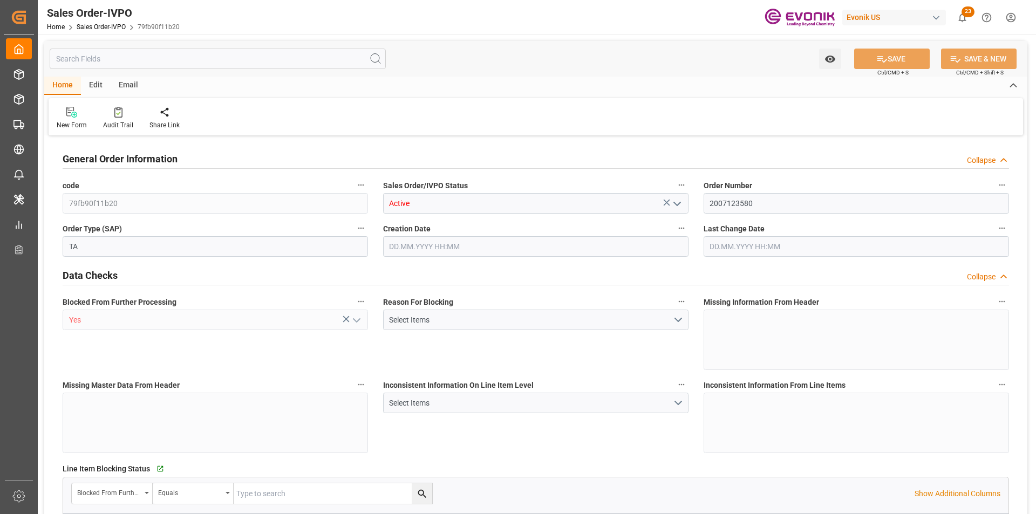
type input "4739.52"
type input "45.8938"
type input "19000"
type input "60"
type input "[DATE] 16:29"
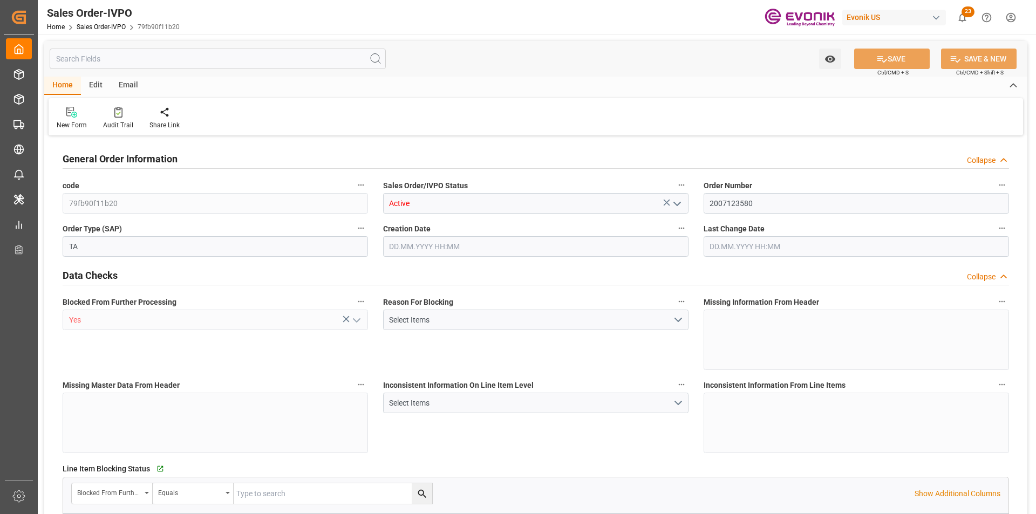
type input "[DATE] 14:53"
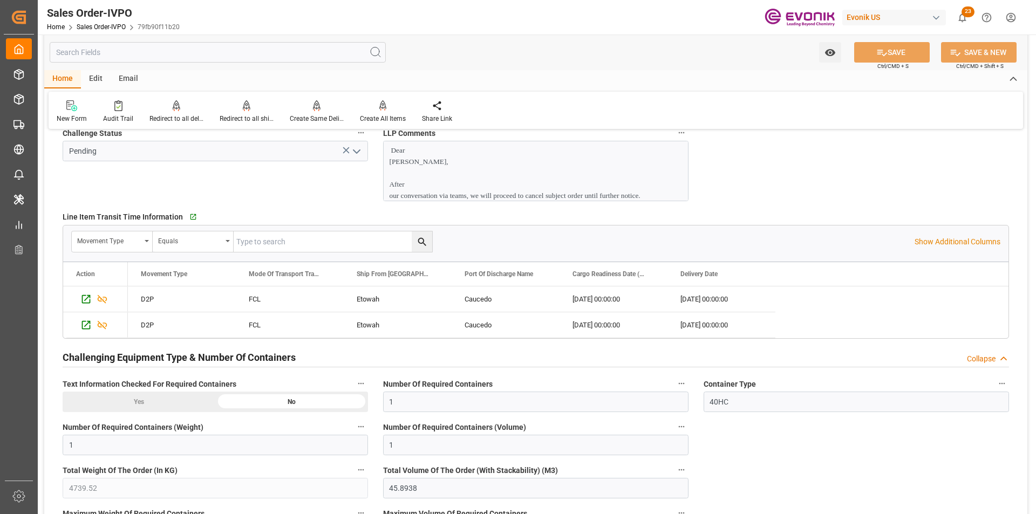
scroll to position [1660, 0]
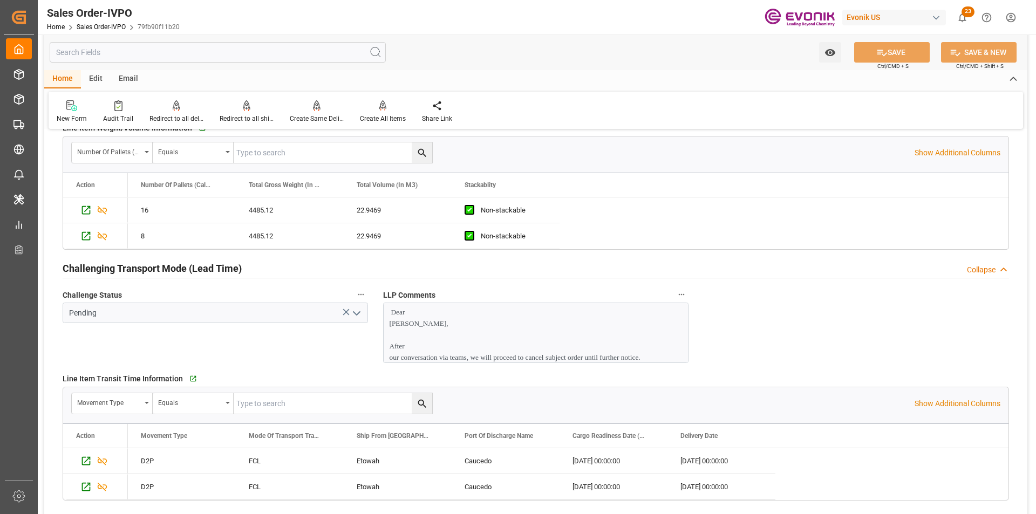
click at [492, 328] on p "Dear [PERSON_NAME]," at bounding box center [531, 317] width 284 height 23
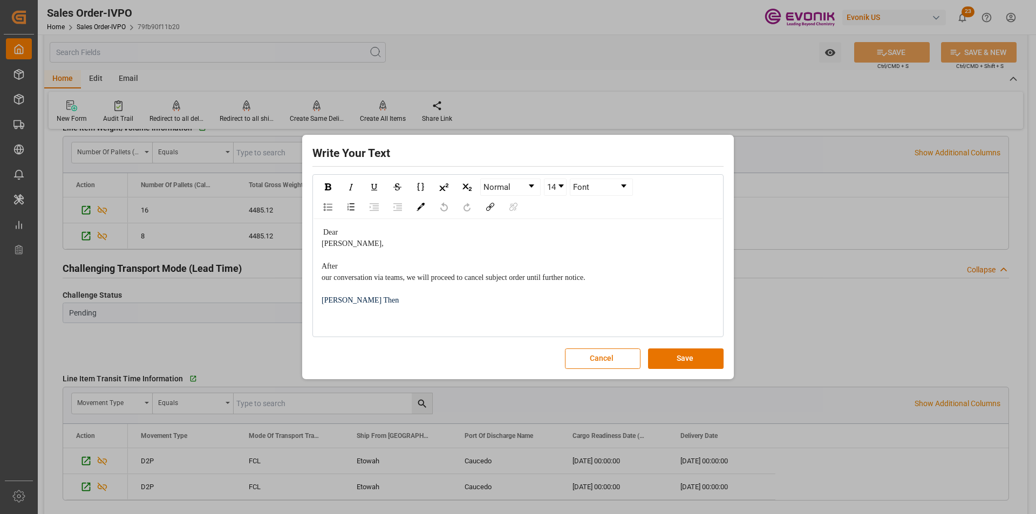
click at [411, 311] on div "[PERSON_NAME] Then" at bounding box center [518, 312] width 393 height 34
click at [613, 364] on button "Cancel" at bounding box center [603, 358] width 76 height 20
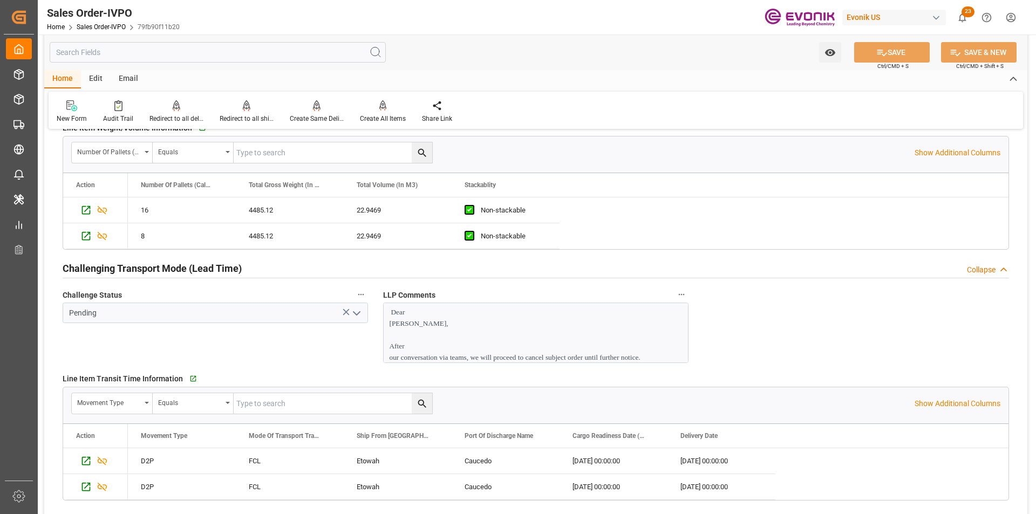
click at [589, 314] on p "Dear [PERSON_NAME]," at bounding box center [531, 317] width 284 height 23
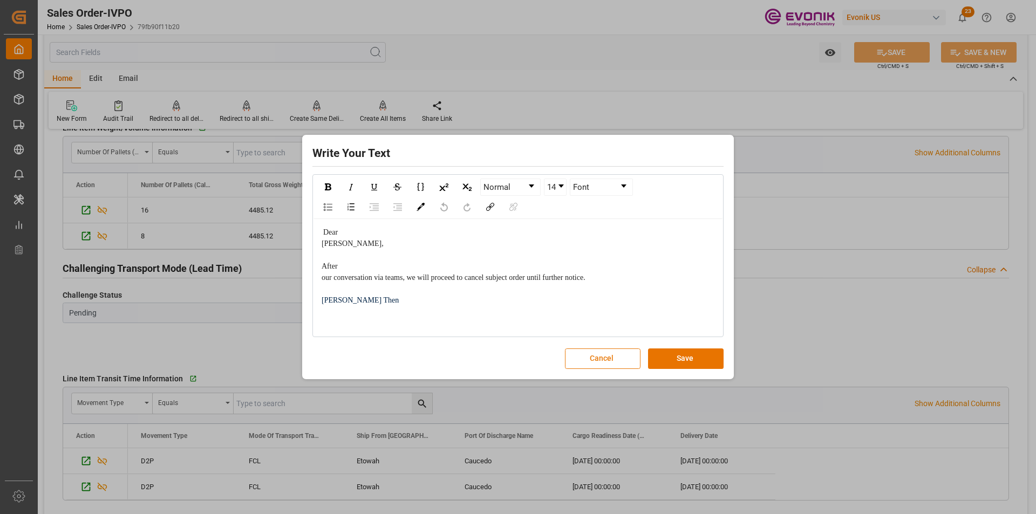
click at [590, 355] on button "Cancel" at bounding box center [603, 358] width 76 height 20
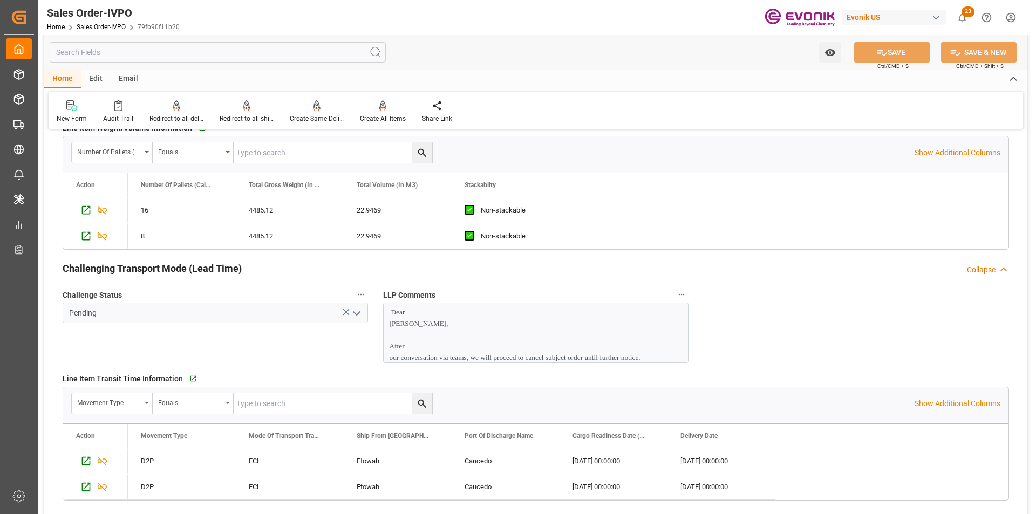
click at [636, 332] on p at bounding box center [531, 334] width 284 height 11
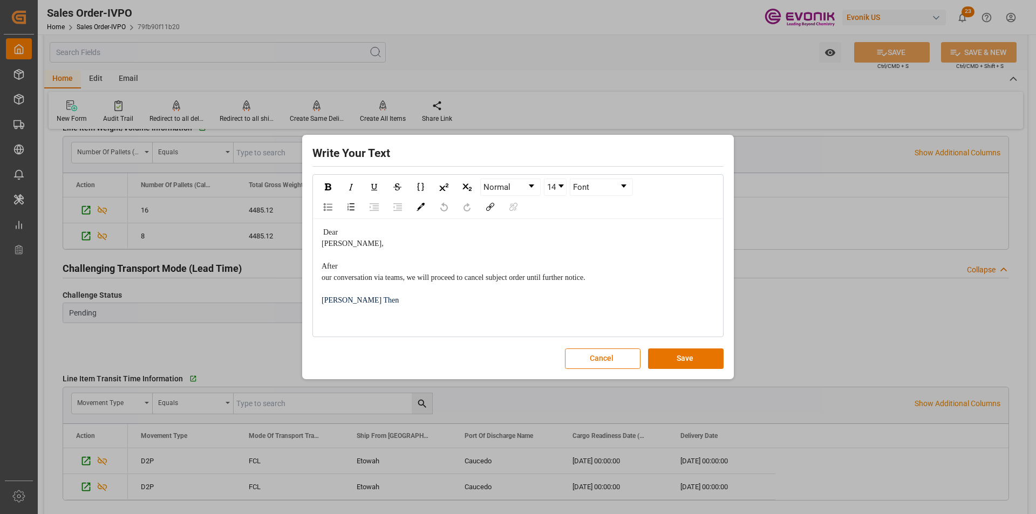
drag, startPoint x: 422, startPoint y: 323, endPoint x: 364, endPoint y: 312, distance: 59.3
click at [420, 322] on div "[PERSON_NAME] Then" at bounding box center [518, 312] width 393 height 34
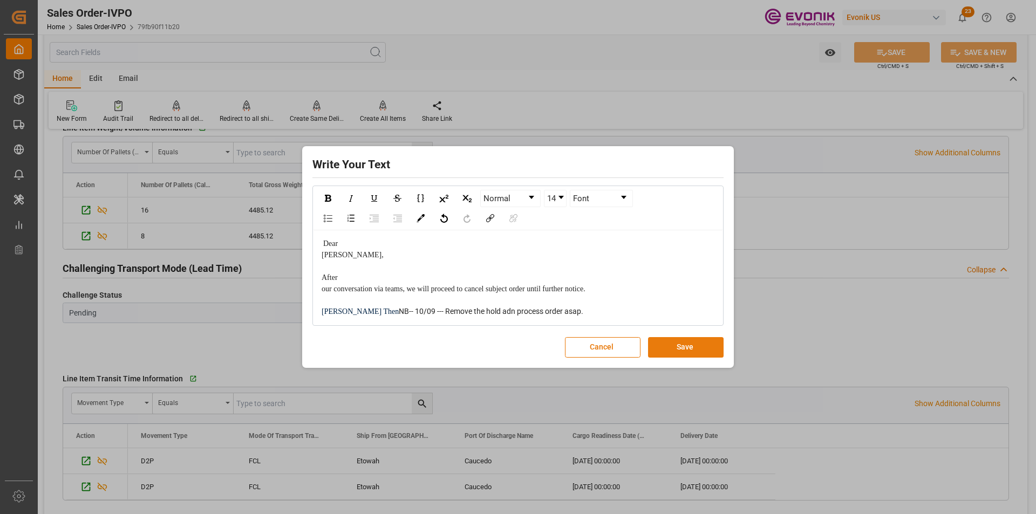
click at [683, 354] on button "Save" at bounding box center [686, 347] width 76 height 20
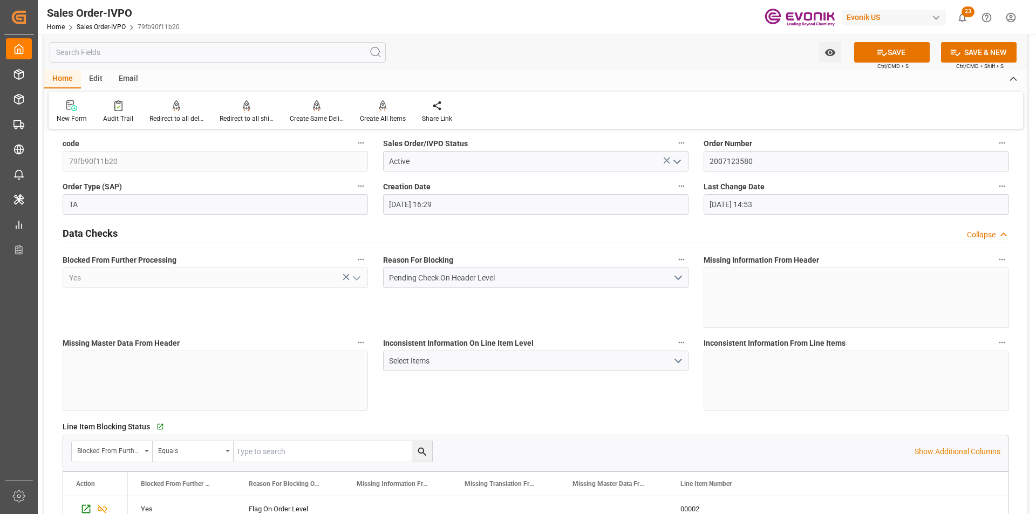
scroll to position [0, 0]
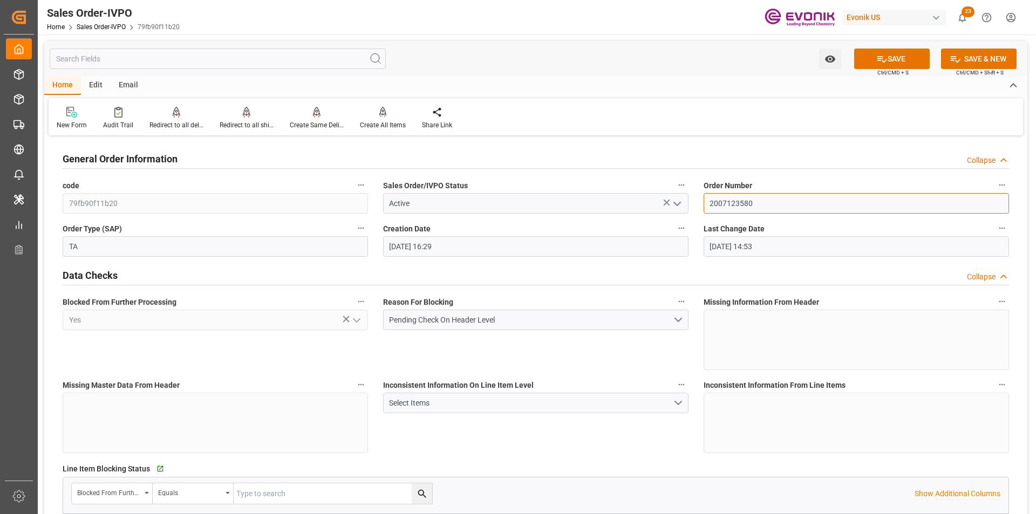
drag, startPoint x: 763, startPoint y: 203, endPoint x: 671, endPoint y: 203, distance: 92.2
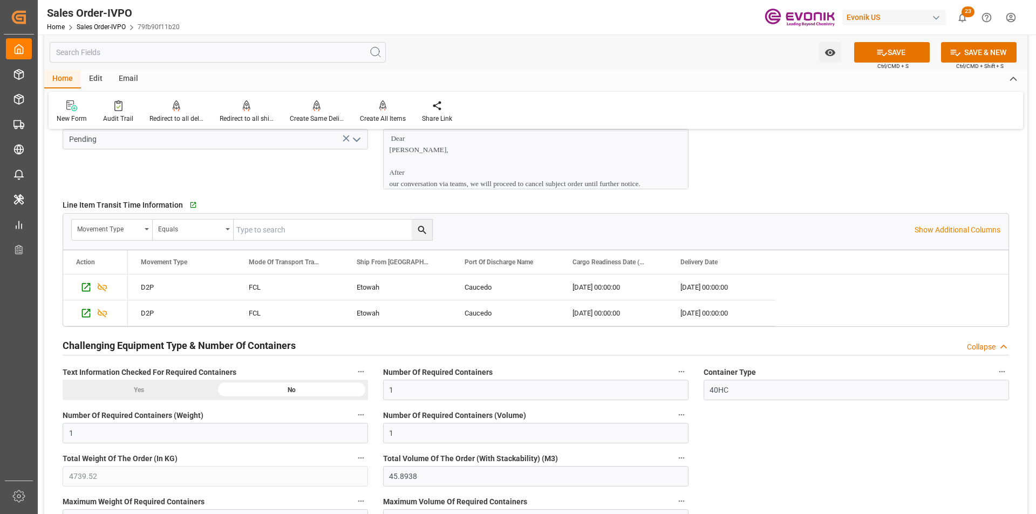
scroll to position [1618, 0]
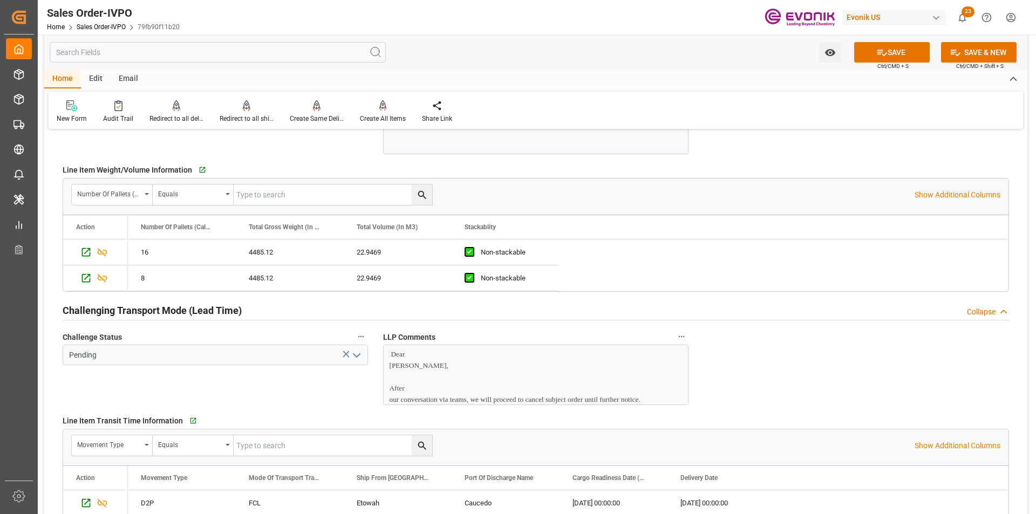
click at [499, 363] on p "Dear Mr. William," at bounding box center [531, 359] width 284 height 23
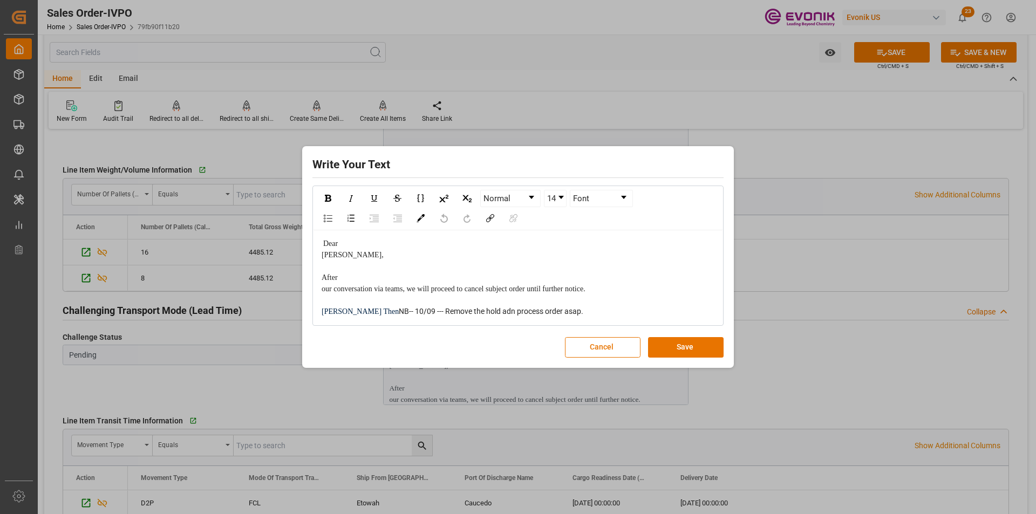
click at [519, 317] on div "Julissa Then NB-- 10/09 --- Remove the hold adn process order asap." at bounding box center [518, 311] width 393 height 11
drag, startPoint x: 514, startPoint y: 323, endPoint x: 314, endPoint y: 319, distance: 199.1
click at [323, 317] on div "Julissa Then NB-- 10/09 --- Remove the hold adn process order asap." at bounding box center [518, 311] width 393 height 11
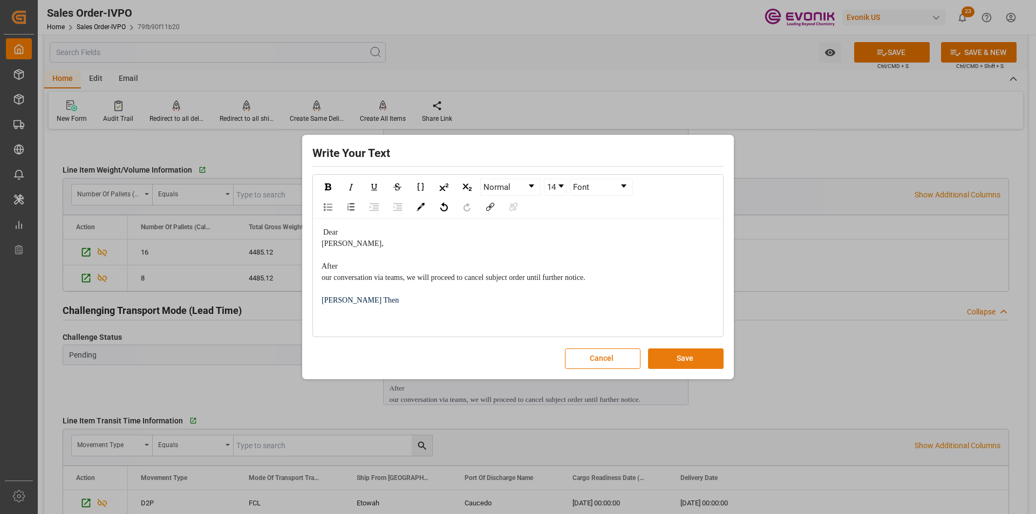
click at [678, 355] on button "Save" at bounding box center [686, 358] width 76 height 20
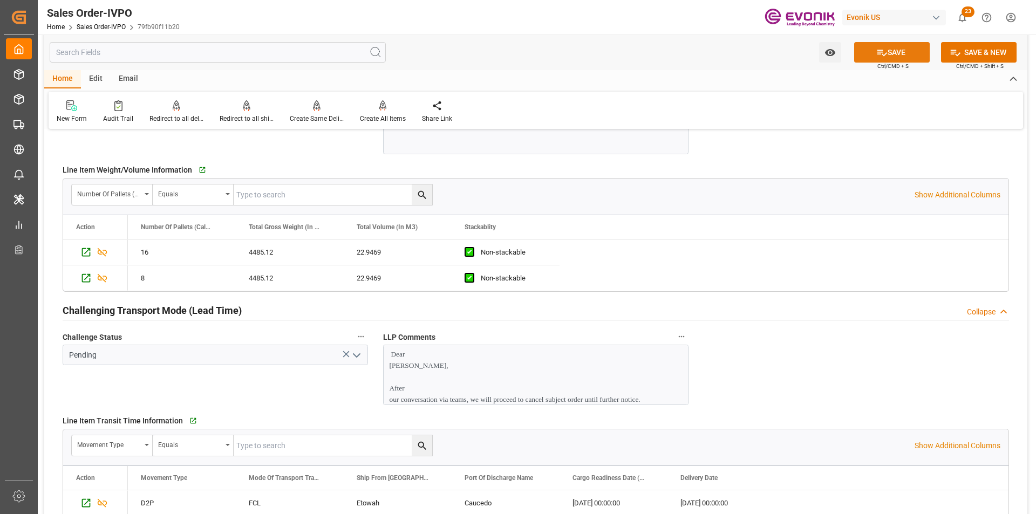
click at [894, 46] on button "SAVE" at bounding box center [892, 52] width 76 height 20
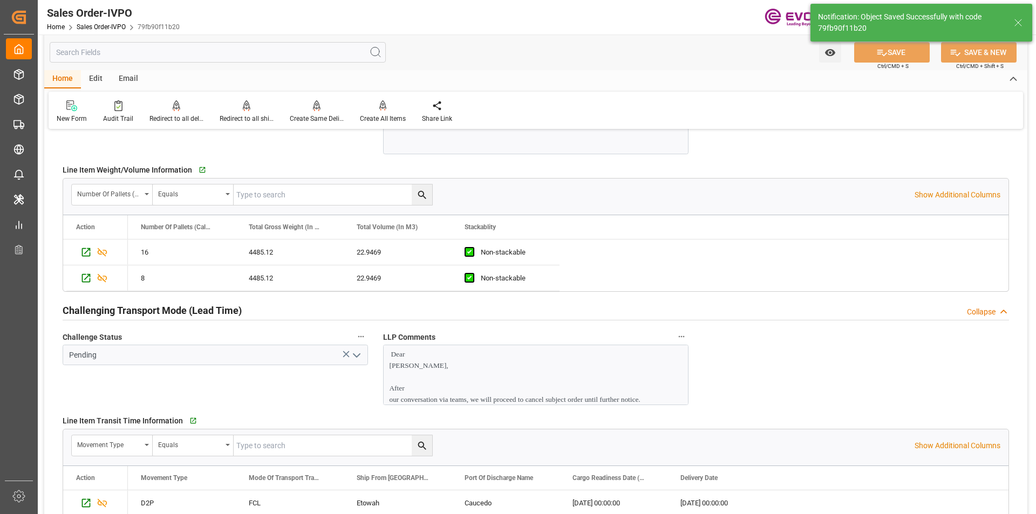
type input "09.10.2025 19:42"
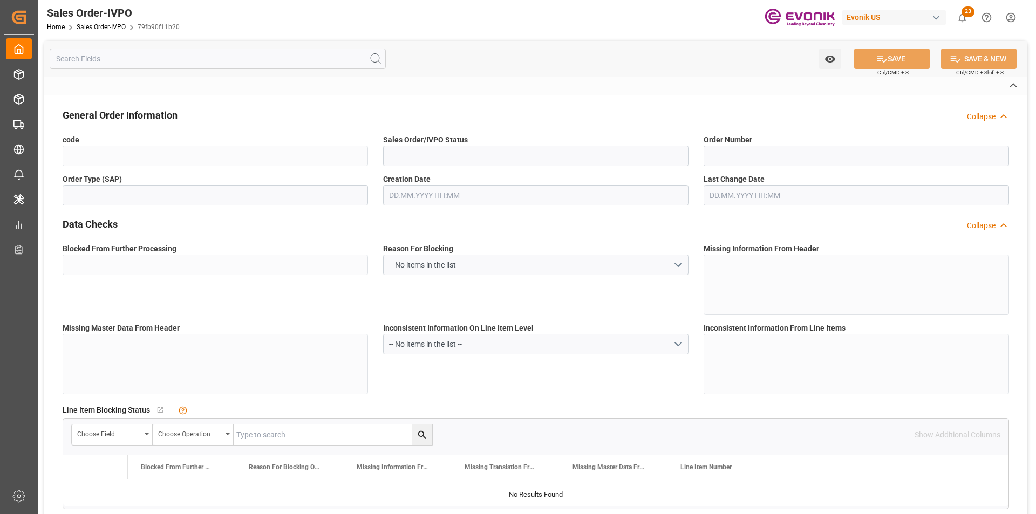
type input "79fb90f11b20"
type input "Active"
type input "2007123580"
type input "TA"
type input "Yes"
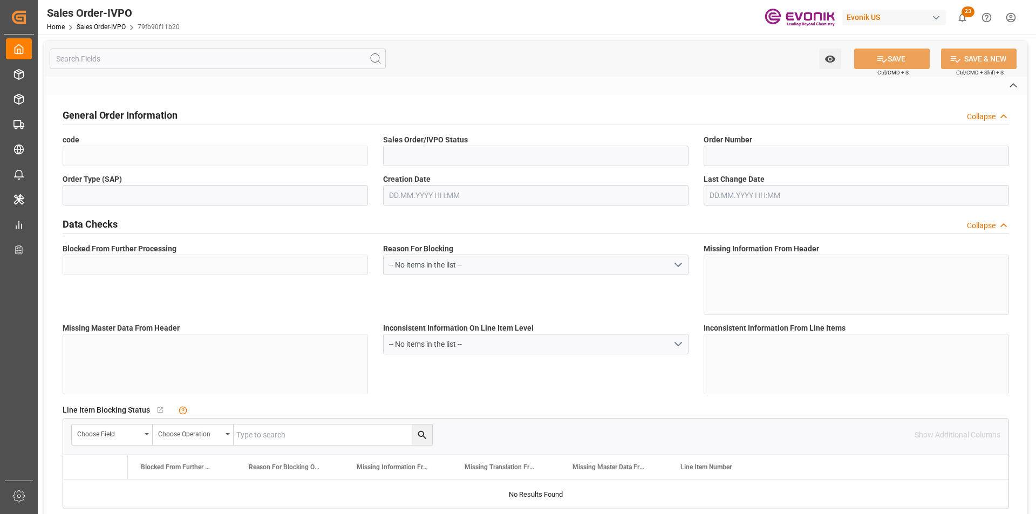
type input "D2P"
type input "45"
type input "FCL"
type input "0009"
type input "40HC"
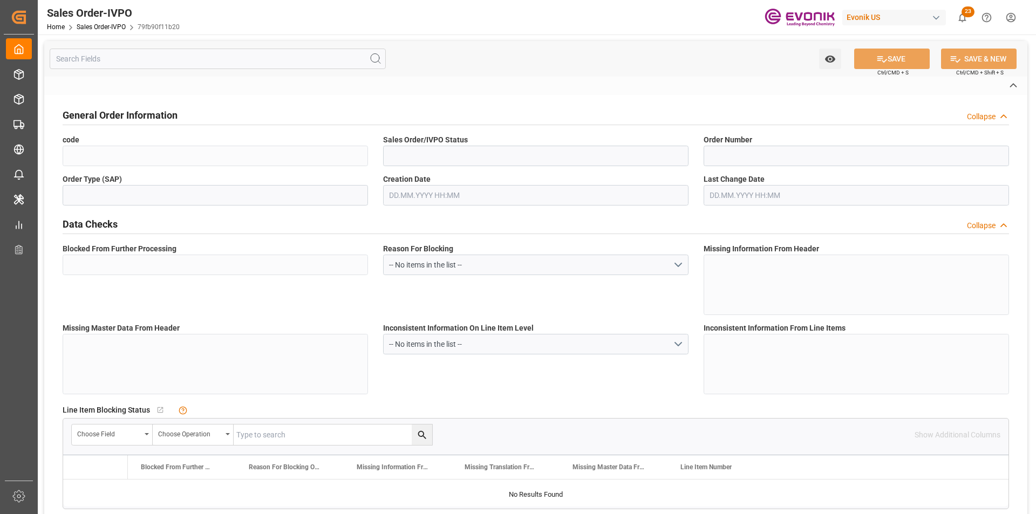
type textarea "No Tank Container"
type input "5400018936"
type input "I2"
type input "SM I2 Silica"
type input "Smart Materials"
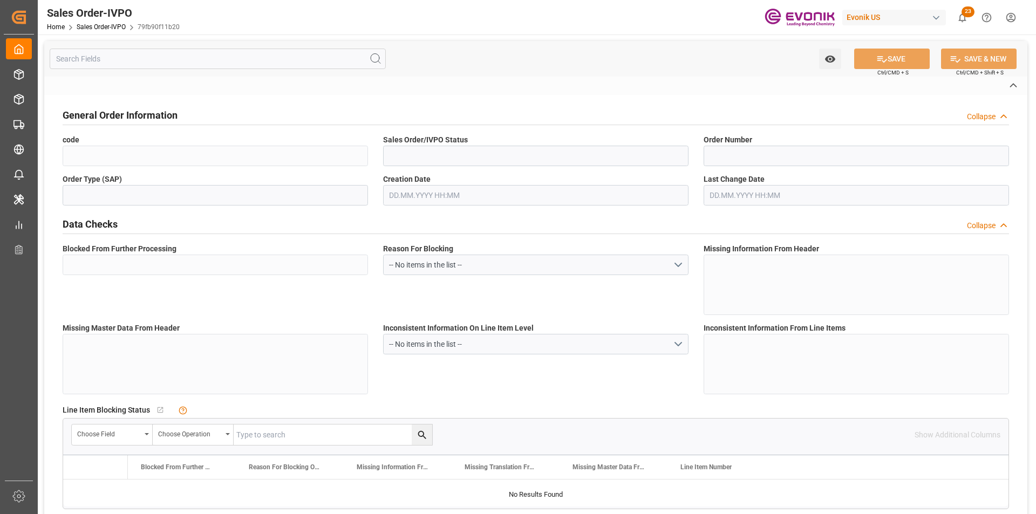
type input "CFR"
type input "Caucedo Port, Dom. Rep."
type input "Caucedo"
type textarea "Not required"
type textarea "DIRECT CONSUMER"
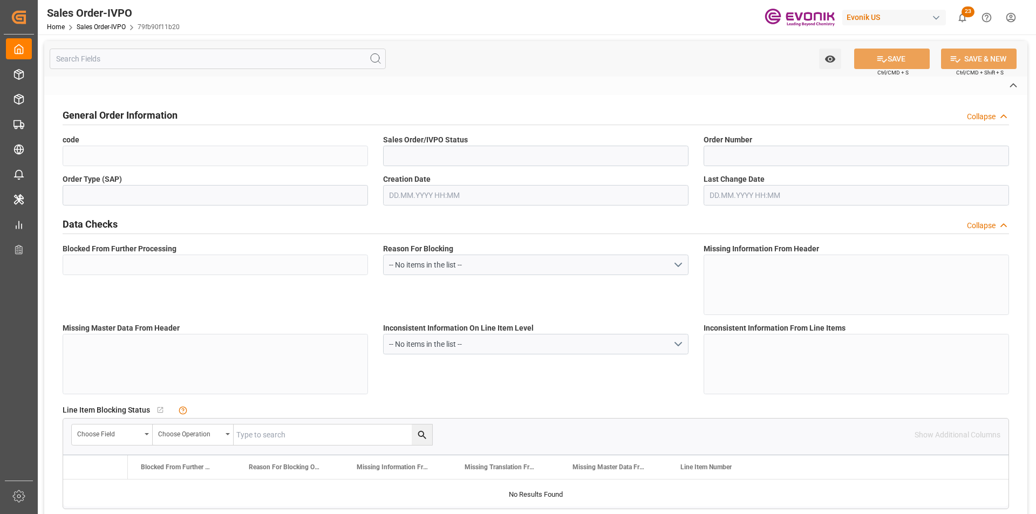
type textarea "Original documents by email and OBL to be released at destination."
type input "DO"
type input "Done"
type input "Pending"
type input "40HC"
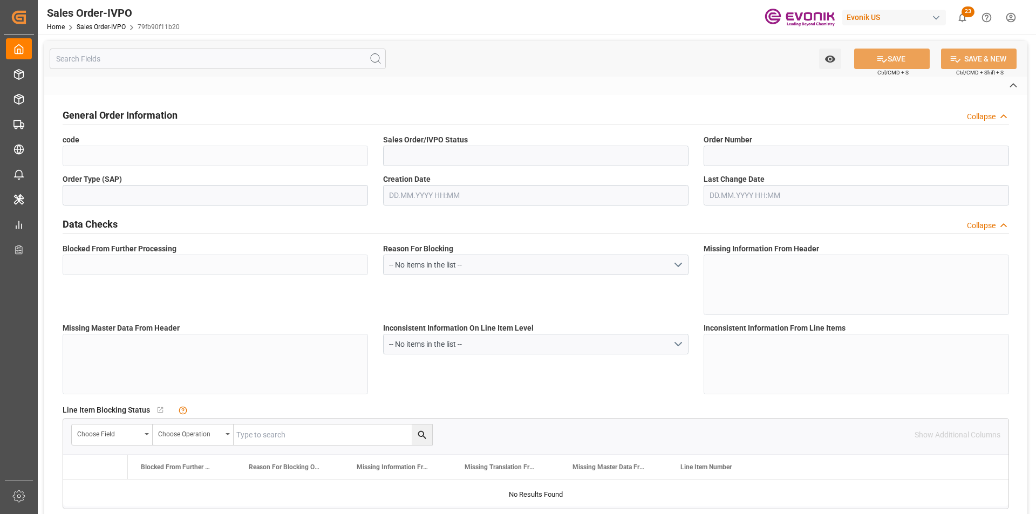
type input "Done"
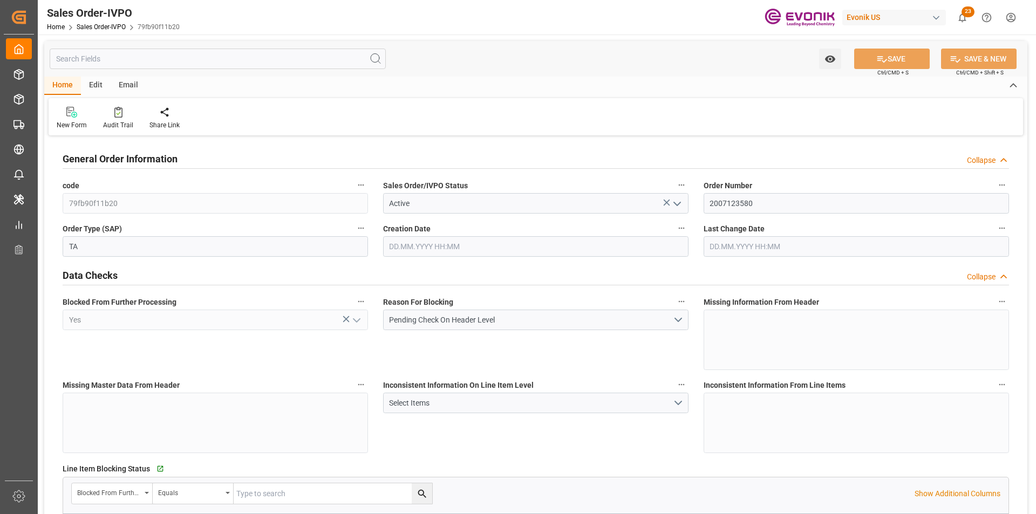
type input "DOCAU"
type input "0"
type input "1"
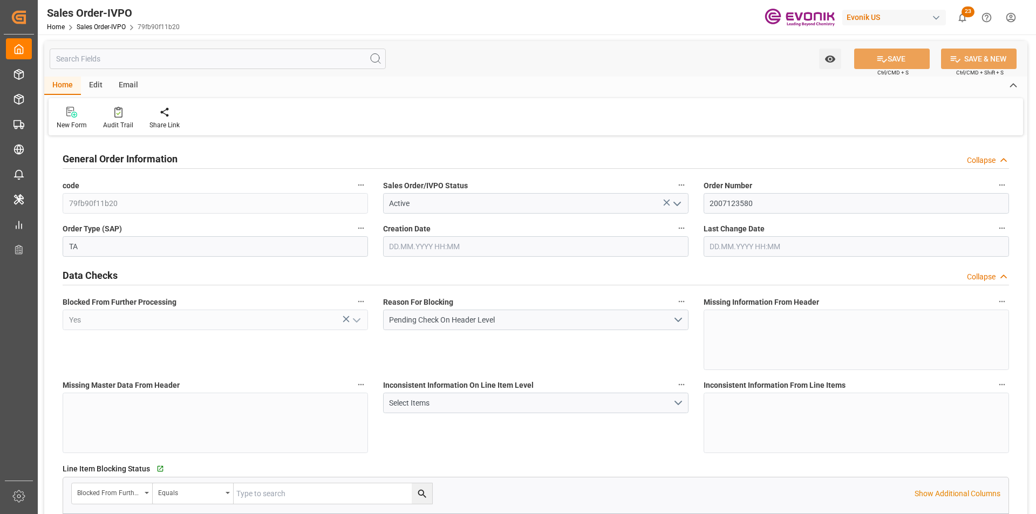
type input "4739.52"
type input "45.8938"
type input "19000"
type input "60"
type input "[DATE] 16:29"
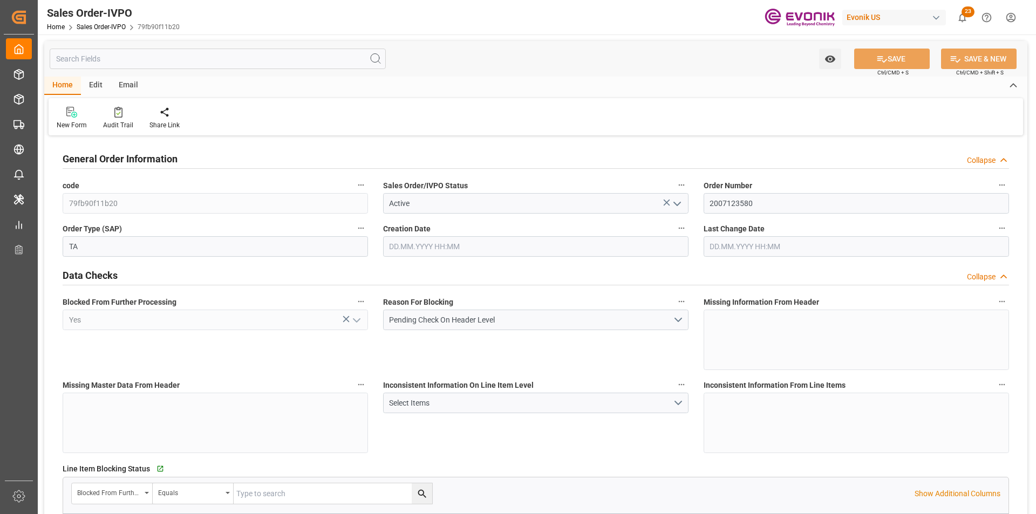
type input "09.10.2025 19:42"
type input "DOCAU"
type input "0"
type input "1"
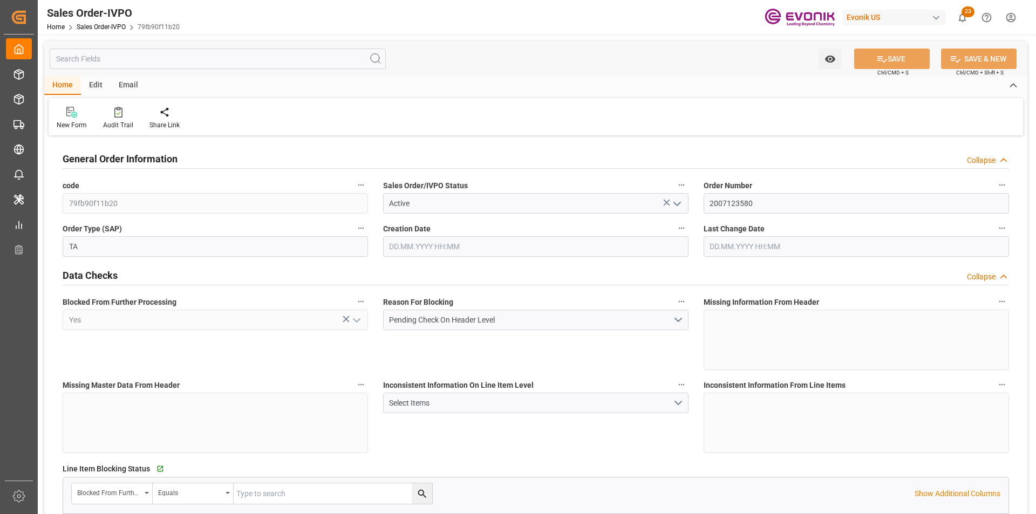
type input "1"
type input "4739.52"
type input "45.8938"
type input "19000"
type input "60"
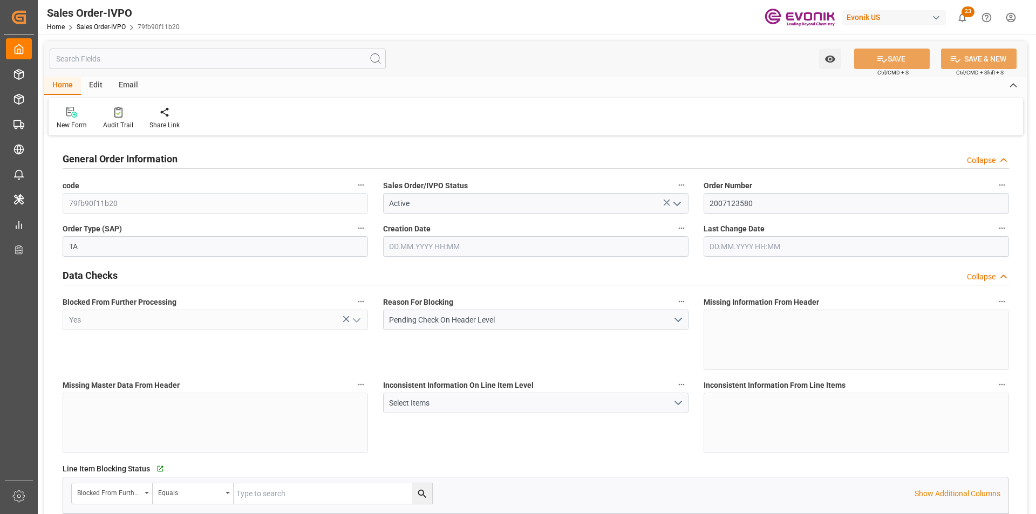
type input "[DATE] 16:29"
type input "[DATE] 19:43"
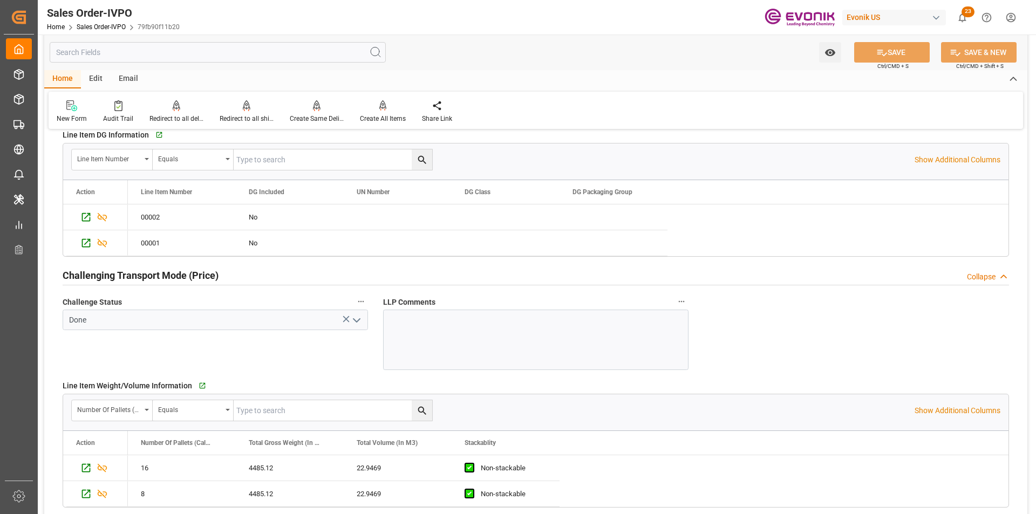
scroll to position [1510, 0]
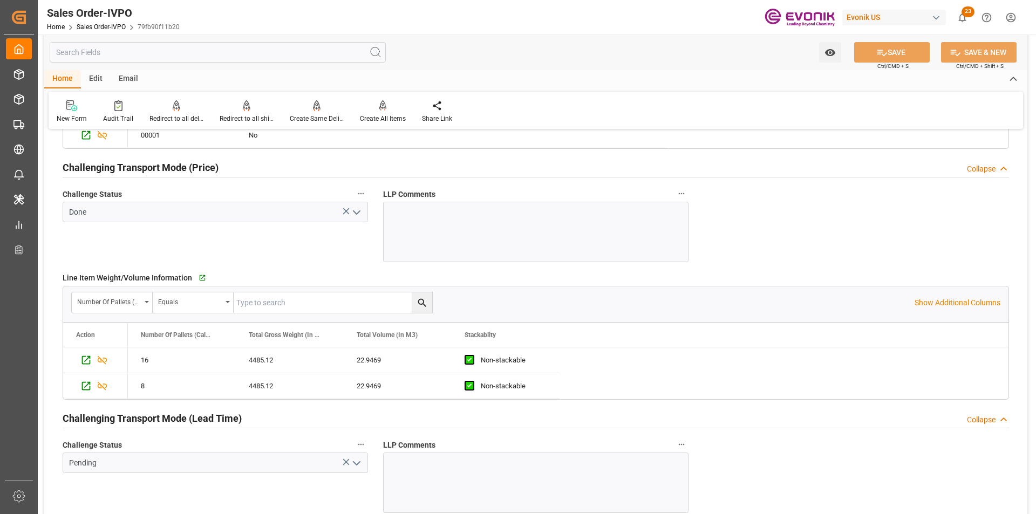
click at [573, 235] on div at bounding box center [535, 232] width 305 height 60
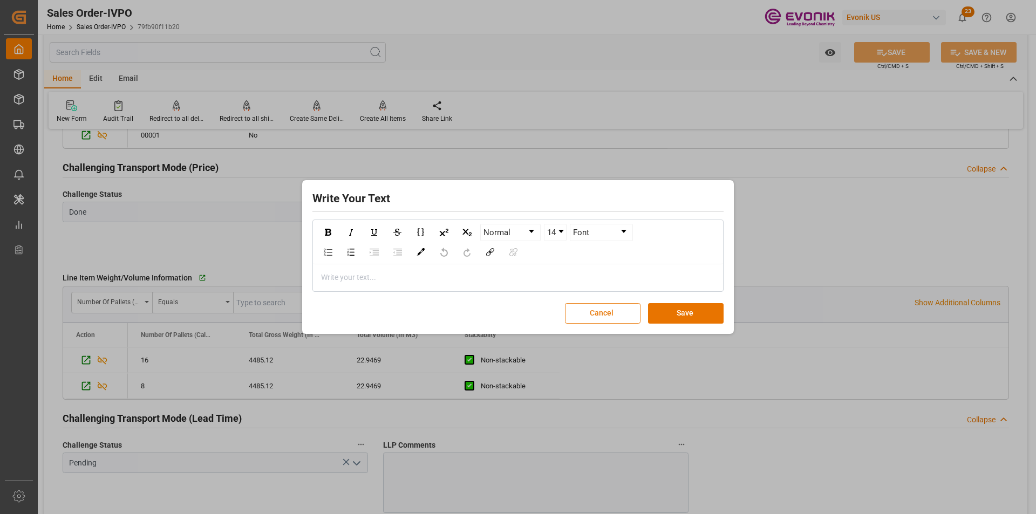
click at [620, 318] on button "Cancel" at bounding box center [603, 313] width 76 height 20
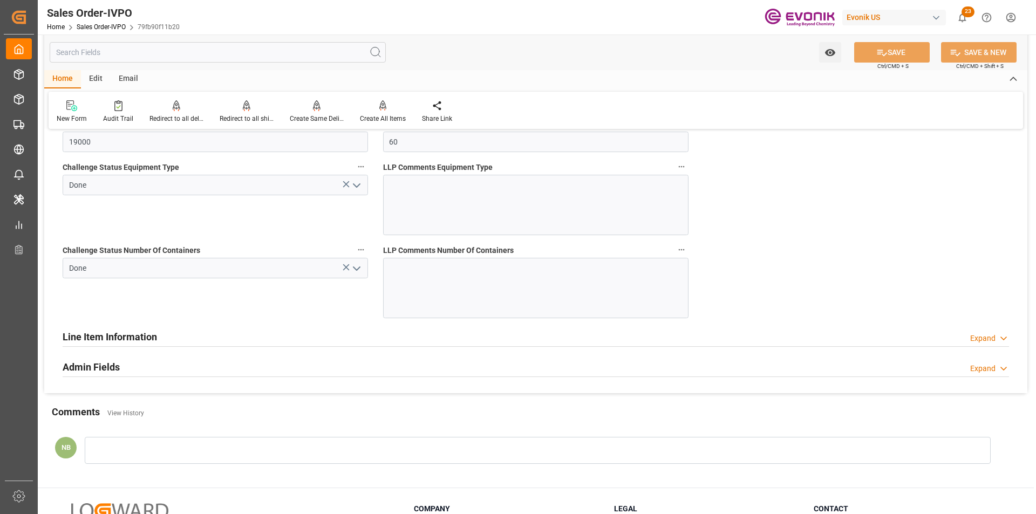
scroll to position [2308, 0]
